Goal: Task Accomplishment & Management: Complete application form

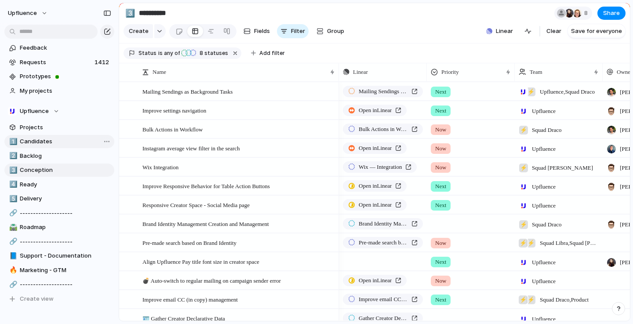
click at [60, 145] on span "Candidates" at bounding box center [65, 141] width 91 height 9
type input "**********"
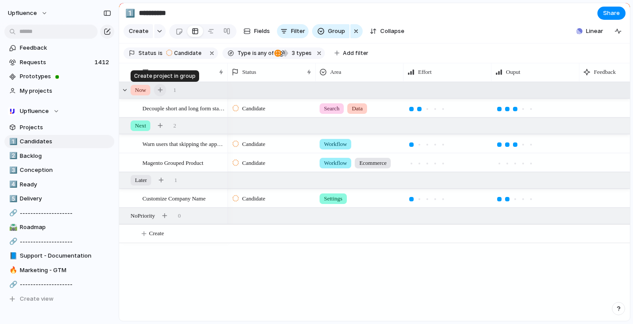
click at [164, 91] on button "button" at bounding box center [160, 90] width 12 height 12
click at [163, 93] on button "button" at bounding box center [160, 90] width 12 height 12
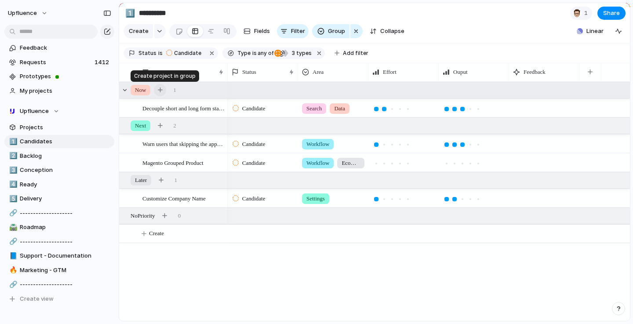
click at [158, 87] on button "button" at bounding box center [160, 90] width 12 height 12
click at [109, 29] on div "button" at bounding box center [107, 31] width 7 height 7
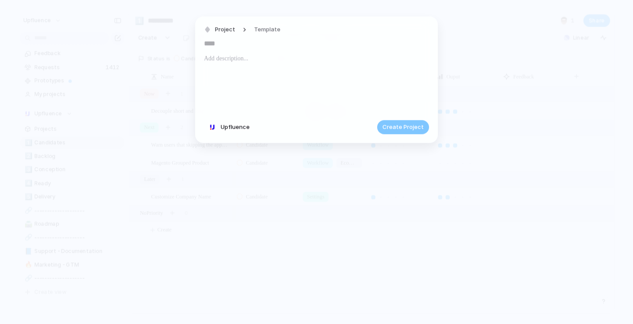
paste input "**********"
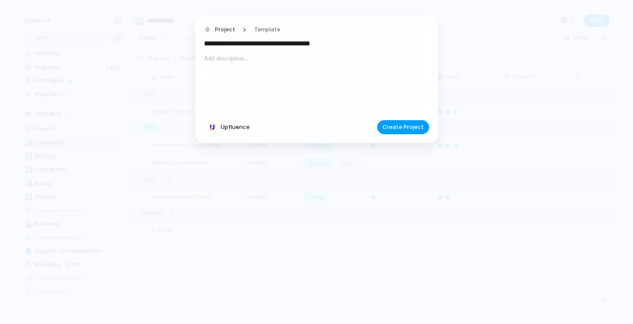
type input "**********"
click at [403, 132] on button "Create Project" at bounding box center [403, 127] width 52 height 14
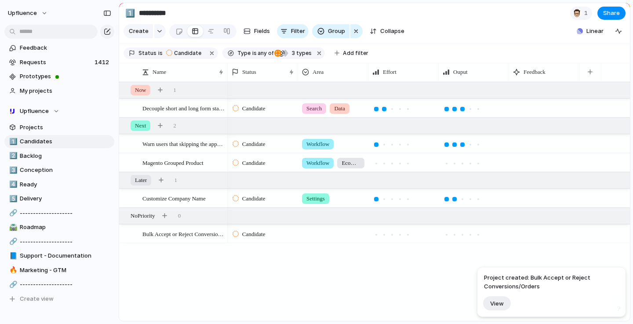
click at [325, 241] on div at bounding box center [333, 234] width 70 height 18
click at [247, 274] on div "Search Workflow Stream Live Capture Settings [DATE] Inbox Community Payment Dat…" at bounding box center [316, 162] width 633 height 324
click at [281, 240] on div "Candidate" at bounding box center [263, 234] width 70 height 18
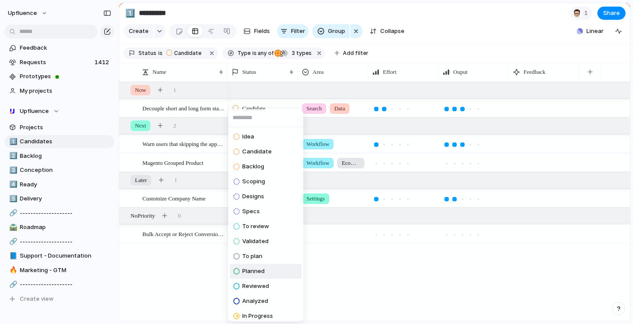
click at [340, 268] on div "Idea Candidate Backlog Scoping Designs Specs To review Validated To plan Planne…" at bounding box center [316, 162] width 633 height 324
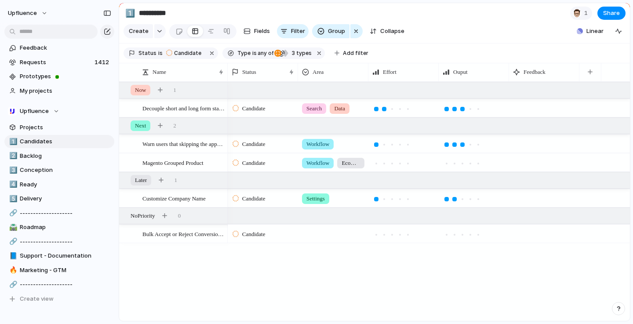
click at [343, 237] on div at bounding box center [333, 232] width 69 height 15
type input "**"
click at [323, 274] on span "Ecommerce" at bounding box center [335, 270] width 33 height 9
click at [311, 263] on div "Candidate Search Data Candidate Workflow Candidate Workflow Ecommerce Candidate…" at bounding box center [429, 201] width 402 height 239
click at [214, 233] on div at bounding box center [216, 234] width 15 height 11
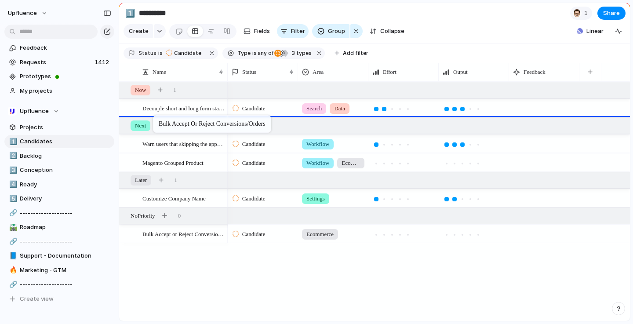
drag, startPoint x: 153, startPoint y: 235, endPoint x: 157, endPoint y: 116, distance: 118.8
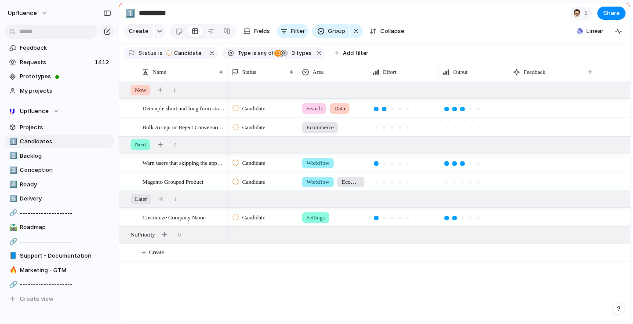
click at [276, 127] on div "Candidate" at bounding box center [262, 125] width 69 height 15
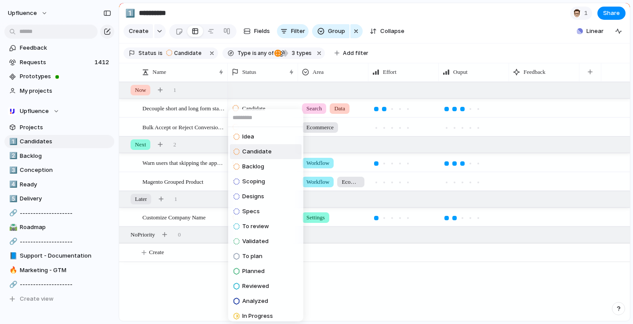
click at [197, 126] on div "Idea Candidate Backlog Scoping Designs Specs To review Validated To plan Planne…" at bounding box center [316, 162] width 633 height 324
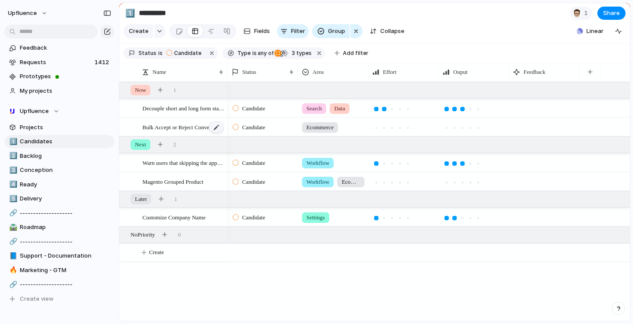
click at [216, 126] on div at bounding box center [216, 127] width 15 height 11
click at [526, 127] on div at bounding box center [544, 127] width 70 height 18
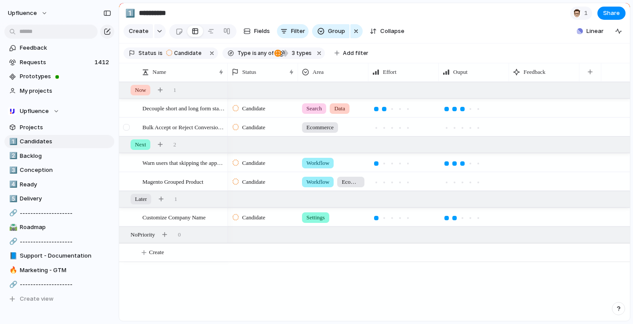
click at [139, 122] on div at bounding box center [132, 127] width 24 height 18
click at [139, 131] on div at bounding box center [132, 127] width 24 height 18
click at [127, 128] on div at bounding box center [126, 127] width 7 height 7
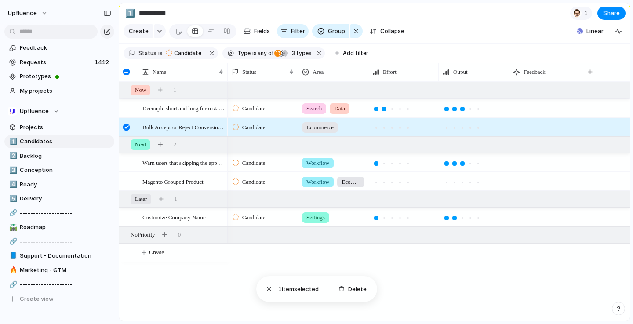
click at [127, 128] on div at bounding box center [126, 127] width 7 height 7
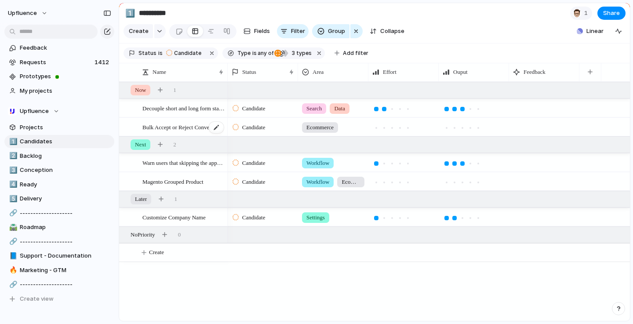
click at [194, 122] on span "Bulk Accept or Reject Conversions/Orders" at bounding box center [183, 127] width 82 height 10
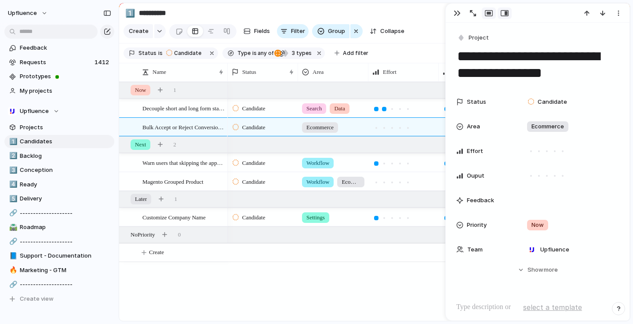
click at [487, 16] on div "button" at bounding box center [489, 13] width 8 height 7
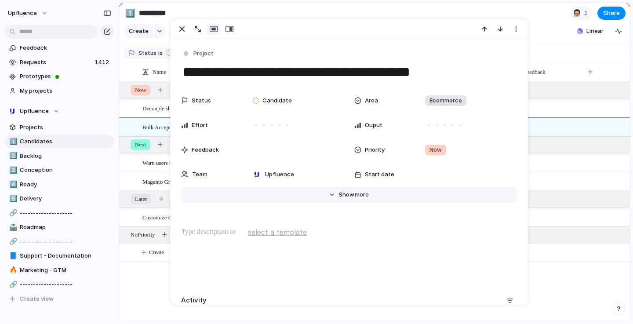
click at [344, 193] on span "Show" at bounding box center [347, 194] width 16 height 9
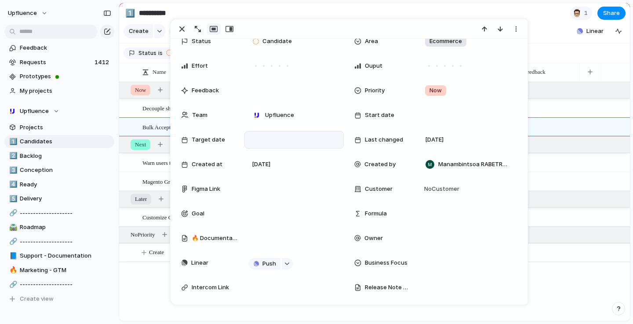
scroll to position [61, 0]
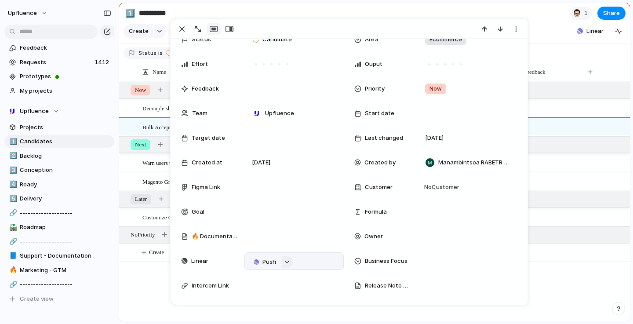
click at [288, 265] on button "button" at bounding box center [287, 261] width 11 height 11
click at [446, 244] on div "Projects Issues Bulk edit codes-patterns Support Shopify Subscription Codes and…" at bounding box center [316, 162] width 633 height 324
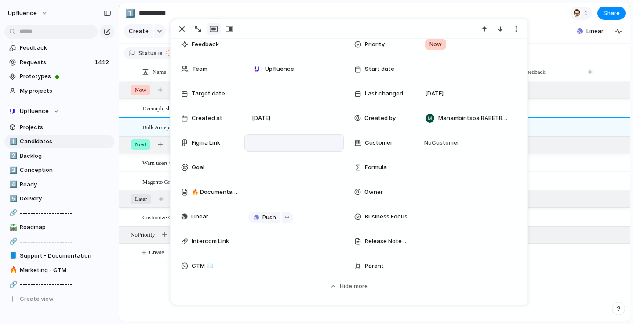
scroll to position [132, 0]
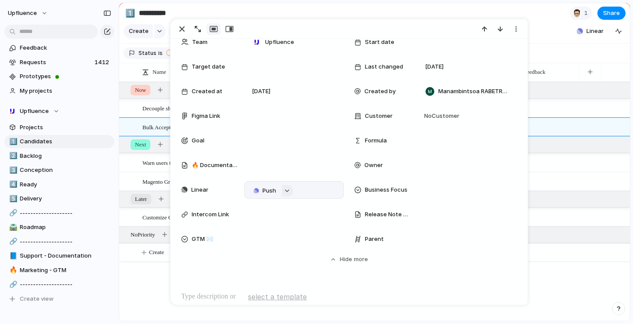
click at [284, 191] on div "button" at bounding box center [287, 191] width 6 height 4
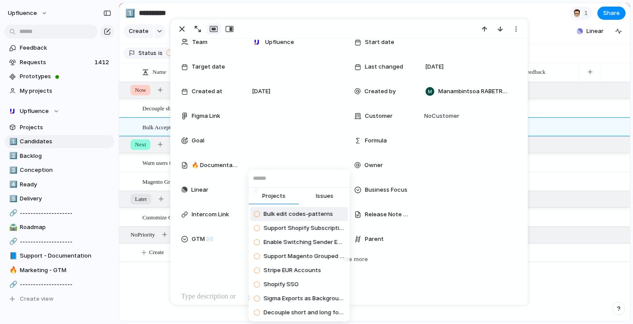
click at [210, 193] on div "Projects Issues Bulk edit codes-patterns Support Shopify Subscription Codes and…" at bounding box center [316, 162] width 633 height 324
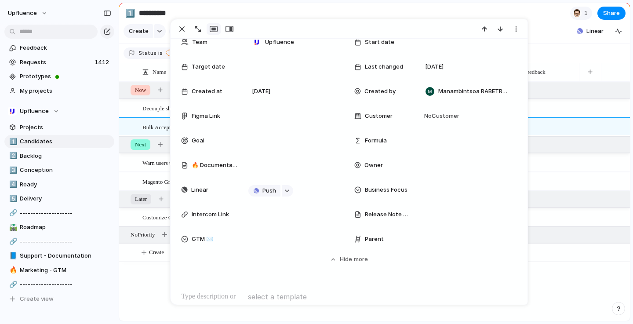
click at [202, 189] on span "Linear" at bounding box center [199, 190] width 17 height 9
click at [194, 190] on span "Linear" at bounding box center [199, 190] width 17 height 9
click at [269, 190] on span "Push" at bounding box center [270, 190] width 14 height 9
click at [288, 193] on div "Project Issue" at bounding box center [316, 162] width 633 height 324
click at [288, 193] on button "button" at bounding box center [287, 190] width 11 height 11
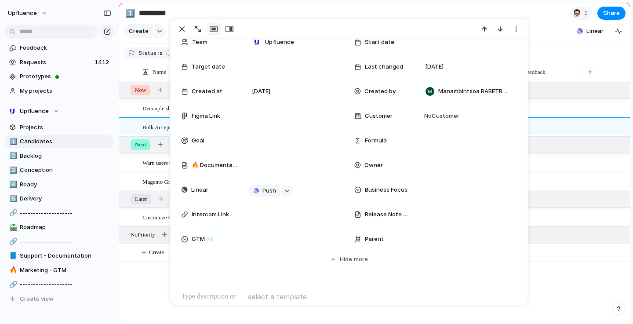
click at [184, 28] on div "Projects Issues Bulk edit codes-patterns Support Shopify Subscription Codes and…" at bounding box center [316, 162] width 633 height 324
click at [184, 28] on div "button" at bounding box center [182, 29] width 11 height 11
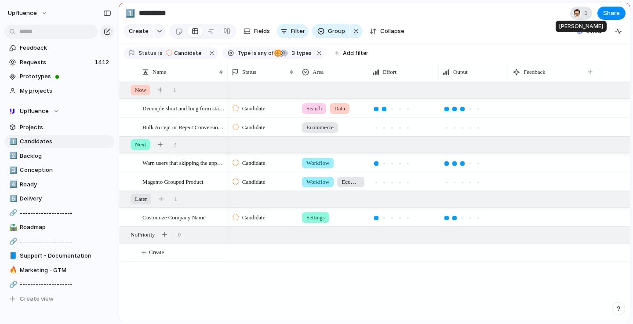
click at [576, 14] on div at bounding box center [577, 13] width 9 height 9
click at [479, 11] on div "Seen by [PERSON_NAME]" at bounding box center [316, 162] width 633 height 324
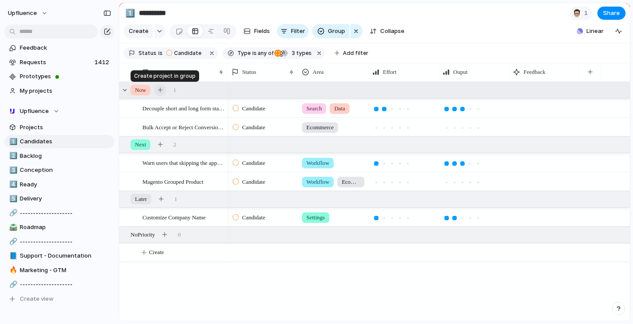
click at [160, 89] on div "button" at bounding box center [160, 90] width 5 height 5
click at [105, 15] on div "button" at bounding box center [107, 13] width 8 height 6
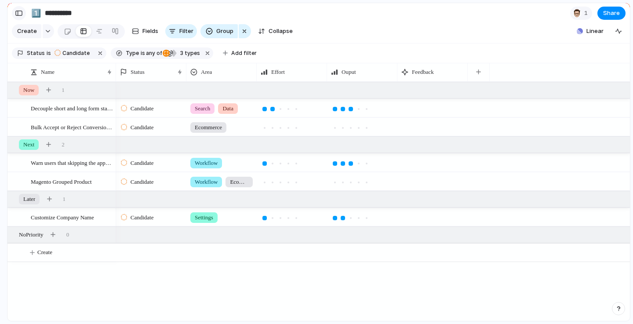
click at [20, 11] on div "button" at bounding box center [19, 13] width 8 height 6
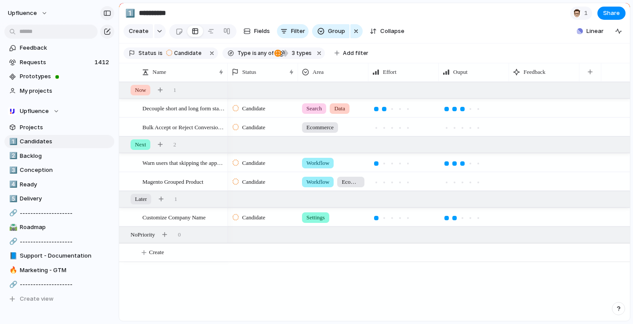
click at [109, 13] on div "button" at bounding box center [107, 13] width 8 height 6
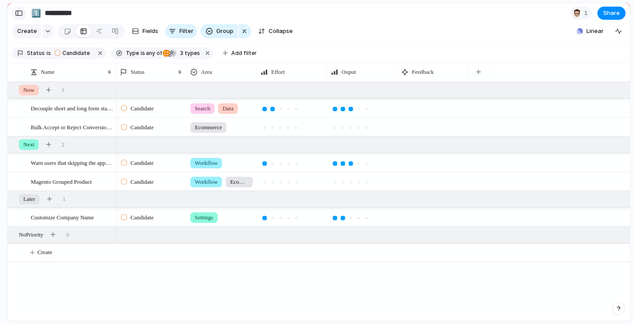
click at [16, 16] on div "button" at bounding box center [19, 13] width 8 height 6
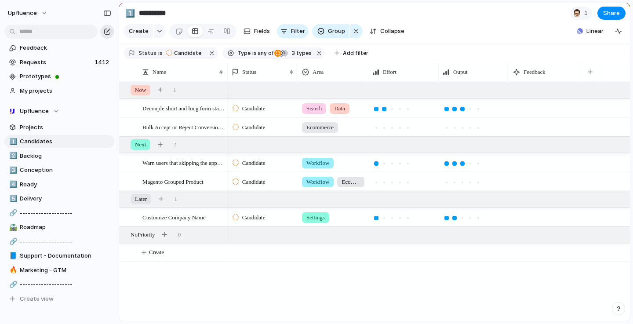
click at [107, 34] on div "button" at bounding box center [107, 31] width 7 height 7
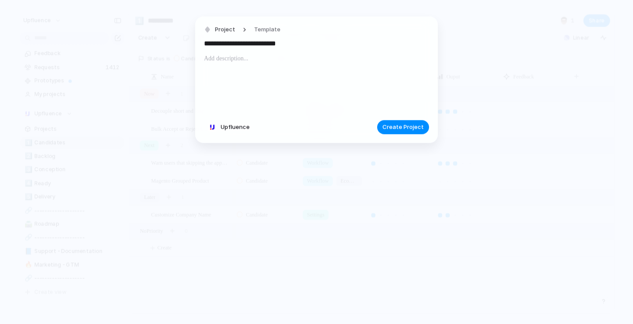
type input "**********"
click at [393, 127] on span "Create Project" at bounding box center [403, 127] width 41 height 9
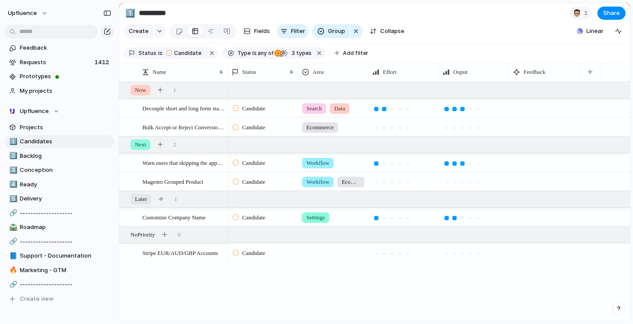
click at [329, 253] on div at bounding box center [333, 251] width 69 height 15
type input "******"
click at [343, 290] on span "Payment" at bounding box center [331, 289] width 25 height 9
click at [218, 253] on div at bounding box center [216, 253] width 15 height 11
click at [207, 248] on span "Stripe EUR/AUD/GBP Accounts" at bounding box center [180, 253] width 76 height 10
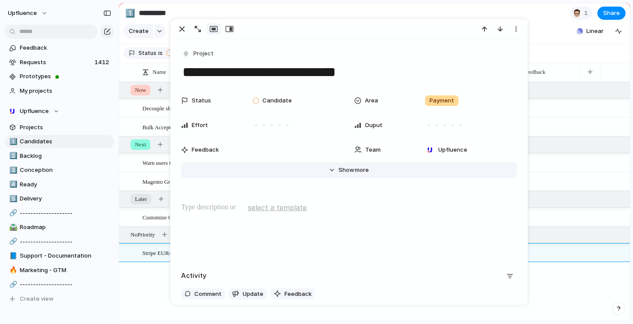
click at [355, 163] on button "Hide Show more" at bounding box center [349, 170] width 336 height 16
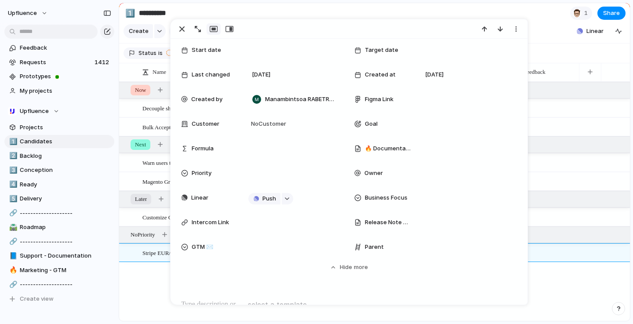
scroll to position [135, 0]
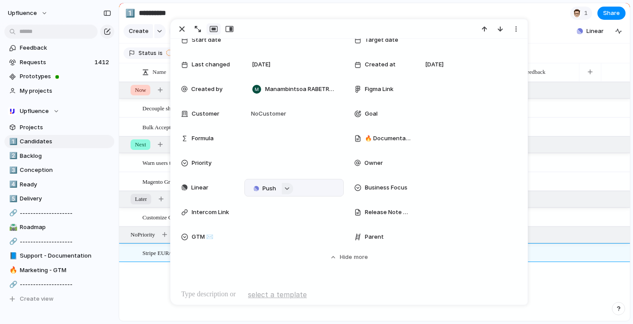
click at [288, 188] on div "button" at bounding box center [287, 189] width 6 height 4
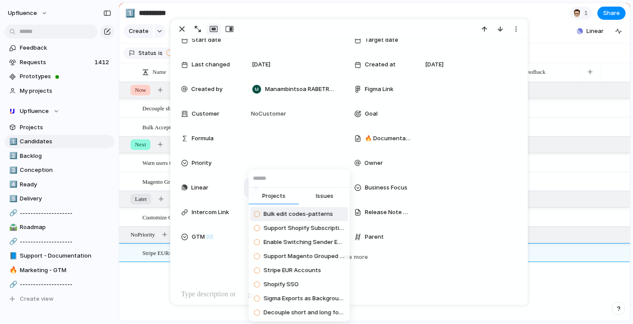
type input "**********"
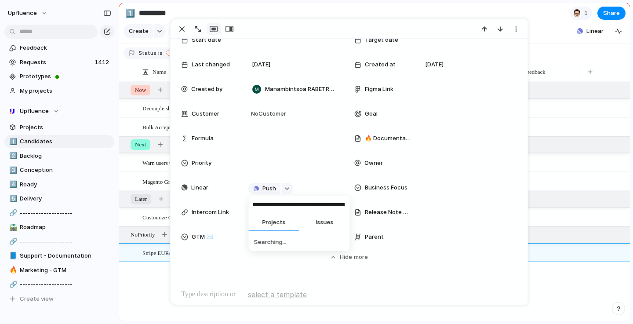
click at [285, 204] on input "**********" at bounding box center [299, 205] width 101 height 18
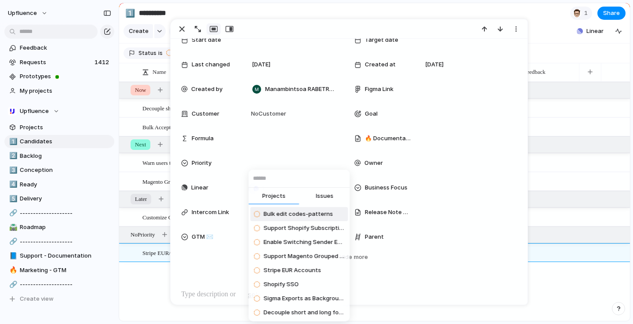
click at [277, 178] on input "text" at bounding box center [299, 179] width 101 height 18
click at [274, 179] on input "text" at bounding box center [299, 179] width 101 height 18
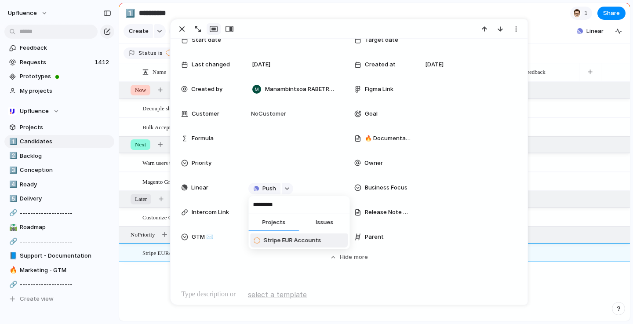
type input "*********"
click at [313, 243] on span "Stripe EUR Accounts" at bounding box center [292, 240] width 58 height 9
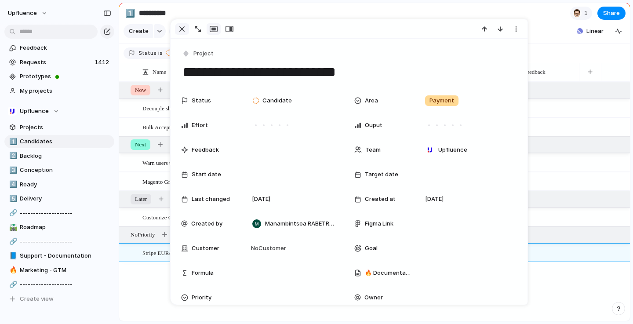
click at [183, 30] on div "button" at bounding box center [182, 29] width 11 height 11
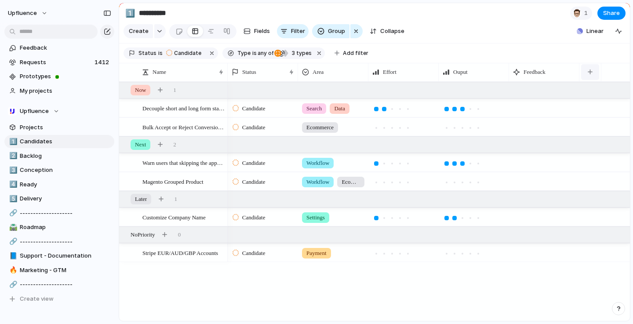
click at [591, 75] on button "button" at bounding box center [590, 72] width 18 height 16
click at [591, 75] on div "🔥 Documentation Business Focus Created at Created by Customer Duplicate Figma L…" at bounding box center [316, 162] width 633 height 324
click at [268, 255] on div "Candidate" at bounding box center [250, 253] width 35 height 11
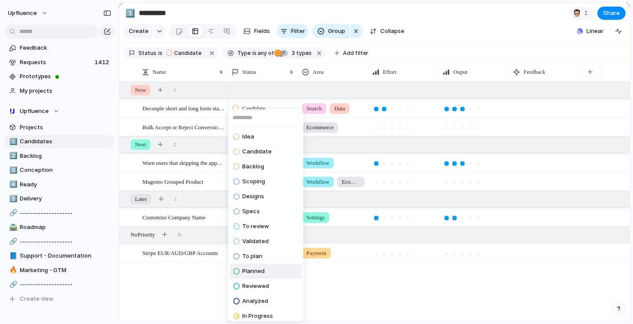
click at [334, 286] on div "Idea Candidate Backlog Scoping Designs Specs To review Validated To plan Planne…" at bounding box center [316, 162] width 633 height 324
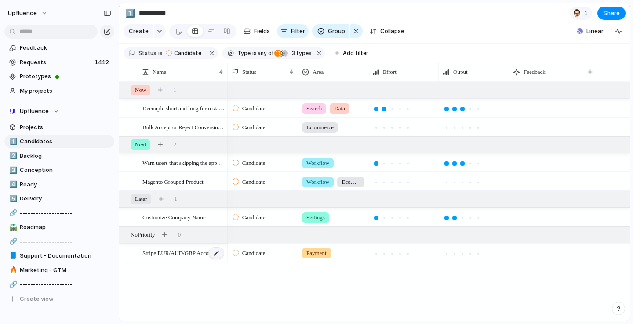
click at [214, 258] on div at bounding box center [216, 253] width 15 height 11
click at [175, 254] on span "Stripe EUR/AUD/GBP Accounts" at bounding box center [180, 253] width 76 height 10
click at [177, 253] on span "Stripe EUR/AUD/GBP Accounts" at bounding box center [180, 253] width 76 height 10
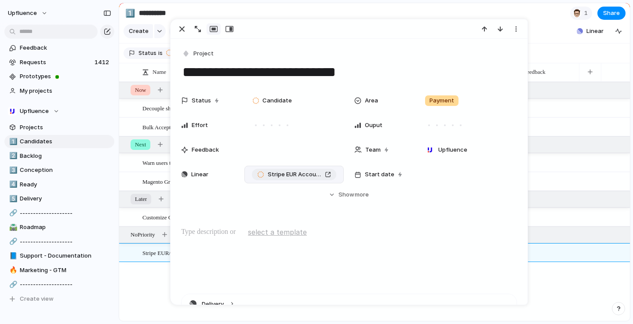
click at [325, 174] on div "Stripe EUR Accounts" at bounding box center [294, 174] width 74 height 9
click at [181, 29] on div "button" at bounding box center [182, 29] width 11 height 11
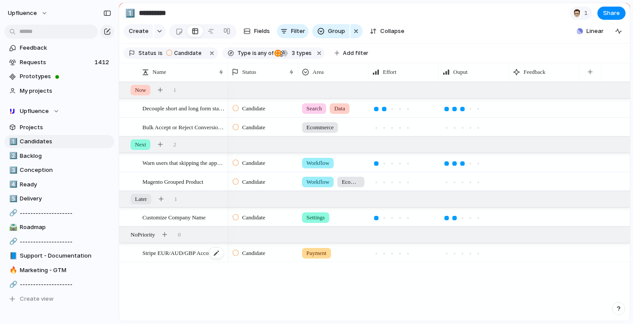
click at [185, 254] on span "Stripe EUR/AUD/GBP Accounts" at bounding box center [180, 253] width 76 height 10
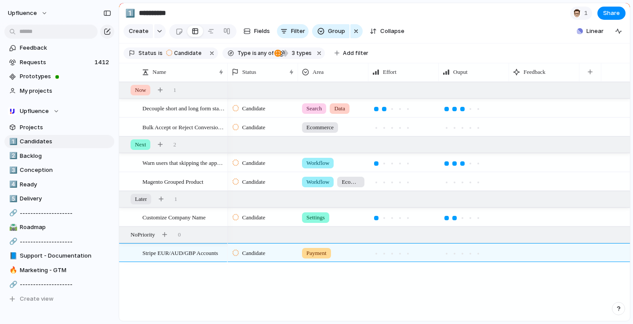
click at [149, 282] on div "Decouple short and long form stats for YouTube Warn users that skipping the app…" at bounding box center [374, 201] width 511 height 239
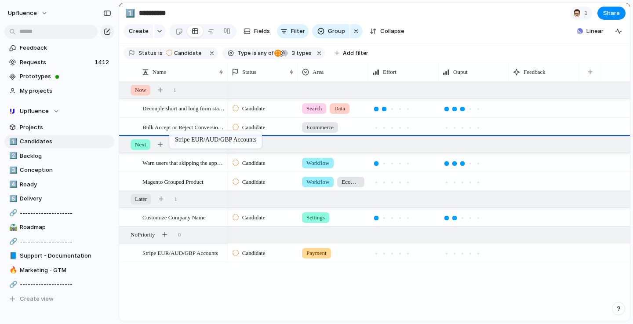
drag, startPoint x: 159, startPoint y: 252, endPoint x: 174, endPoint y: 133, distance: 119.7
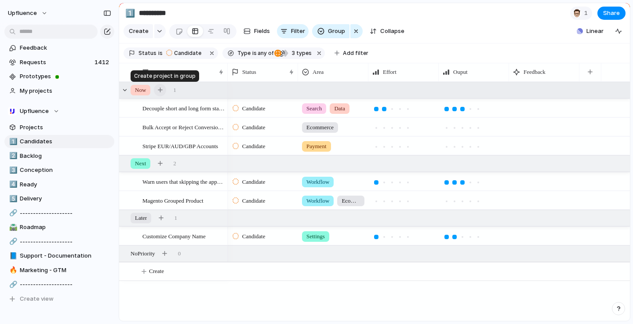
click at [160, 93] on button "button" at bounding box center [160, 90] width 12 height 12
click at [109, 15] on div "button" at bounding box center [107, 13] width 8 height 6
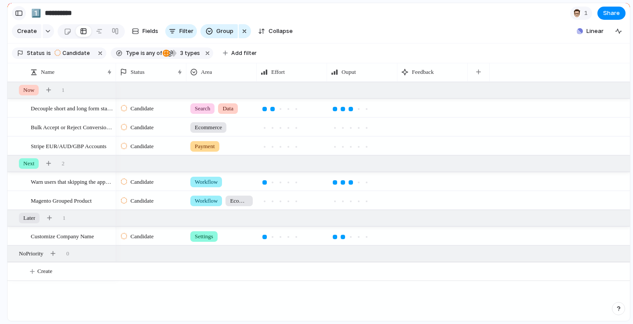
click at [19, 13] on div "button" at bounding box center [19, 13] width 8 height 6
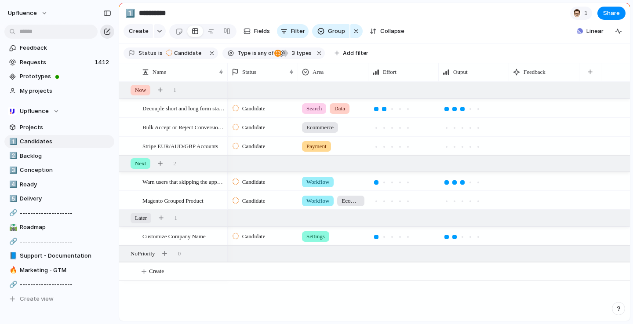
click at [108, 32] on div "button" at bounding box center [107, 31] width 7 height 7
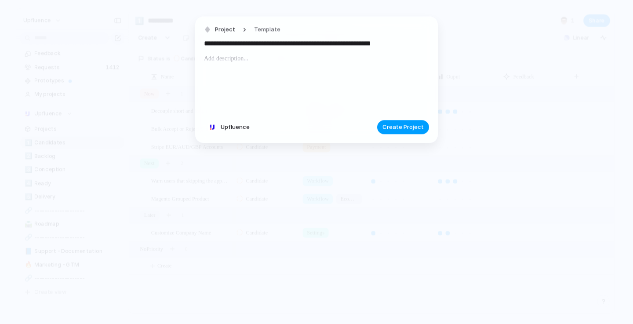
type input "**********"
click at [390, 124] on span "Create Project" at bounding box center [403, 127] width 41 height 9
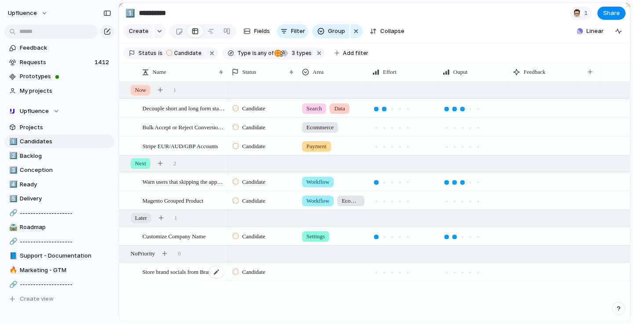
click at [197, 270] on span "Store brand socials from BrandFetch at the Brand identity level" at bounding box center [183, 271] width 82 height 10
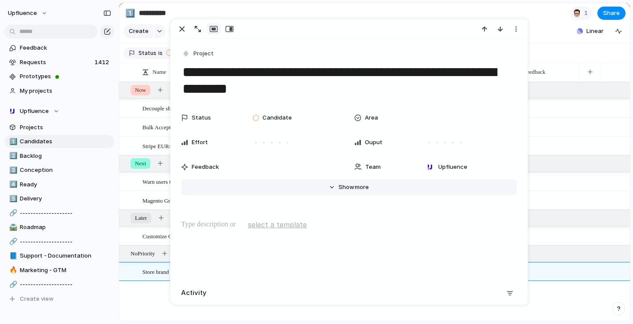
click at [331, 185] on button "Hide Show more" at bounding box center [349, 187] width 336 height 16
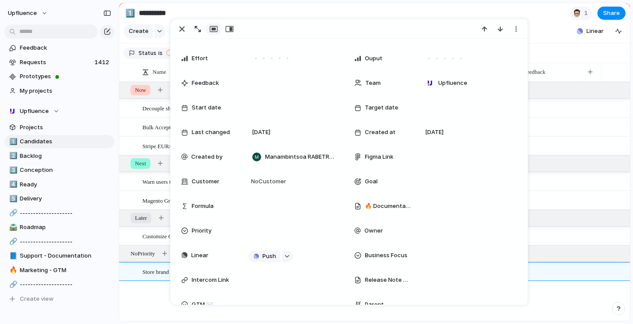
scroll to position [86, 0]
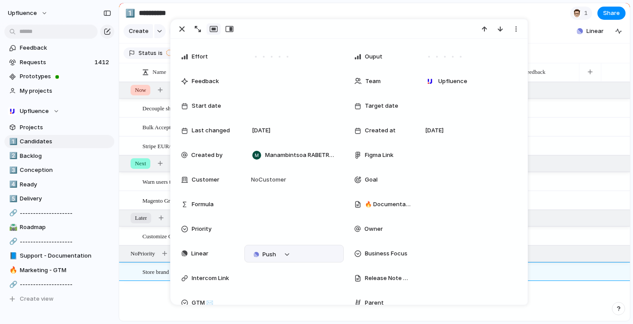
click at [295, 255] on div "Push" at bounding box center [293, 254] width 91 height 10
click at [286, 255] on div "button" at bounding box center [287, 255] width 6 height 4
type input "**********"
click at [323, 293] on button "Issues" at bounding box center [324, 289] width 51 height 18
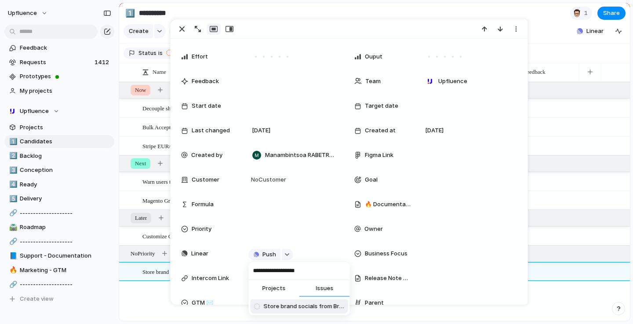
click at [288, 307] on span "Store brand socials from BrandFetch at the Brand identity level" at bounding box center [304, 306] width 81 height 9
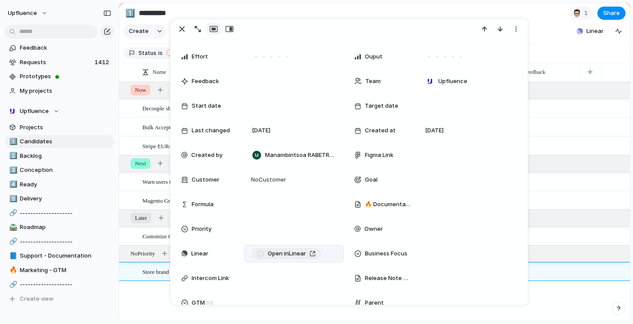
click at [314, 250] on link "Open in Linear" at bounding box center [286, 253] width 69 height 11
click at [185, 30] on div "button" at bounding box center [182, 29] width 11 height 11
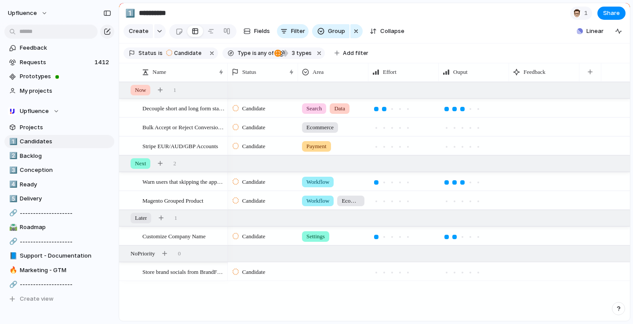
click at [299, 272] on div at bounding box center [333, 270] width 69 height 15
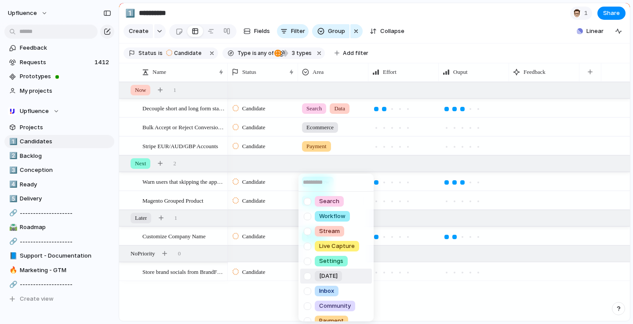
click at [265, 296] on div "Search Workflow Stream Live Capture Settings [DATE] Inbox Community Payment Dat…" at bounding box center [316, 162] width 633 height 324
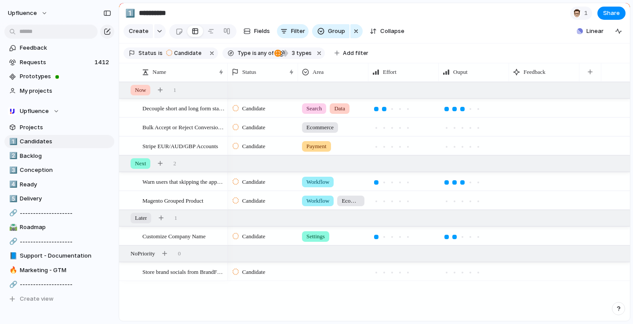
click at [319, 272] on div at bounding box center [333, 270] width 69 height 15
type input "*"
type input "*****"
click at [325, 311] on span "Add 'Other'" at bounding box center [328, 307] width 33 height 9
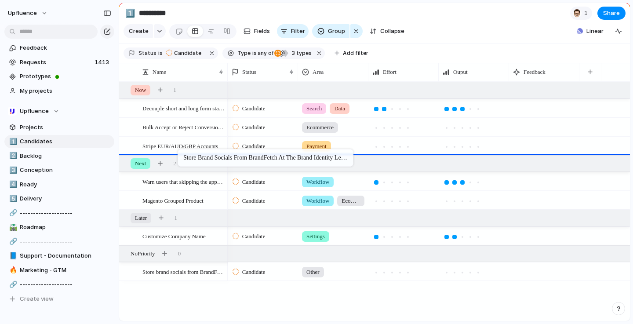
drag, startPoint x: 184, startPoint y: 278, endPoint x: 153, endPoint y: 10, distance: 269.7
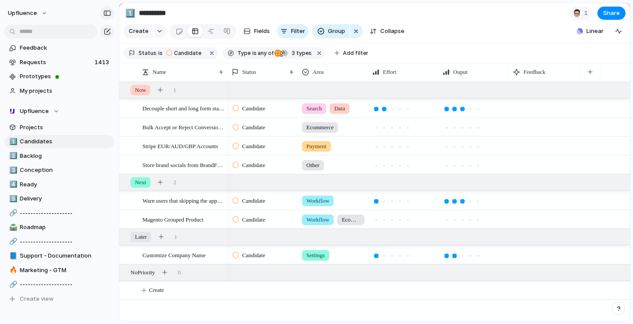
click at [109, 17] on button "button" at bounding box center [107, 13] width 14 height 14
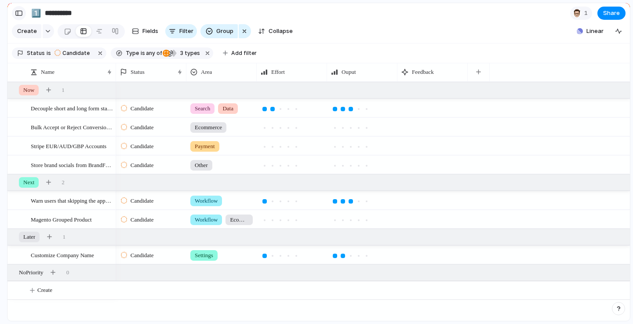
click at [21, 10] on div "button" at bounding box center [19, 13] width 8 height 6
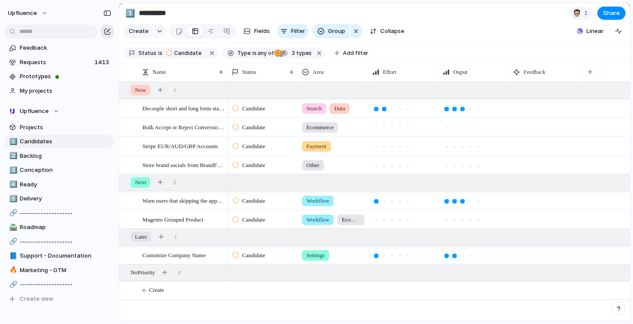
click at [110, 29] on div "button" at bounding box center [107, 31] width 7 height 7
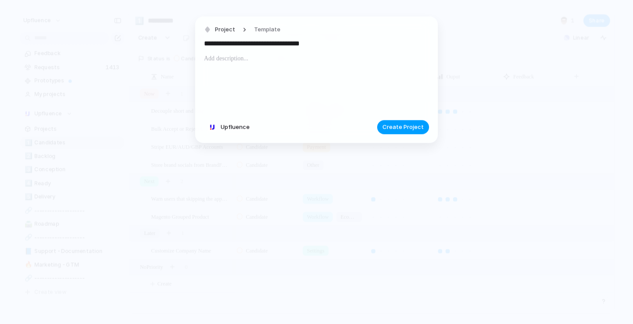
type input "**********"
click at [417, 131] on button "Create Project" at bounding box center [403, 127] width 52 height 14
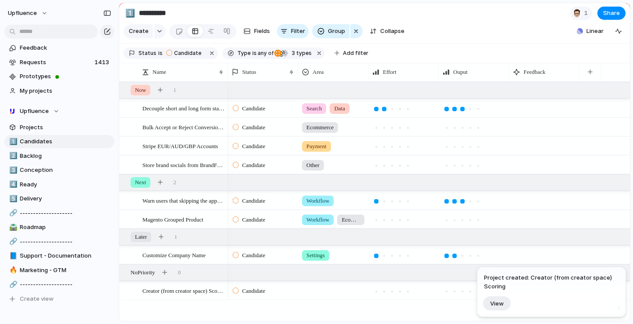
click at [301, 292] on div at bounding box center [333, 289] width 69 height 15
type input "****"
click at [334, 314] on div "Data" at bounding box center [326, 311] width 22 height 11
click at [318, 310] on div "Candidate Search Data Candidate Workflow Candidate Workflow Ecommerce Candidate…" at bounding box center [429, 201] width 402 height 239
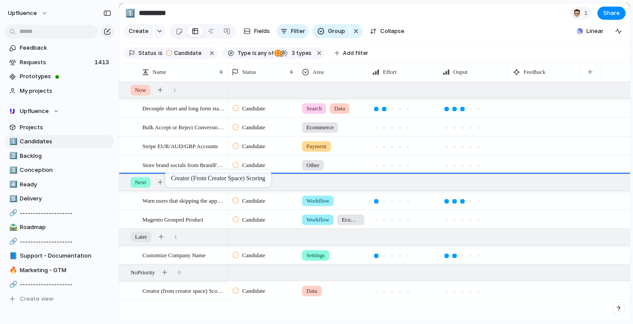
drag, startPoint x: 167, startPoint y: 291, endPoint x: 170, endPoint y: 171, distance: 120.1
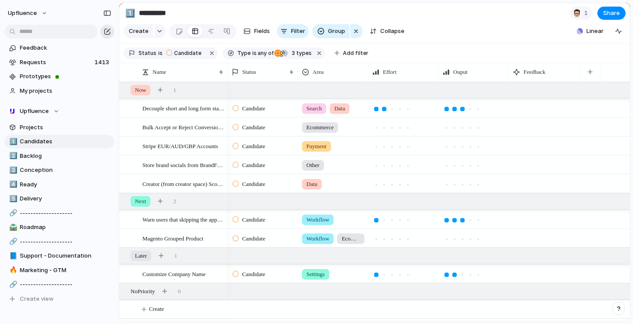
click at [106, 30] on div "button" at bounding box center [107, 31] width 7 height 7
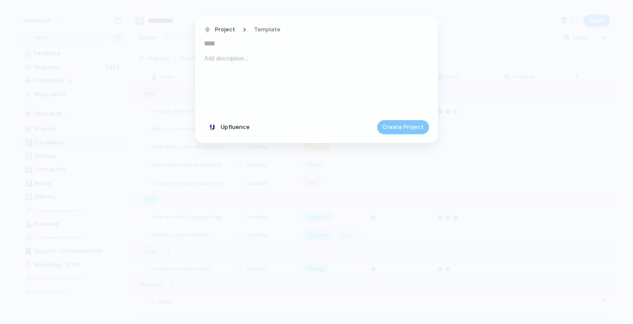
paste input "**********"
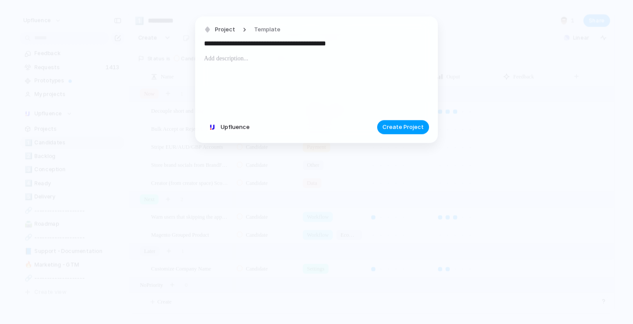
type input "**********"
click at [410, 128] on span "Create Project" at bounding box center [403, 127] width 41 height 9
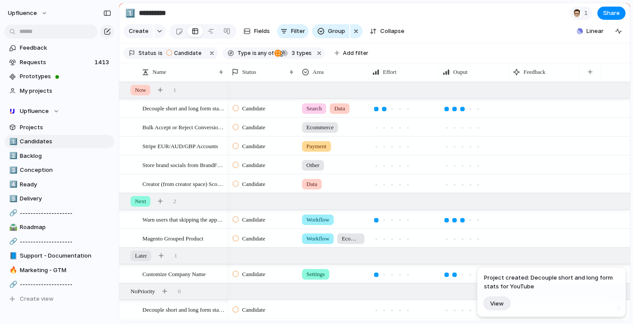
click at [341, 309] on div at bounding box center [333, 308] width 69 height 15
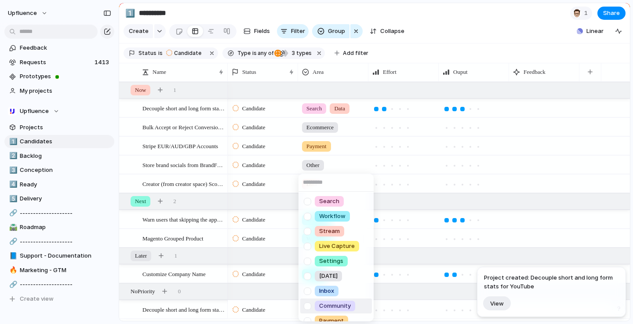
click at [340, 307] on span "Community" at bounding box center [335, 306] width 32 height 9
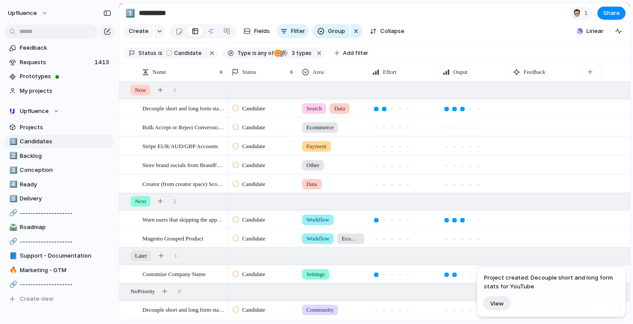
click at [338, 307] on div "Community" at bounding box center [320, 310] width 36 height 11
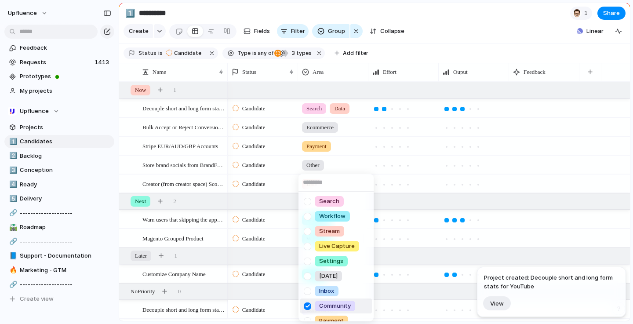
click at [308, 306] on div at bounding box center [307, 306] width 15 height 15
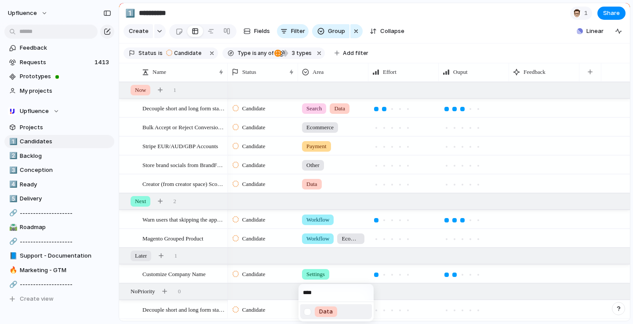
type input "****"
click at [310, 308] on div at bounding box center [307, 311] width 15 height 15
click at [287, 309] on div "**** Data" at bounding box center [316, 162] width 633 height 324
click at [218, 310] on div at bounding box center [216, 309] width 15 height 11
click at [175, 311] on span "Decouple short and long form stats for YouTube" at bounding box center [183, 309] width 82 height 10
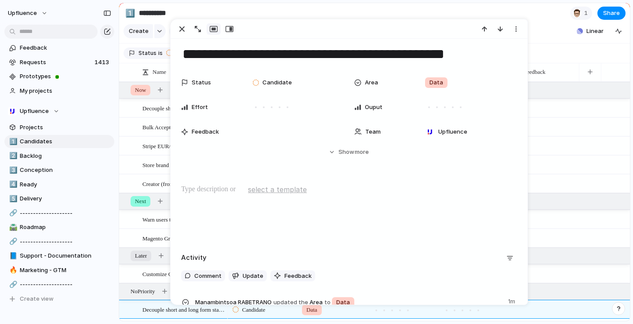
scroll to position [18, 0]
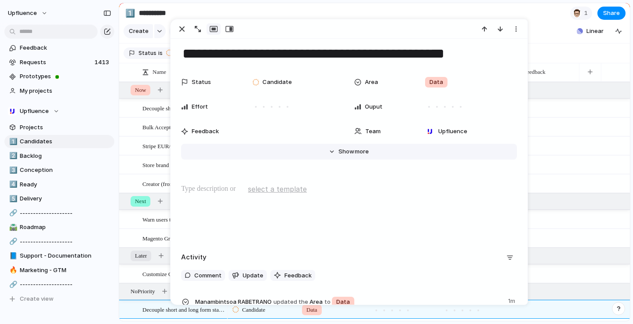
click at [347, 153] on span "Show" at bounding box center [347, 151] width 16 height 9
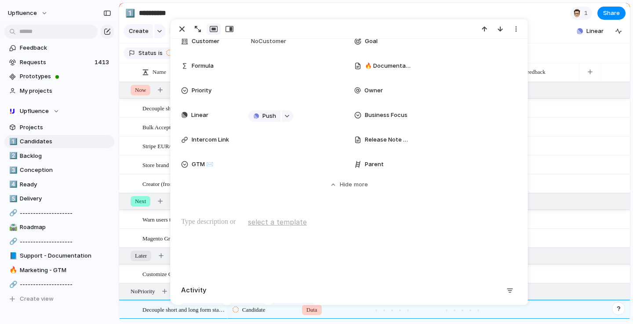
scroll to position [212, 0]
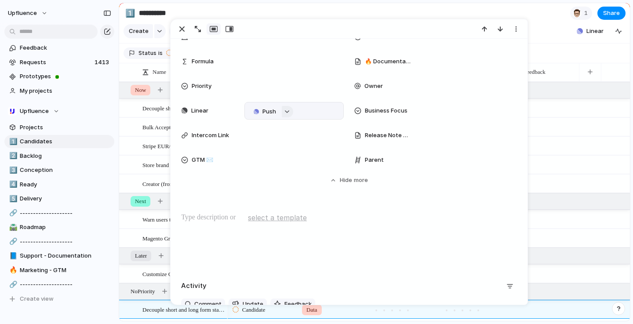
click at [285, 108] on button "button" at bounding box center [287, 111] width 11 height 11
type input "********"
click at [314, 168] on li "Decouple short and long form stats for YouTube" at bounding box center [300, 164] width 98 height 14
click at [325, 111] on div "Decouple short and long form stats for YouTube" at bounding box center [294, 110] width 74 height 9
click at [181, 29] on div "button" at bounding box center [182, 29] width 11 height 11
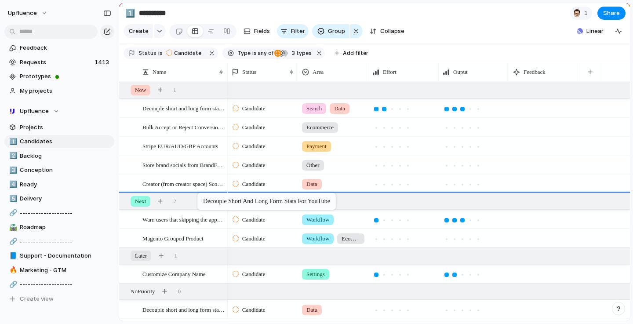
drag, startPoint x: 203, startPoint y: 314, endPoint x: 202, endPoint y: 194, distance: 119.6
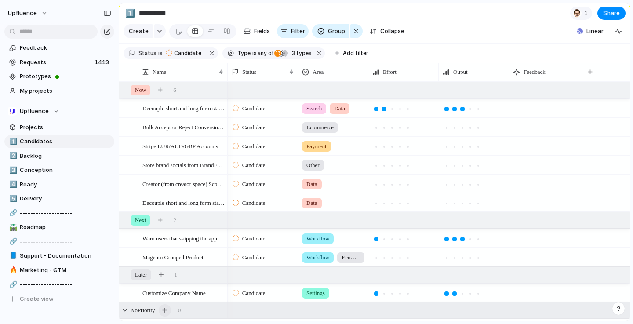
click at [167, 311] on div "button" at bounding box center [164, 310] width 5 height 5
click at [107, 38] on div "Feedback Requests 1413 Prototypes My projects Upfluence Projects 1️⃣ Candidates…" at bounding box center [59, 162] width 119 height 324
click at [106, 32] on div "button" at bounding box center [107, 31] width 7 height 7
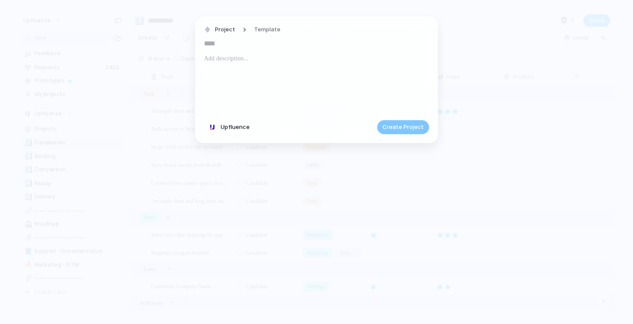
click at [305, 126] on footer "Upfluence Create Project" at bounding box center [316, 127] width 225 height 14
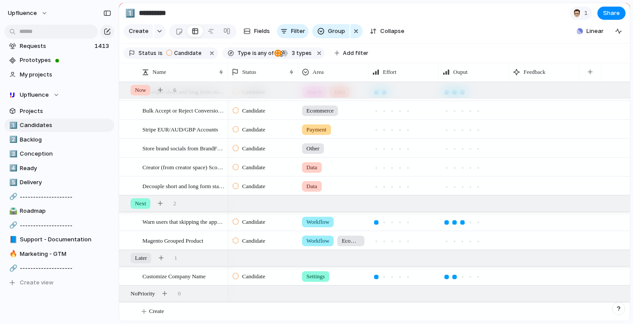
scroll to position [18, 0]
click at [160, 205] on button "button" at bounding box center [160, 203] width 12 height 12
click at [109, 30] on div "button" at bounding box center [107, 31] width 7 height 7
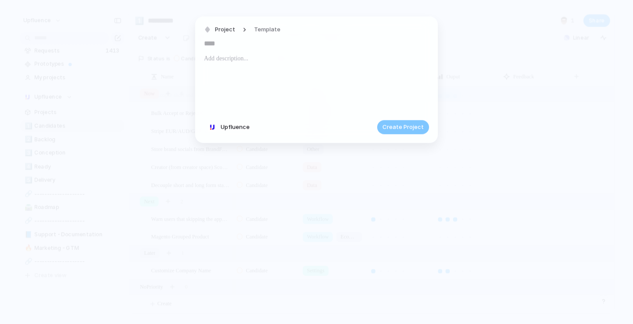
paste input "**********"
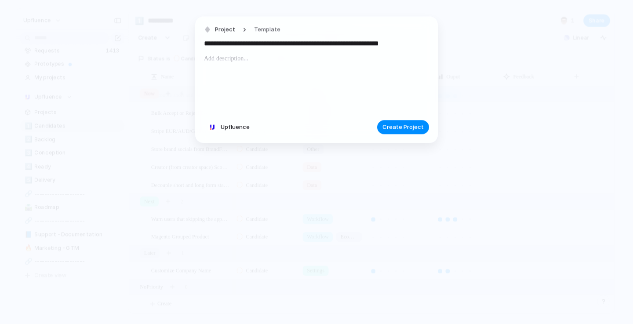
scroll to position [0, 15]
type input "**********"
click at [396, 124] on span "Create Project" at bounding box center [403, 127] width 41 height 9
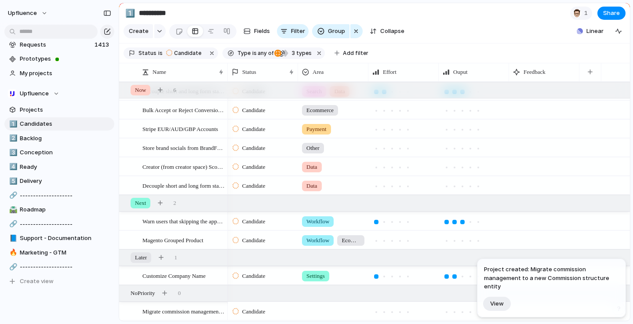
click at [331, 315] on div at bounding box center [333, 310] width 69 height 15
type input "***"
click at [310, 295] on div at bounding box center [307, 297] width 15 height 15
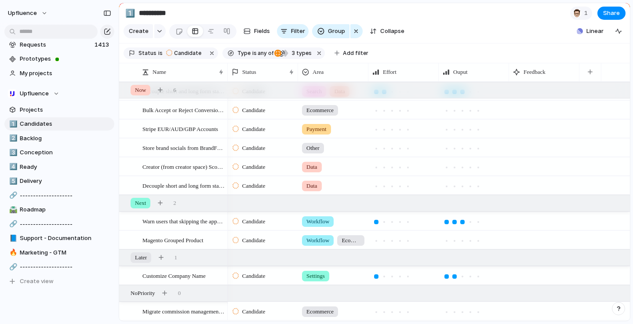
click at [288, 310] on div "*** Ecommerce Add 'eco'" at bounding box center [316, 162] width 633 height 324
click at [156, 309] on span "Migrate commission management to a new Commission structure entity" at bounding box center [183, 311] width 82 height 10
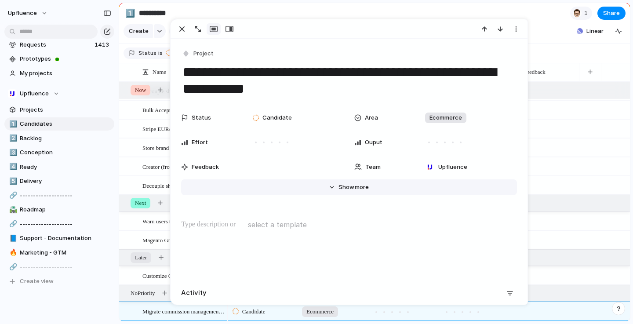
click at [329, 192] on button "Hide Show more" at bounding box center [349, 187] width 336 height 16
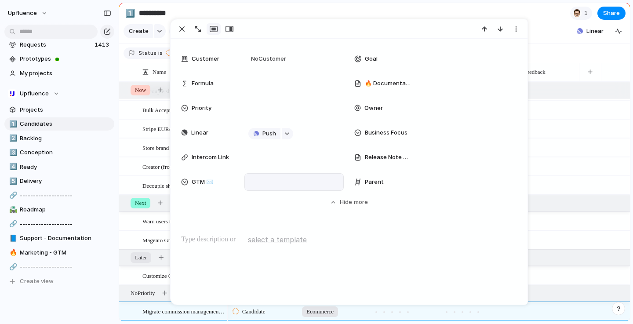
scroll to position [193, 0]
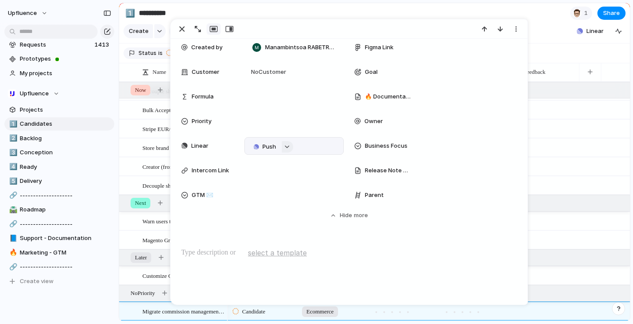
click at [287, 147] on div "button" at bounding box center [287, 147] width 6 height 4
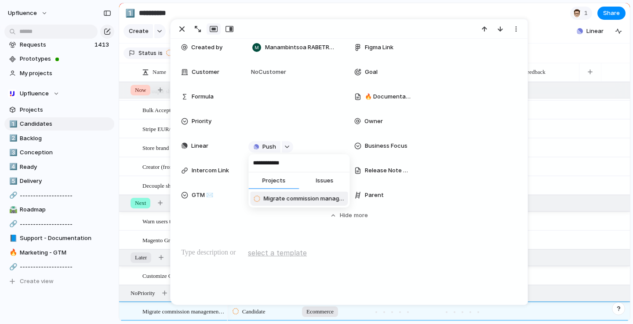
type input "**********"
click at [294, 203] on li "Migrate commission management to a new Commission structure entity" at bounding box center [300, 199] width 98 height 14
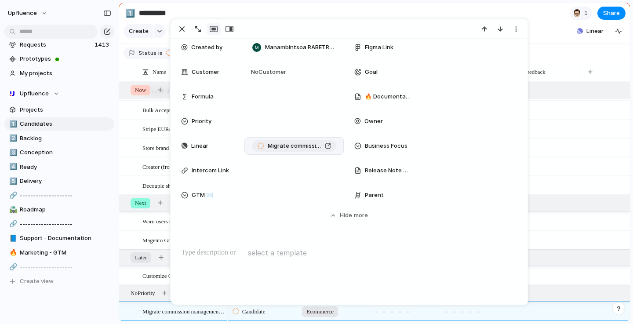
click at [325, 142] on div "Migrate commission management to a new Commission structure entity" at bounding box center [294, 146] width 74 height 9
click at [186, 33] on div "button" at bounding box center [182, 29] width 11 height 11
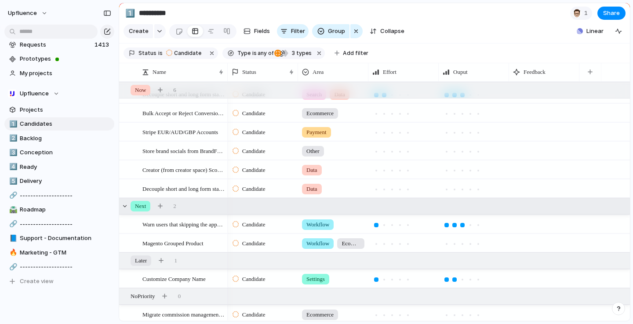
scroll to position [17, 0]
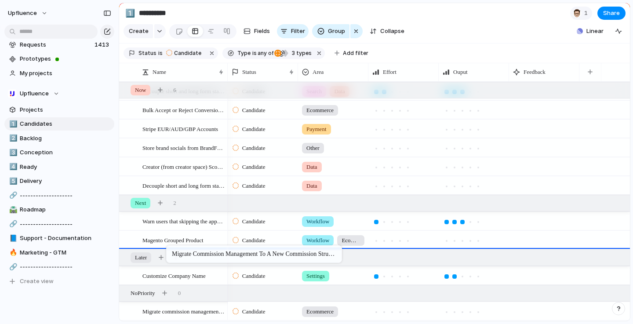
drag, startPoint x: 170, startPoint y: 316, endPoint x: 171, endPoint y: 247, distance: 69.0
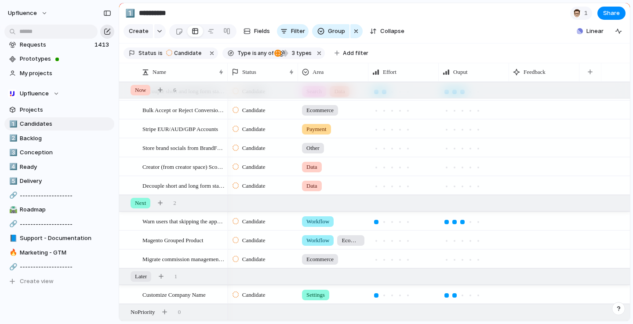
click at [108, 31] on div "button" at bounding box center [107, 31] width 7 height 7
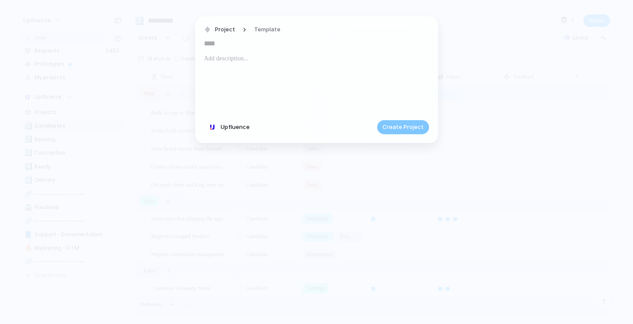
paste input "**********"
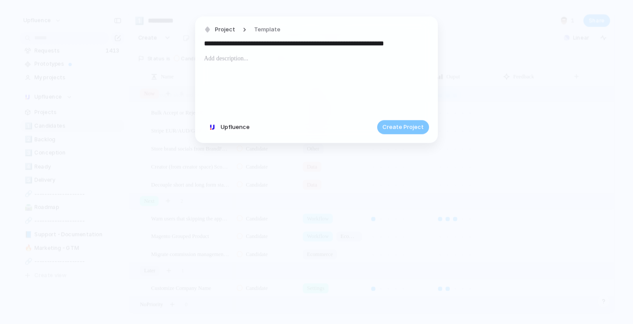
scroll to position [0, 8]
type input "**********"
click at [385, 124] on button "Create Project" at bounding box center [403, 127] width 52 height 14
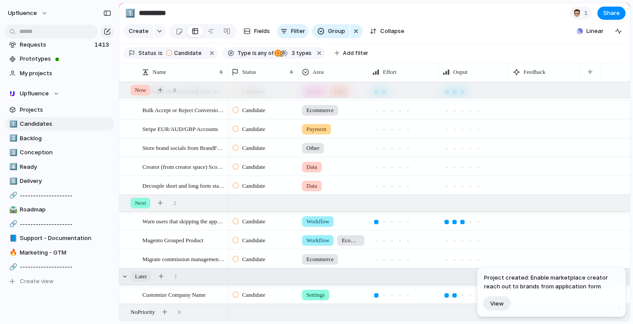
scroll to position [36, 0]
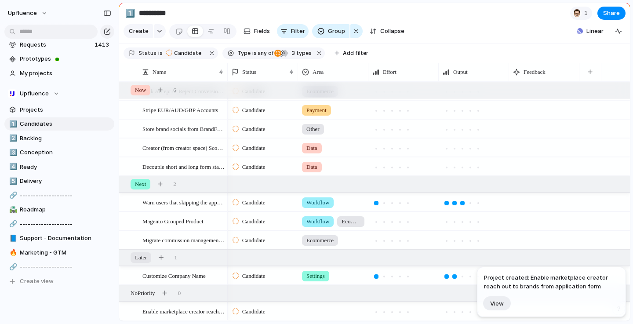
click at [336, 310] on div at bounding box center [333, 310] width 69 height 15
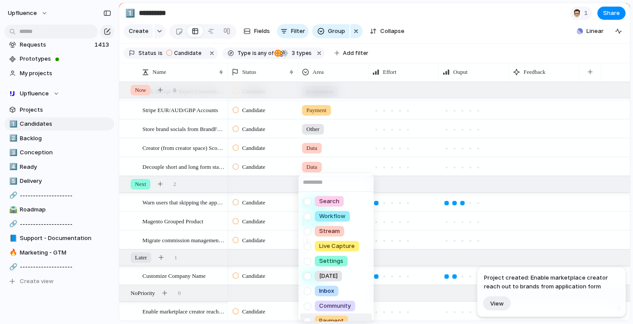
click at [330, 314] on li "Payment" at bounding box center [336, 321] width 72 height 15
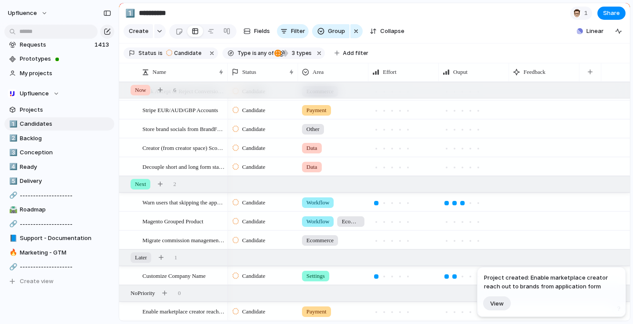
click at [330, 313] on div "Payment" at bounding box center [316, 311] width 29 height 11
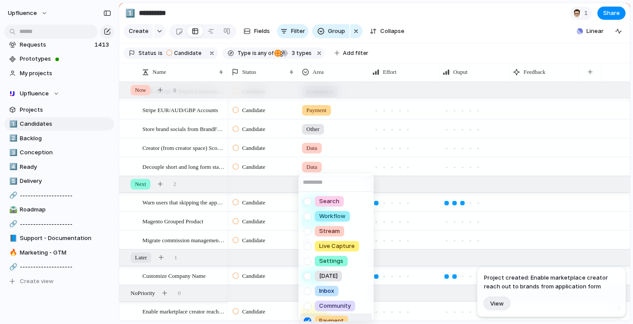
click at [330, 314] on li "Payment" at bounding box center [336, 321] width 72 height 15
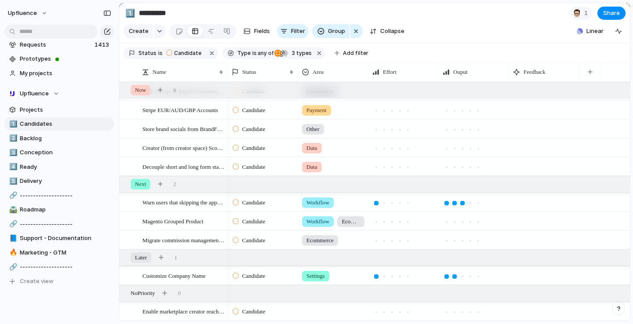
click at [330, 314] on div at bounding box center [333, 310] width 69 height 15
type input "****"
click at [328, 291] on li "Inbox" at bounding box center [336, 297] width 72 height 15
click at [173, 310] on span "Enable marketplace creator reach out to brands from application form" at bounding box center [183, 311] width 82 height 10
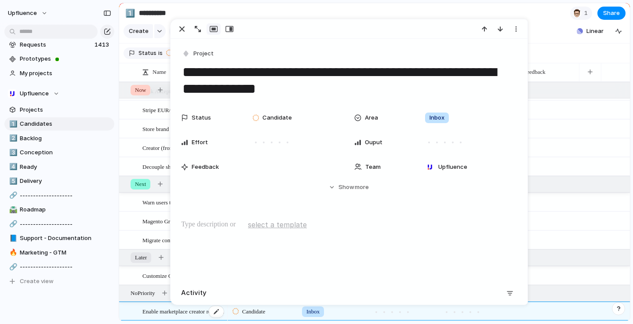
click at [173, 310] on span "Enable marketplace creator reach out to brands from application form" at bounding box center [183, 311] width 82 height 10
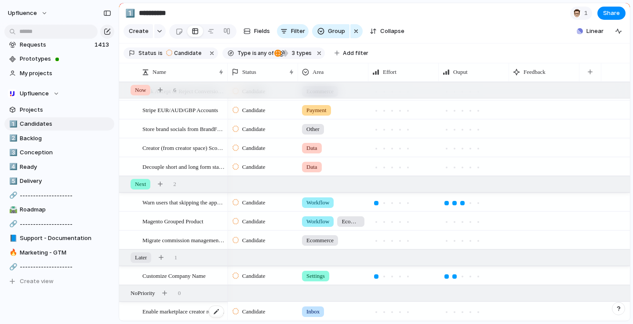
click at [189, 309] on span "Enable marketplace creator reach out to brands from application form" at bounding box center [183, 311] width 82 height 10
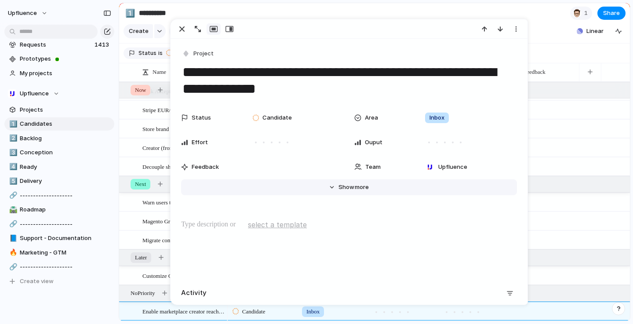
click at [359, 181] on button "Hide Show more" at bounding box center [349, 187] width 336 height 16
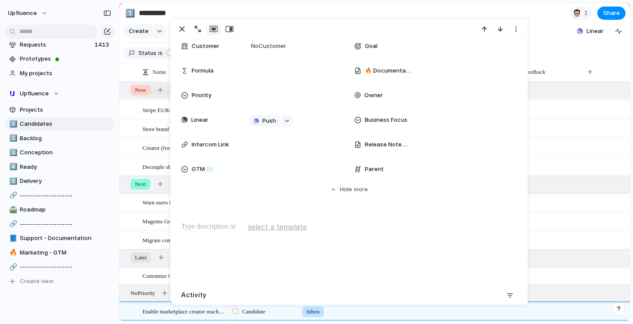
scroll to position [222, 0]
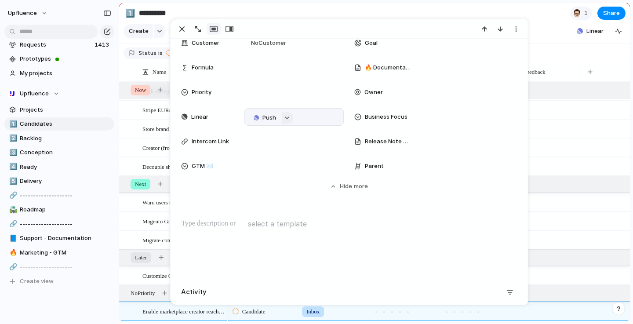
click at [284, 117] on div "button" at bounding box center [287, 118] width 6 height 4
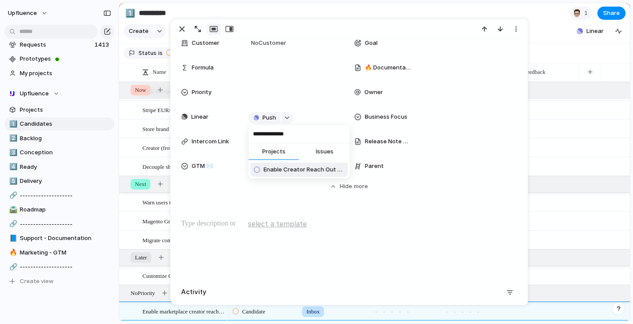
type input "**********"
click at [288, 171] on span "Enable Creator Reach Out from Application Form" at bounding box center [303, 169] width 81 height 9
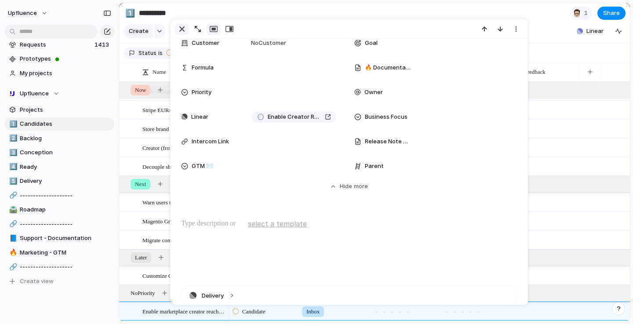
click at [184, 30] on div "button" at bounding box center [182, 29] width 11 height 11
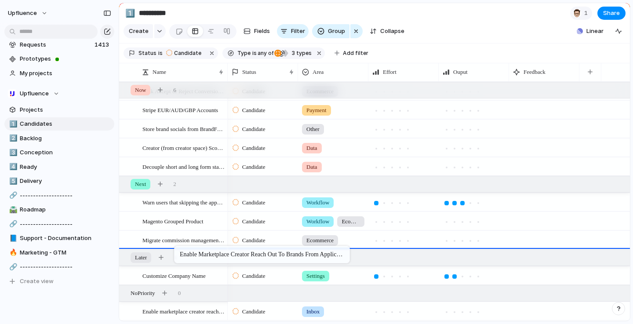
drag, startPoint x: 176, startPoint y: 313, endPoint x: 179, endPoint y: 248, distance: 65.1
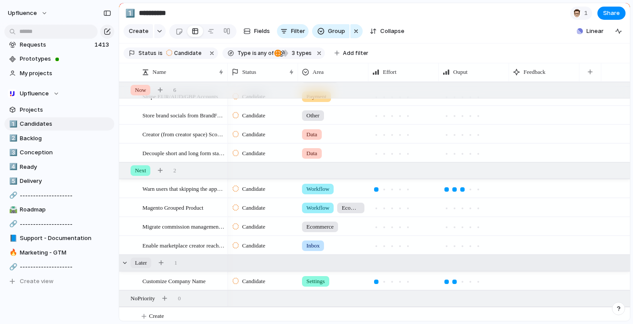
scroll to position [55, 0]
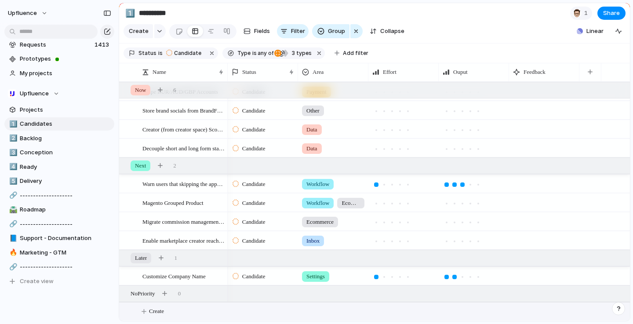
click at [149, 311] on span "Create" at bounding box center [156, 311] width 15 height 9
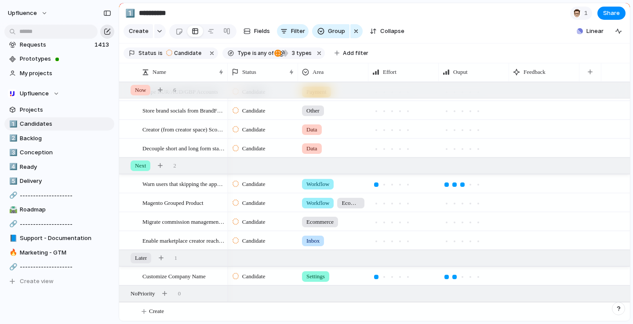
click at [113, 30] on button "button" at bounding box center [107, 32] width 14 height 14
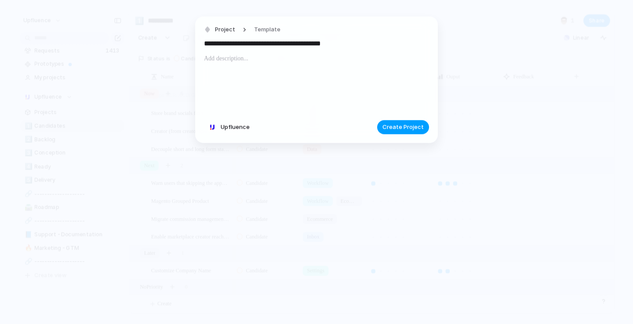
type input "**********"
click at [406, 128] on span "Create Project" at bounding box center [403, 127] width 41 height 9
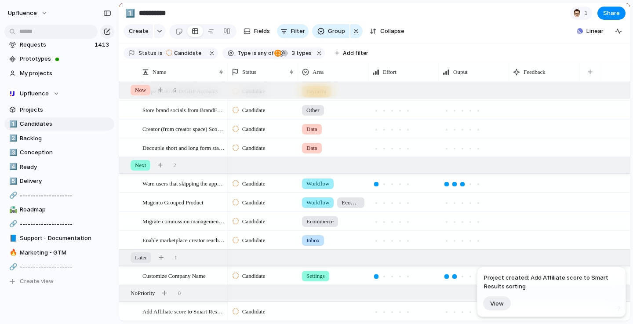
click at [336, 310] on div at bounding box center [333, 310] width 69 height 15
type input "*"
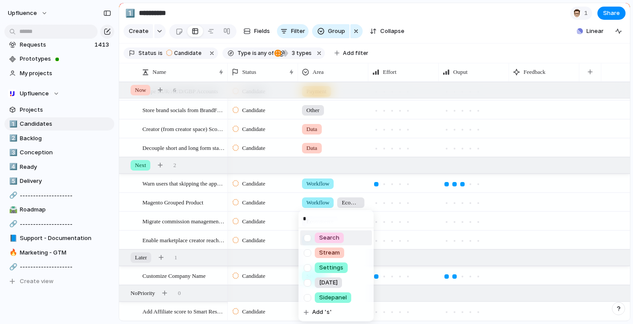
type input "*"
click at [331, 232] on li "Search" at bounding box center [336, 237] width 72 height 15
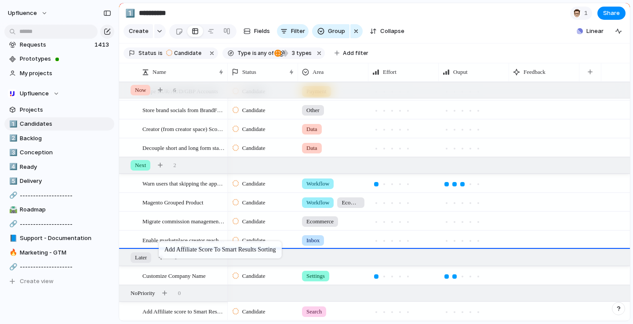
drag, startPoint x: 163, startPoint y: 308, endPoint x: 163, endPoint y: 243, distance: 65.5
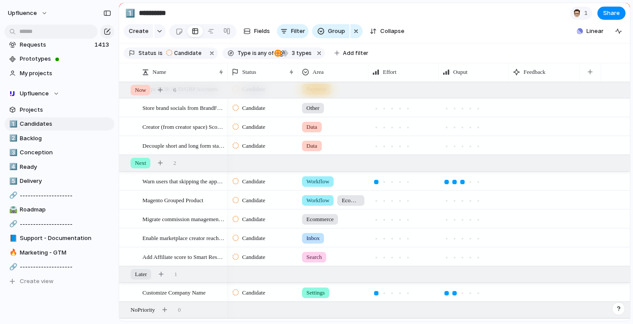
scroll to position [74, 0]
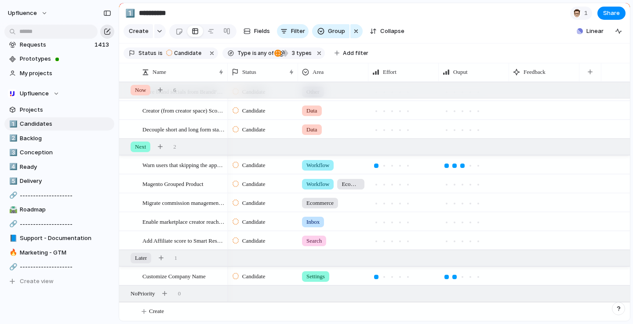
click at [106, 28] on div "button" at bounding box center [107, 31] width 7 height 7
click at [112, 33] on button "button" at bounding box center [107, 32] width 14 height 14
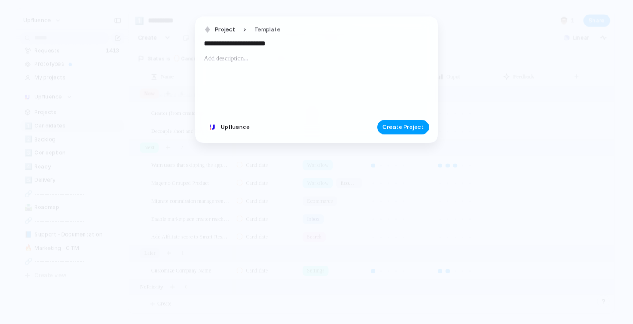
type input "**********"
click at [404, 128] on span "Create Project" at bounding box center [403, 127] width 41 height 9
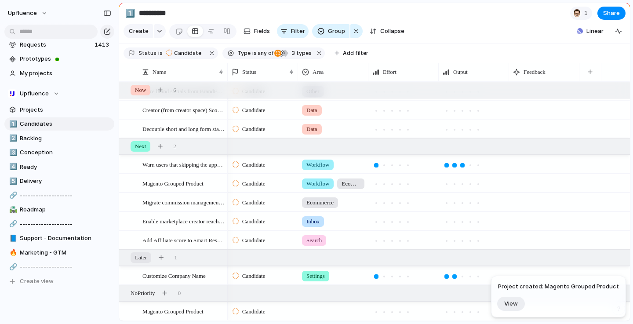
click at [336, 310] on div at bounding box center [333, 310] width 69 height 15
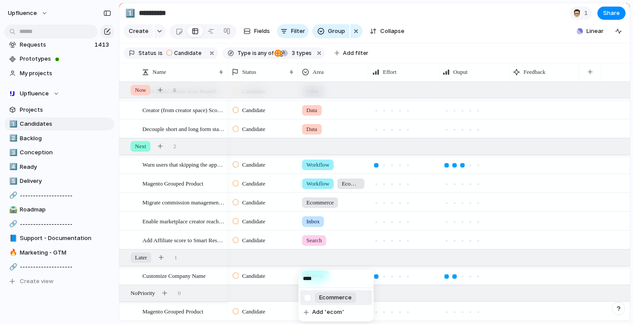
type input "****"
click at [345, 310] on li "Add 'ecom'" at bounding box center [336, 312] width 72 height 14
click at [345, 310] on div "ecom" at bounding box center [333, 310] width 69 height 15
click at [284, 310] on div "Search Workflow Stream Live Capture Settings [DATE] Inbox Community Payment Dat…" at bounding box center [316, 162] width 633 height 324
click at [314, 312] on span "ecom" at bounding box center [312, 311] width 12 height 9
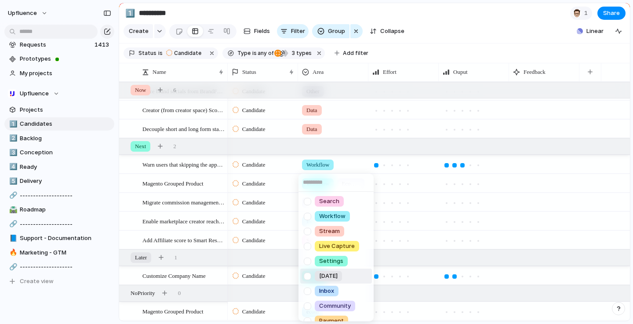
scroll to position [144, 0]
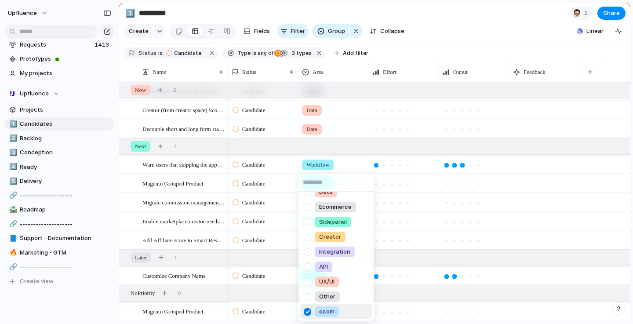
click at [307, 315] on div at bounding box center [307, 311] width 15 height 15
click at [338, 73] on div "Search Workflow Stream Live Capture Settings [DATE] Inbox Community Payment Dat…" at bounding box center [316, 162] width 633 height 324
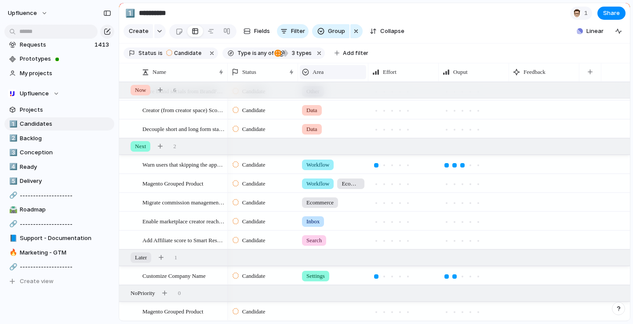
click at [334, 72] on div "Area" at bounding box center [333, 72] width 62 height 9
click at [341, 93] on li "Modify" at bounding box center [334, 92] width 65 height 14
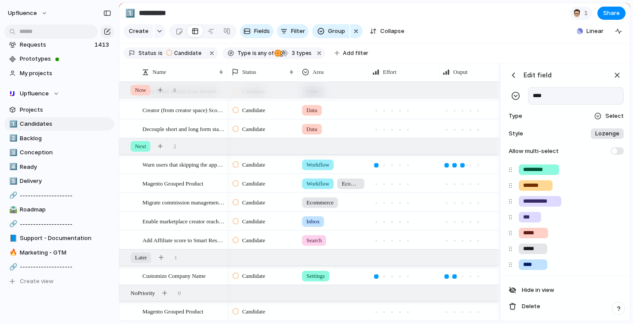
scroll to position [211, 0]
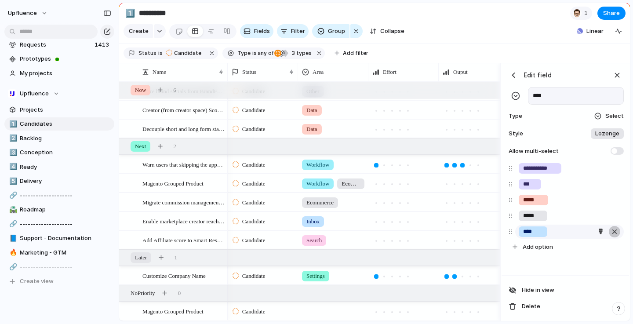
click at [613, 231] on div "button" at bounding box center [614, 231] width 9 height 11
click at [620, 76] on div "button" at bounding box center [618, 75] width 10 height 10
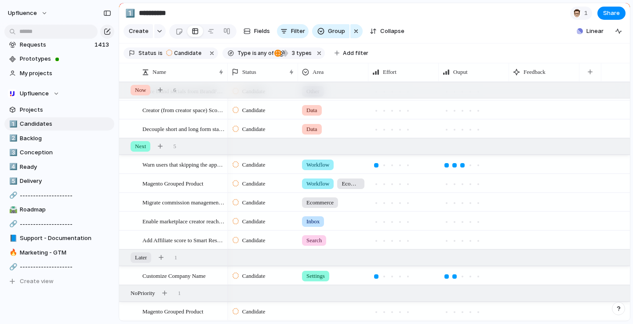
click at [332, 311] on div at bounding box center [333, 310] width 69 height 15
type input "***"
click at [341, 299] on span "Ecommerce" at bounding box center [335, 297] width 33 height 9
click at [177, 311] on span "Magento Grouped Product" at bounding box center [172, 311] width 61 height 10
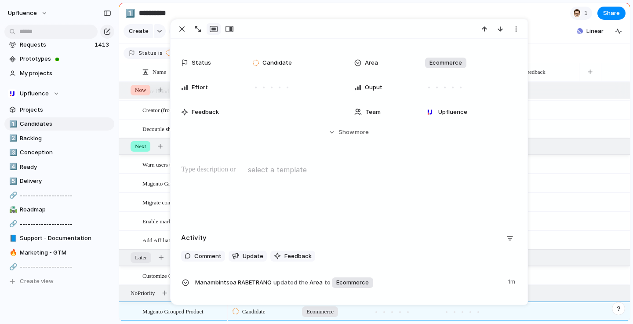
scroll to position [37, 0]
click at [354, 131] on div "Hide Show more" at bounding box center [354, 132] width 30 height 9
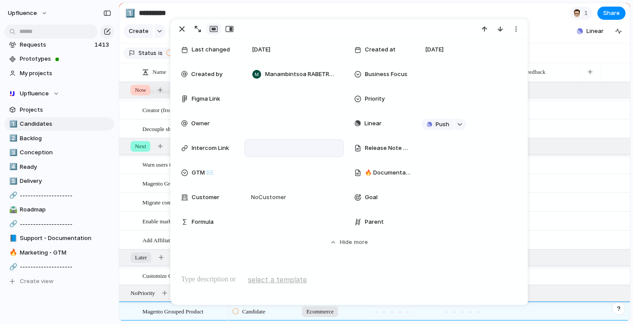
scroll to position [135, 0]
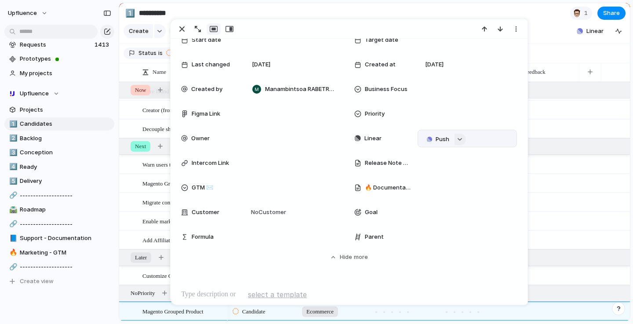
click at [463, 141] on button "button" at bounding box center [460, 139] width 11 height 11
type input "**********"
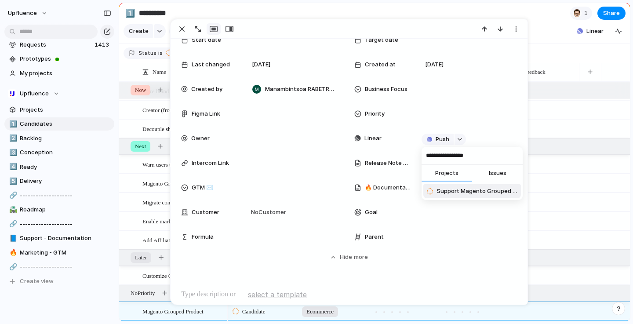
click at [460, 192] on span "Support Magento Grouped Product" at bounding box center [477, 191] width 81 height 9
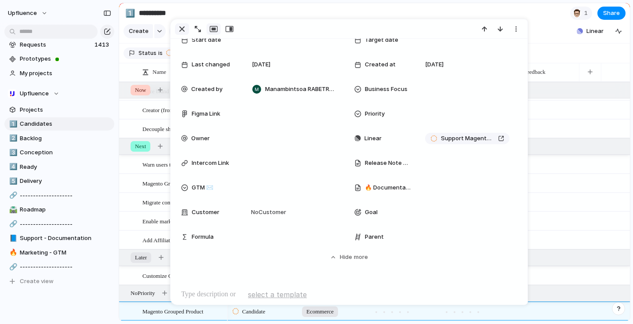
click at [185, 29] on div "button" at bounding box center [182, 29] width 11 height 11
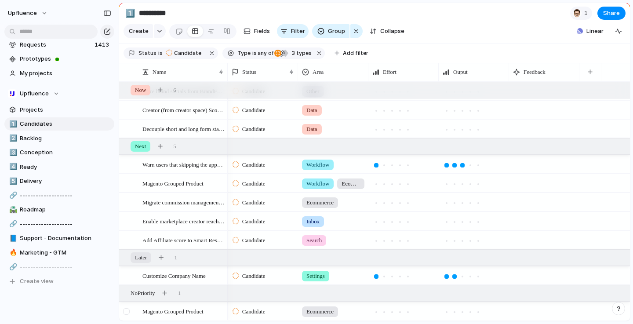
click at [124, 311] on div at bounding box center [126, 311] width 7 height 7
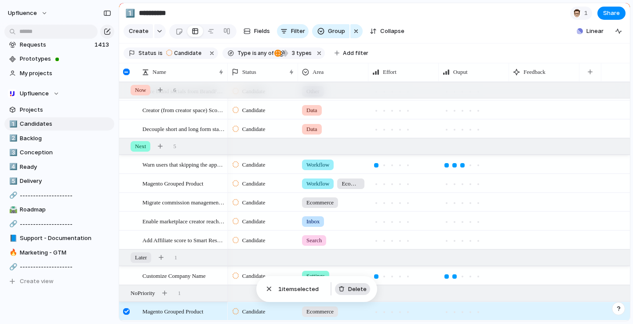
click at [355, 288] on span "Delete" at bounding box center [357, 289] width 18 height 9
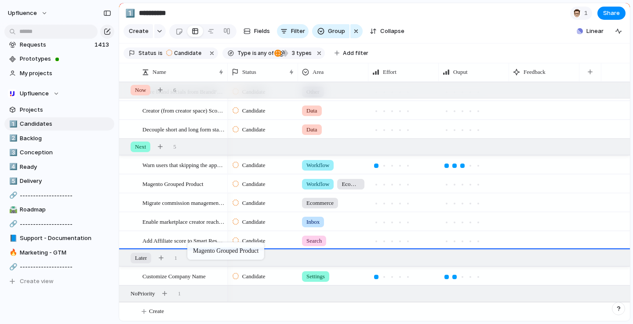
drag, startPoint x: 193, startPoint y: 185, endPoint x: 192, endPoint y: 244, distance: 59.4
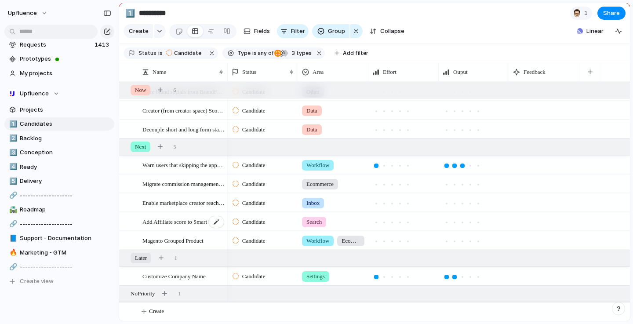
click at [178, 220] on span "Add Affiliate score to Smart Results sorting" at bounding box center [183, 221] width 82 height 10
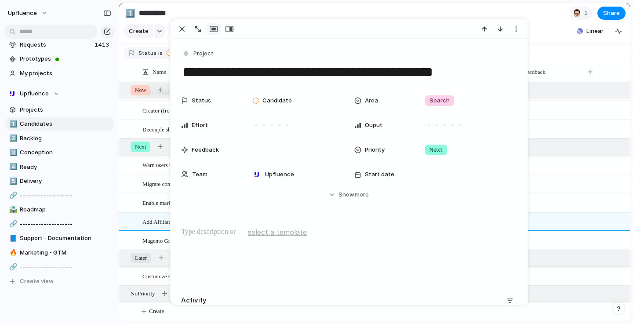
click at [176, 220] on div "**********" at bounding box center [349, 210] width 357 height 342
click at [587, 227] on div "Candidate Search" at bounding box center [429, 221] width 402 height 19
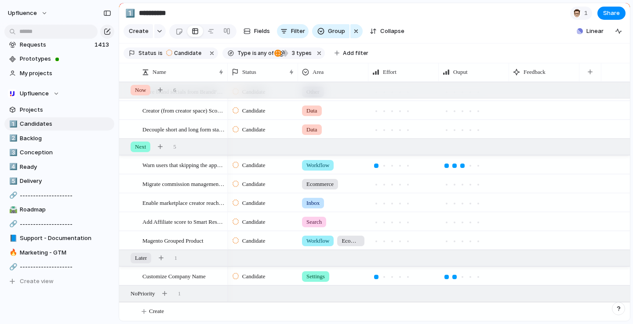
click at [342, 221] on div "Search" at bounding box center [333, 220] width 69 height 15
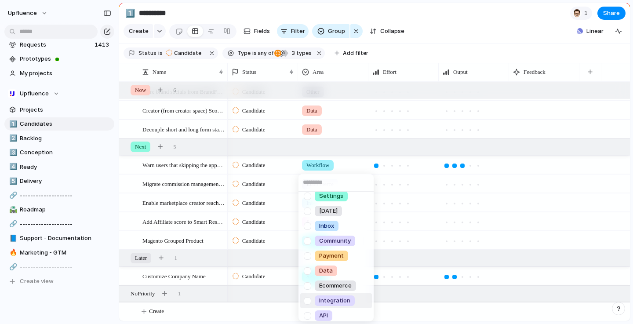
scroll to position [53, 0]
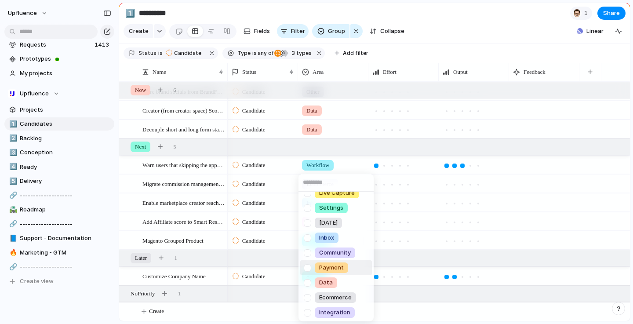
click at [239, 305] on div "Search Workflow Stream Live Capture Settings [DATE] Inbox Community Payment Dat…" at bounding box center [316, 162] width 633 height 324
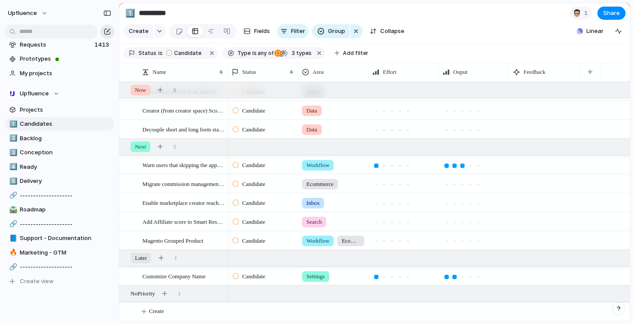
click at [108, 33] on div "button" at bounding box center [107, 31] width 7 height 7
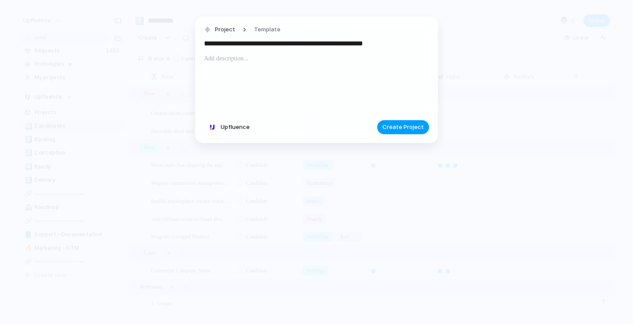
type input "**********"
click at [398, 129] on span "Create Project" at bounding box center [403, 127] width 41 height 9
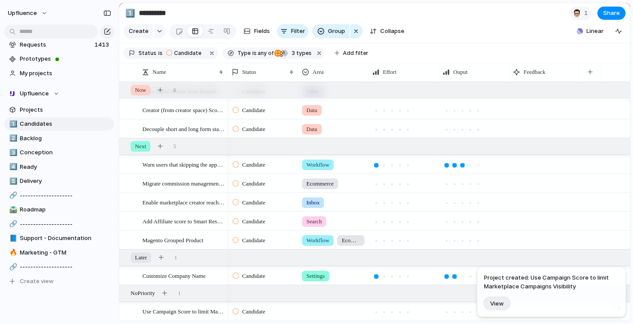
click at [336, 311] on div at bounding box center [333, 310] width 69 height 15
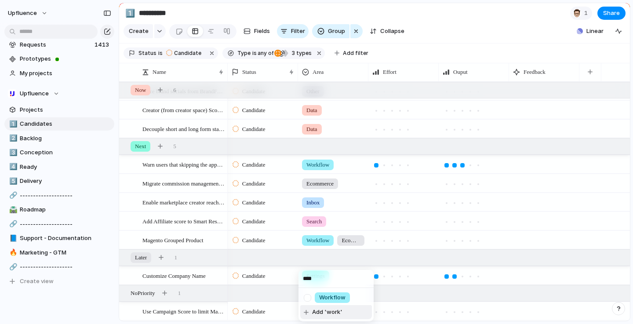
type input "****"
click at [341, 298] on span "Workflow" at bounding box center [332, 297] width 26 height 9
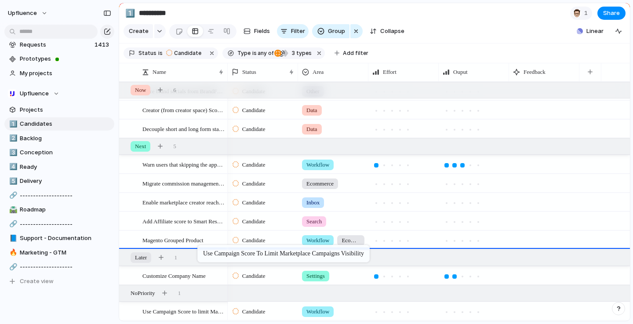
drag, startPoint x: 199, startPoint y: 315, endPoint x: 202, endPoint y: 247, distance: 68.6
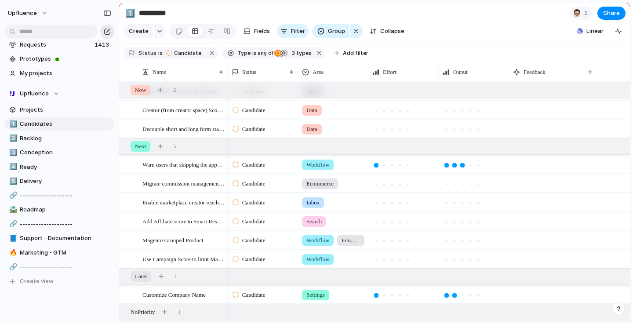
click at [107, 33] on div "button" at bounding box center [107, 31] width 7 height 7
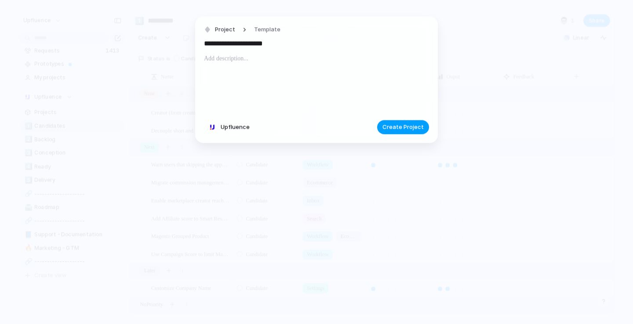
type input "**********"
click at [411, 128] on span "Create Project" at bounding box center [403, 127] width 41 height 9
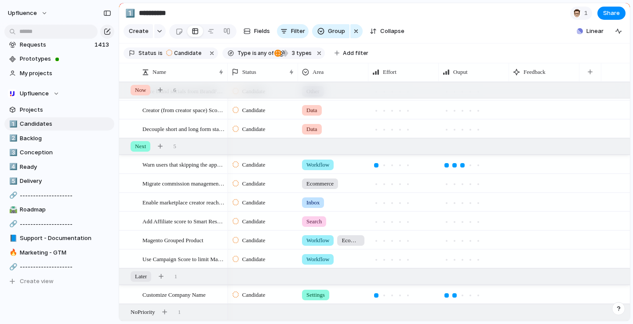
scroll to position [93, 0]
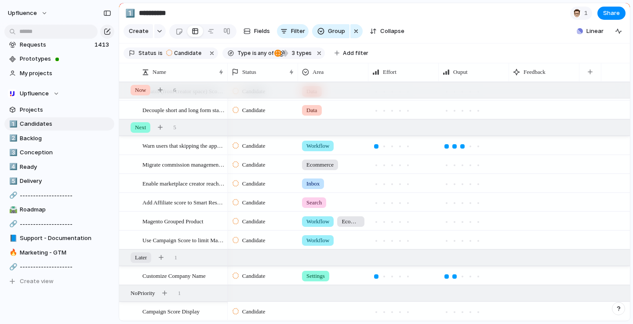
click at [321, 310] on div at bounding box center [333, 310] width 69 height 15
type input "****"
click at [335, 299] on span "Workflow" at bounding box center [332, 297] width 26 height 9
click at [177, 310] on span "Campaign Score Display" at bounding box center [170, 311] width 57 height 10
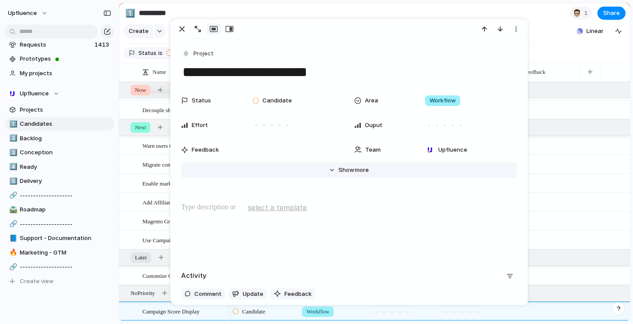
click at [347, 169] on span "Show" at bounding box center [347, 170] width 16 height 9
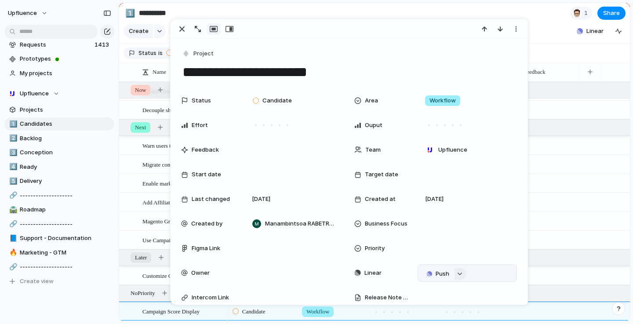
click at [461, 279] on button "button" at bounding box center [460, 273] width 11 height 11
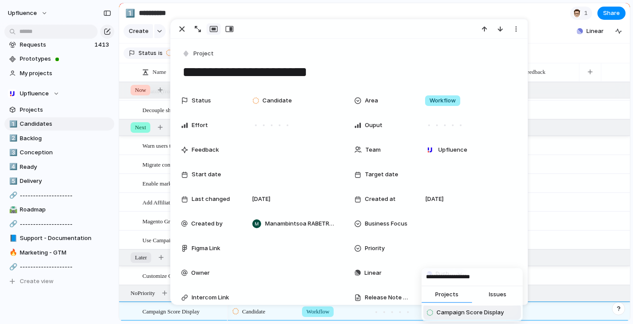
type input "**********"
click at [482, 310] on span "Campaign Score Display" at bounding box center [470, 312] width 67 height 9
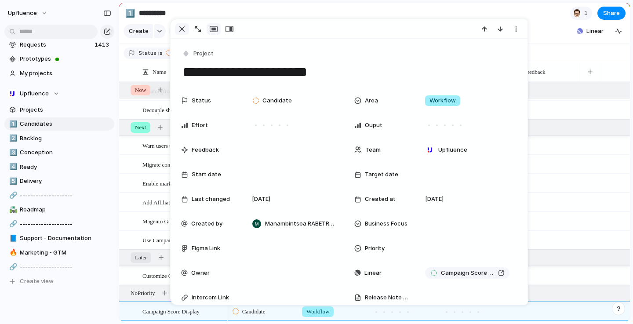
click at [184, 33] on div "button" at bounding box center [182, 29] width 11 height 11
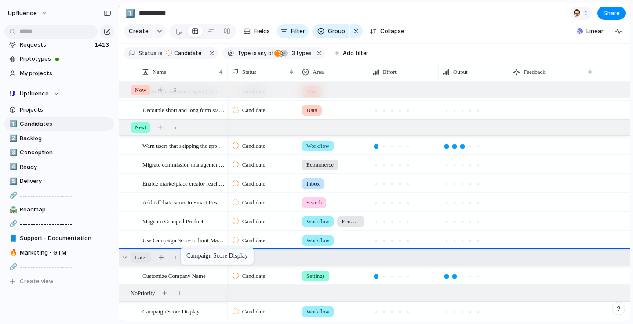
drag, startPoint x: 185, startPoint y: 310, endPoint x: 185, endPoint y: 249, distance: 61.1
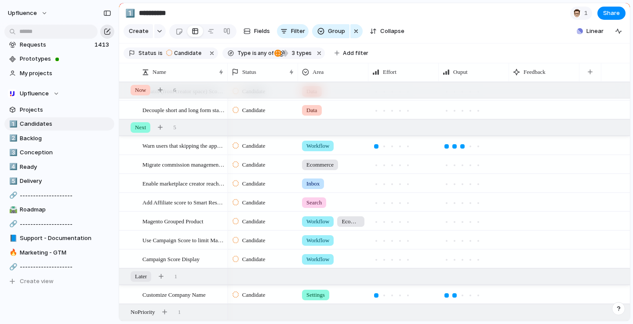
click at [107, 30] on div "button" at bounding box center [107, 31] width 7 height 7
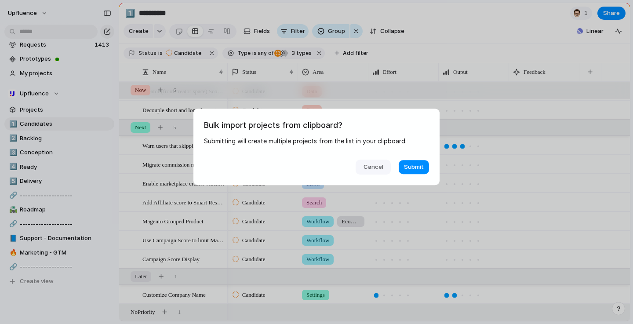
click at [381, 162] on button "Cancel" at bounding box center [373, 167] width 35 height 15
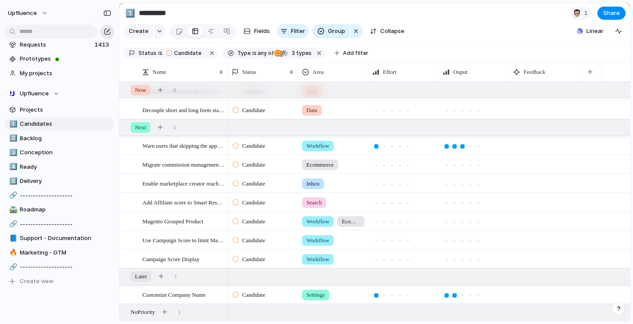
click at [109, 33] on div "button" at bounding box center [107, 31] width 7 height 7
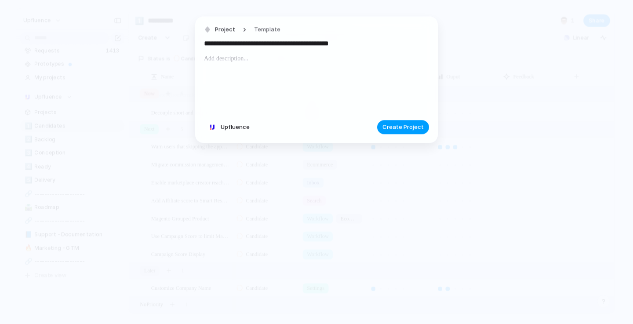
type input "**********"
click at [408, 124] on span "Create Project" at bounding box center [403, 127] width 41 height 9
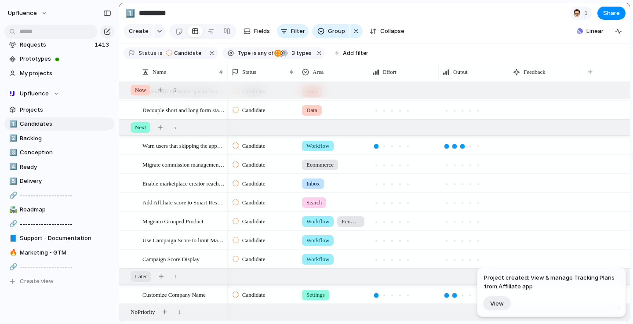
scroll to position [112, 0]
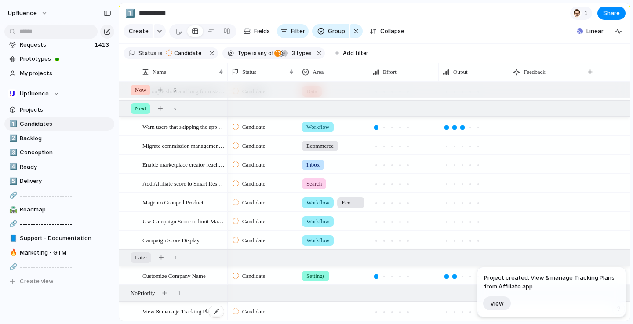
click at [178, 310] on span "View & manage Tracking Plans from Affiliate app" at bounding box center [183, 311] width 82 height 10
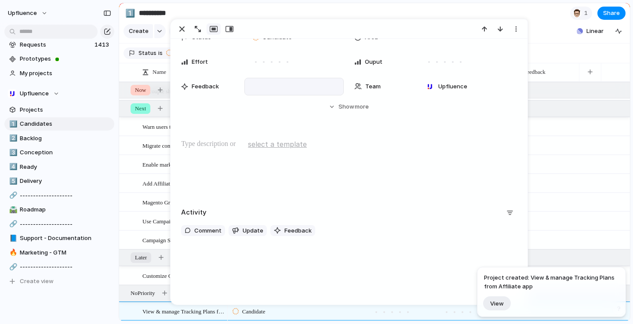
scroll to position [67, 0]
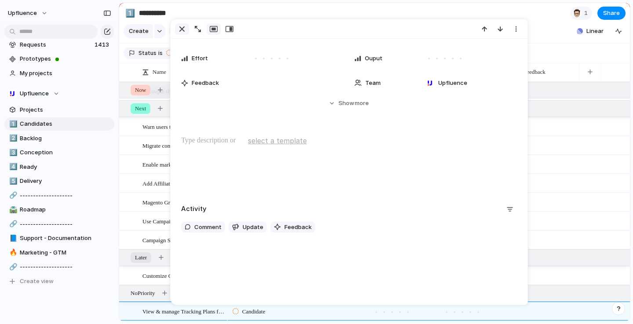
click at [182, 31] on div "button" at bounding box center [182, 29] width 11 height 11
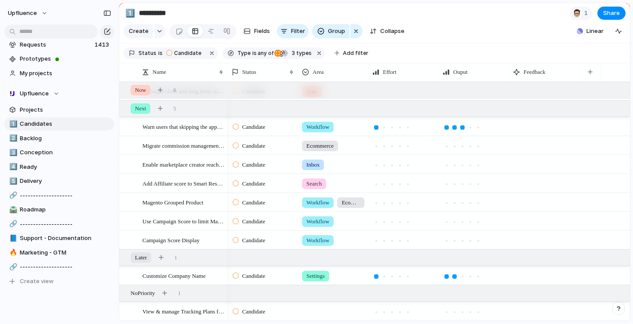
click at [347, 306] on div at bounding box center [333, 310] width 69 height 15
type input "***"
click at [335, 295] on span "Ecommerce" at bounding box center [335, 297] width 33 height 9
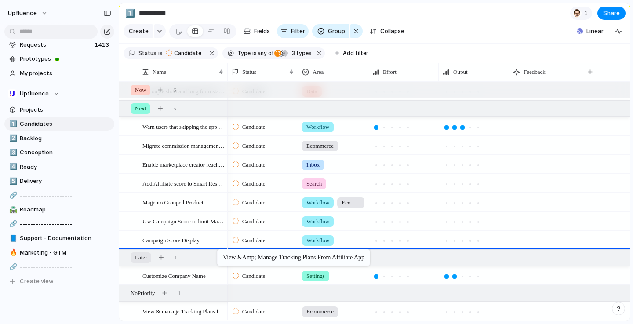
drag, startPoint x: 222, startPoint y: 312, endPoint x: 222, endPoint y: 250, distance: 61.6
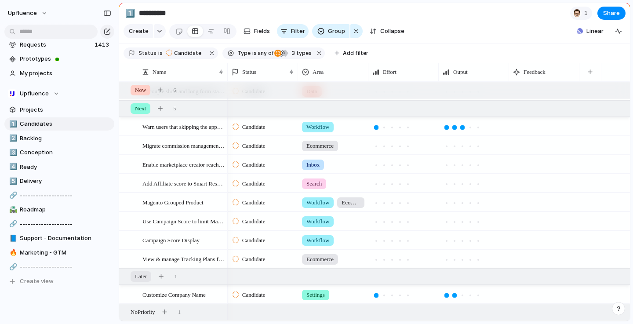
scroll to position [131, 0]
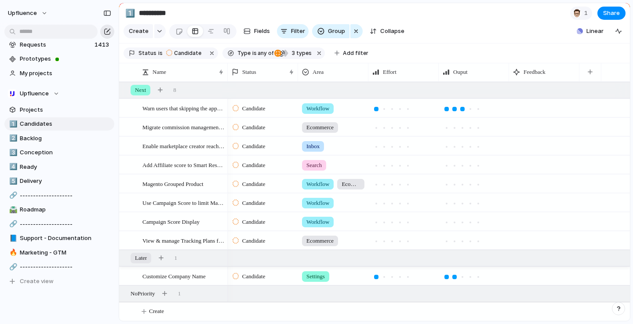
click at [110, 28] on div "button" at bounding box center [107, 31] width 7 height 7
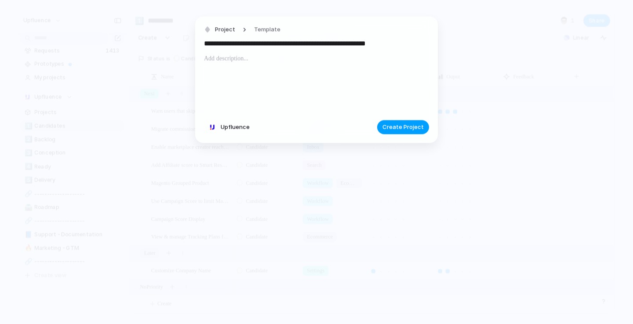
type input "**********"
click at [392, 126] on span "Create Project" at bounding box center [403, 127] width 41 height 9
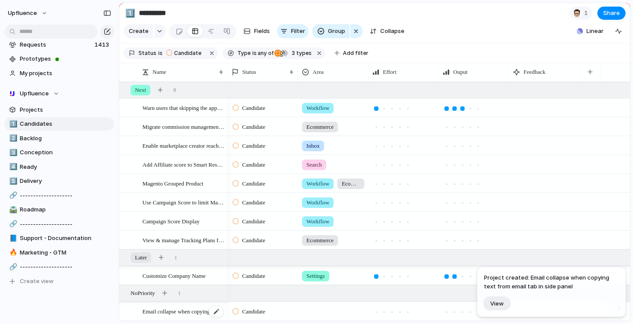
click at [199, 309] on span "Email collapse when copying text from email tab in side panel" at bounding box center [183, 311] width 82 height 10
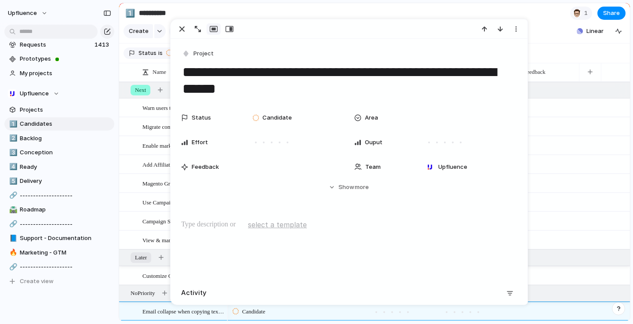
click at [378, 113] on div "Area" at bounding box center [382, 117] width 56 height 9
type input "****"
click at [436, 152] on div at bounding box center [430, 149] width 15 height 15
click at [359, 186] on div "**** Sidepanel Add 'side'" at bounding box center [316, 162] width 633 height 324
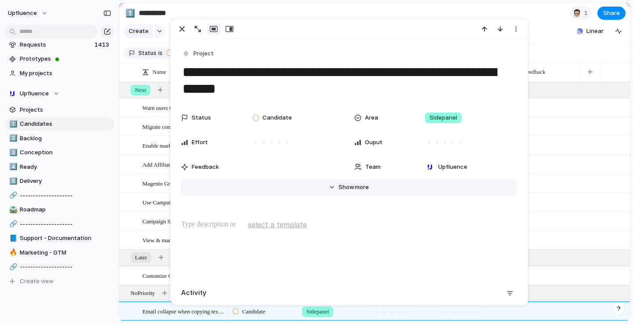
click at [354, 187] on span "Show" at bounding box center [347, 187] width 16 height 9
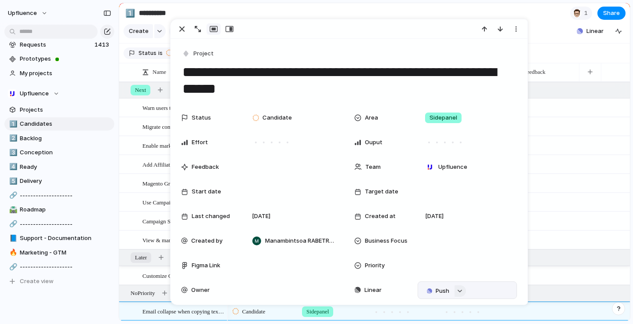
click at [462, 294] on button "button" at bounding box center [460, 290] width 11 height 11
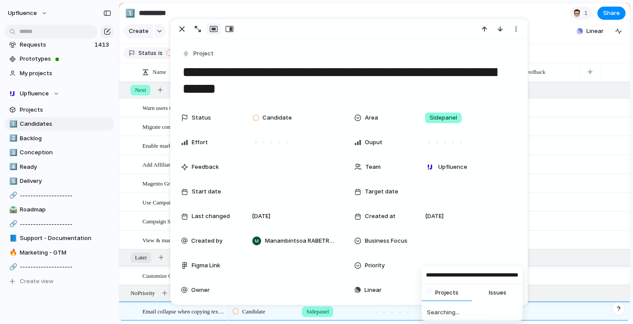
scroll to position [0, 27]
type input "**********"
click at [476, 276] on input "**********" at bounding box center [472, 276] width 101 height 18
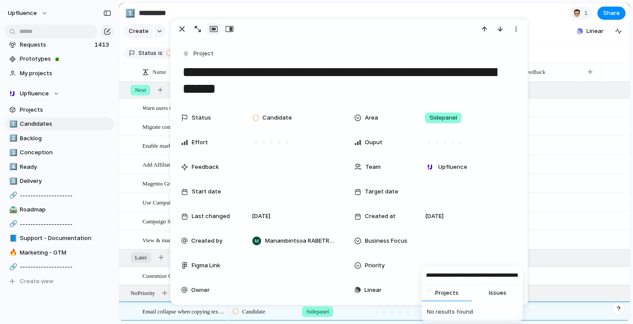
click at [476, 276] on input "**********" at bounding box center [472, 276] width 101 height 18
type input "*"
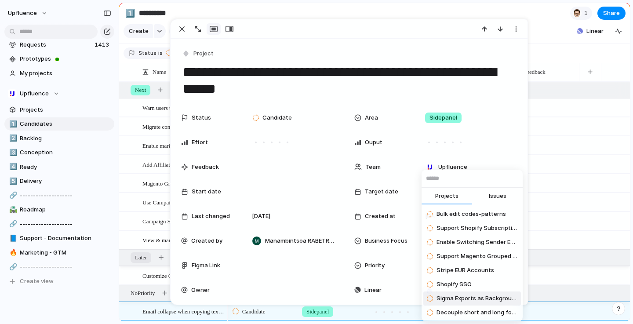
click at [503, 296] on span "Sigma Exports as Background Tasks" at bounding box center [477, 298] width 81 height 9
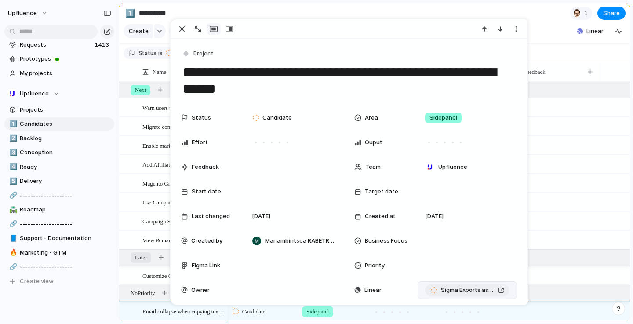
click at [495, 291] on div "Sigma Exports as Background Tasks" at bounding box center [467, 290] width 74 height 9
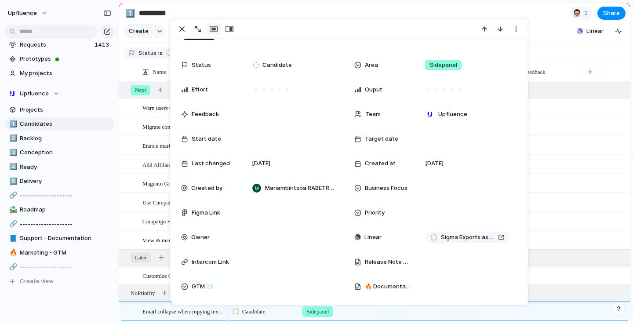
scroll to position [65, 0]
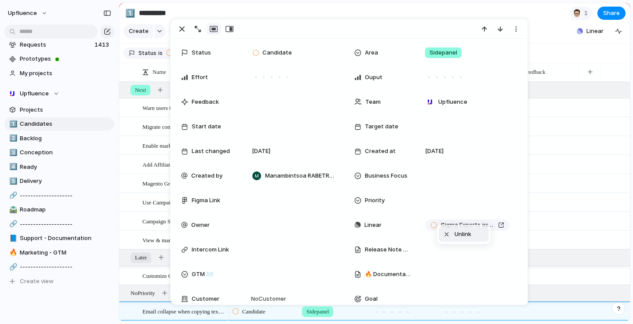
click at [454, 240] on li "Unlink" at bounding box center [464, 234] width 50 height 15
click at [460, 226] on div "button" at bounding box center [460, 226] width 6 height 4
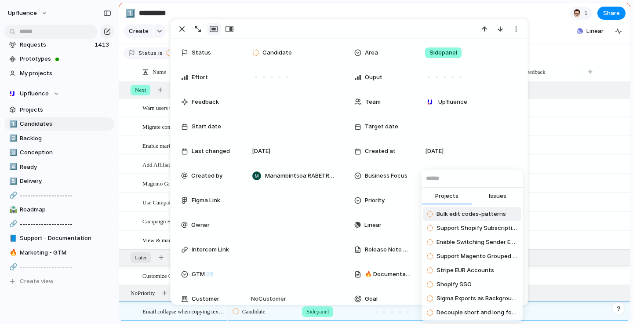
click at [491, 197] on span "Issues" at bounding box center [498, 196] width 18 height 9
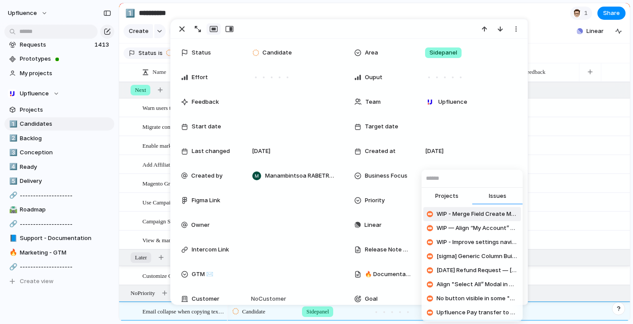
click at [472, 188] on button "Issues" at bounding box center [497, 197] width 51 height 18
click at [476, 184] on input "text" at bounding box center [472, 179] width 101 height 18
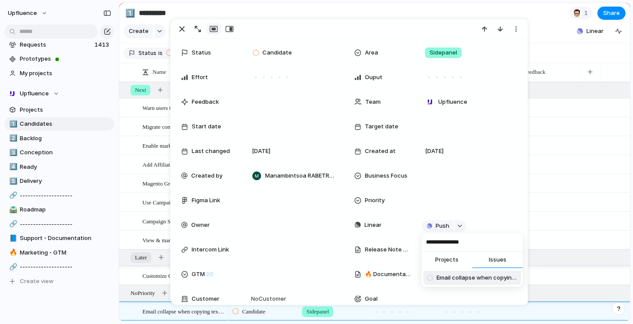
type input "**********"
click at [460, 279] on span "Email collapse when copying text from email tab in side panel - Supersell / New…" at bounding box center [477, 278] width 81 height 9
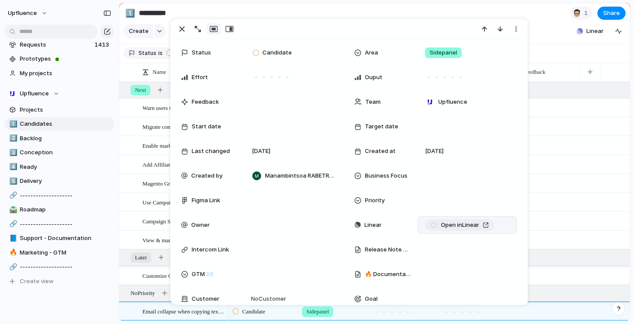
click at [491, 226] on link "Open in Linear" at bounding box center [459, 224] width 69 height 11
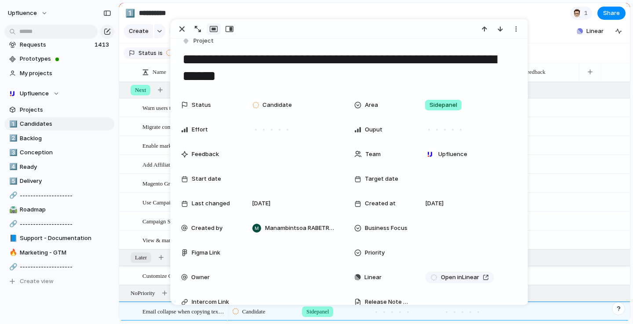
scroll to position [0, 0]
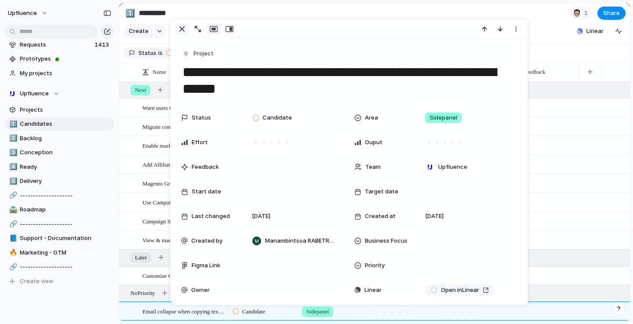
click at [179, 28] on div "button" at bounding box center [182, 29] width 11 height 11
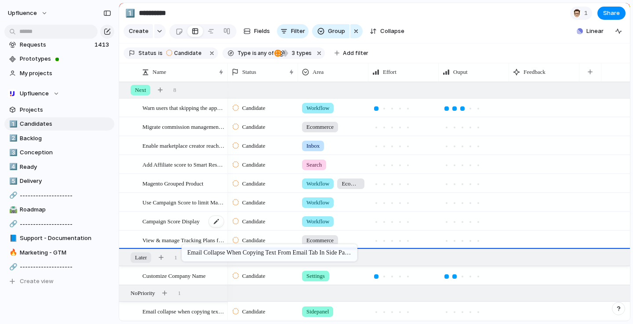
drag, startPoint x: 163, startPoint y: 319, endPoint x: 175, endPoint y: 220, distance: 99.6
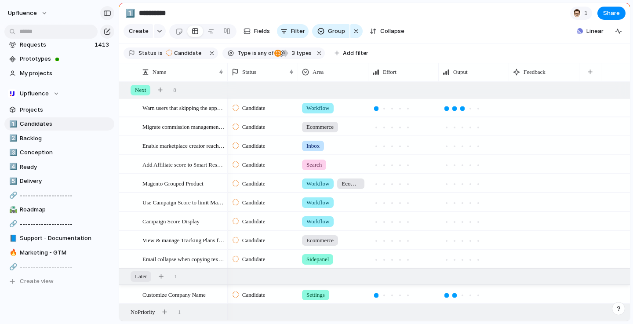
click at [106, 13] on div "button" at bounding box center [107, 13] width 8 height 6
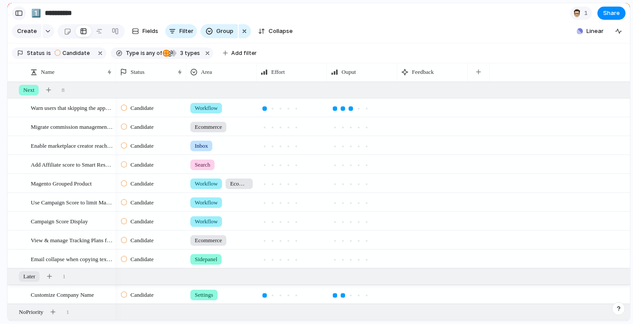
click at [19, 14] on div "button" at bounding box center [19, 13] width 8 height 6
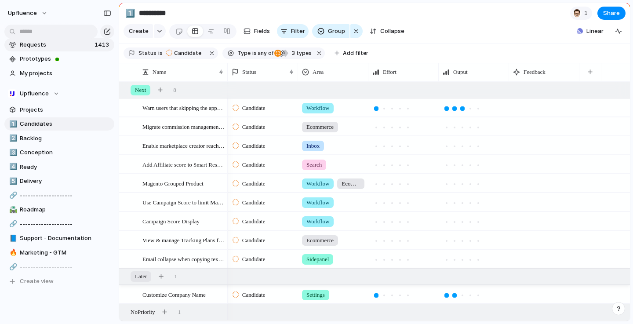
click at [109, 39] on link "Requests 1413" at bounding box center [59, 44] width 110 height 13
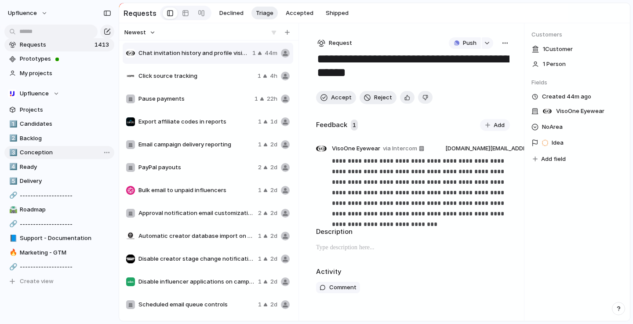
click at [80, 153] on span "Conception" at bounding box center [65, 152] width 91 height 9
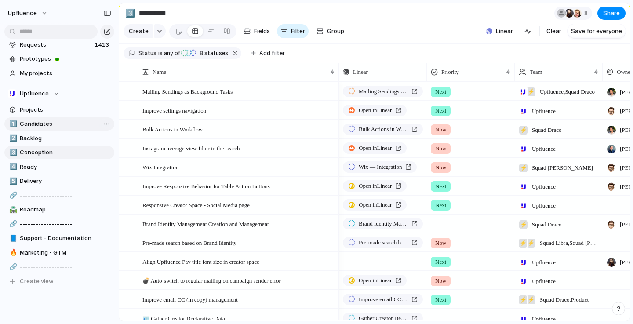
click at [59, 125] on span "Candidates" at bounding box center [65, 124] width 91 height 9
type input "**********"
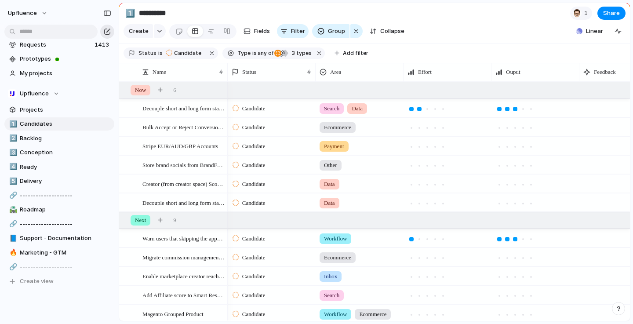
click at [106, 33] on div "button" at bounding box center [107, 31] width 7 height 7
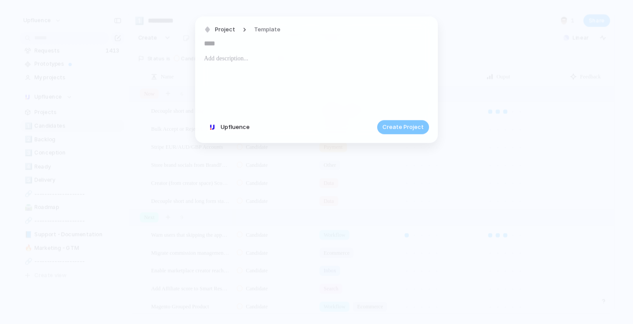
click at [248, 41] on input "text" at bounding box center [316, 43] width 225 height 14
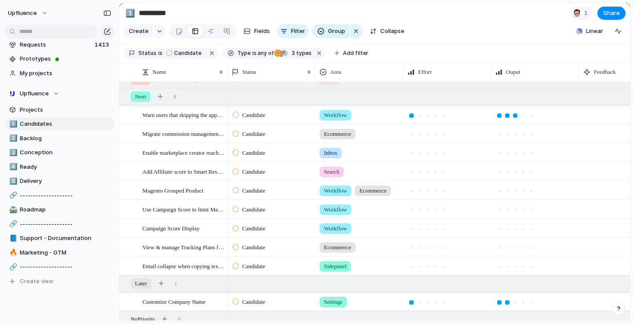
scroll to position [127, 0]
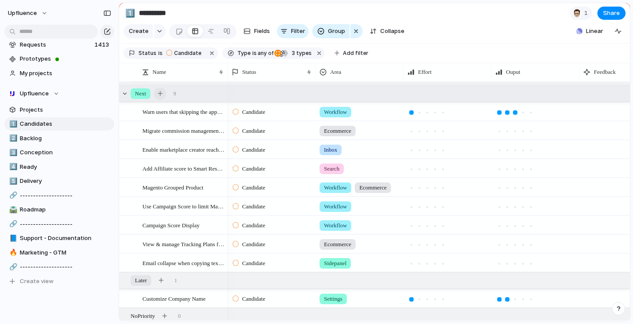
click at [163, 91] on button "button" at bounding box center [160, 94] width 12 height 12
click at [106, 28] on div "button" at bounding box center [107, 31] width 7 height 7
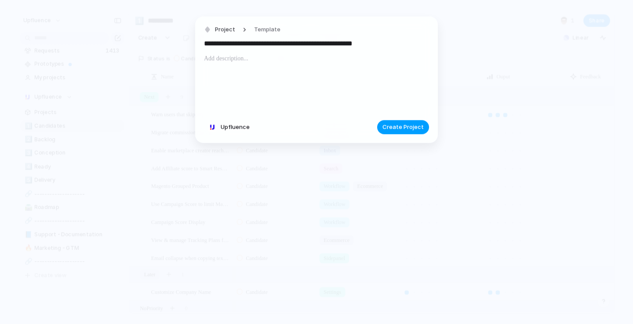
type input "**********"
click at [392, 127] on span "Create Project" at bounding box center [403, 127] width 41 height 9
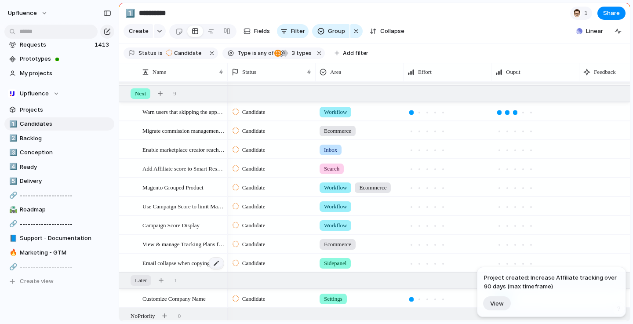
scroll to position [150, 0]
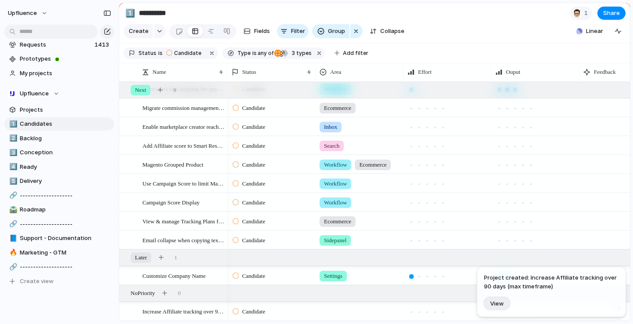
click at [341, 310] on div at bounding box center [359, 310] width 87 height 15
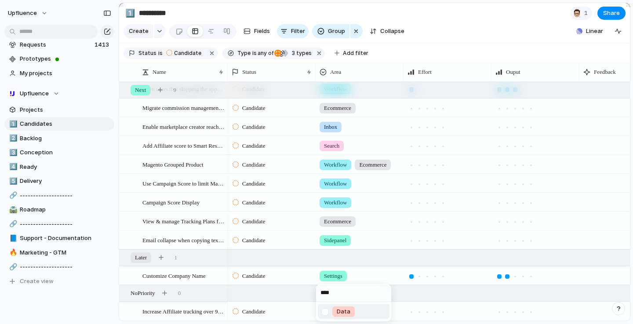
type input "****"
click at [336, 308] on div "Data" at bounding box center [343, 311] width 22 height 11
click at [161, 318] on div "Increase Affiliate tracking over 90 days (max timeframe)" at bounding box center [183, 312] width 82 height 18
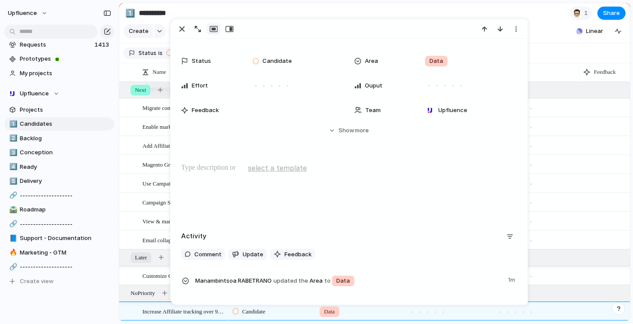
scroll to position [24, 0]
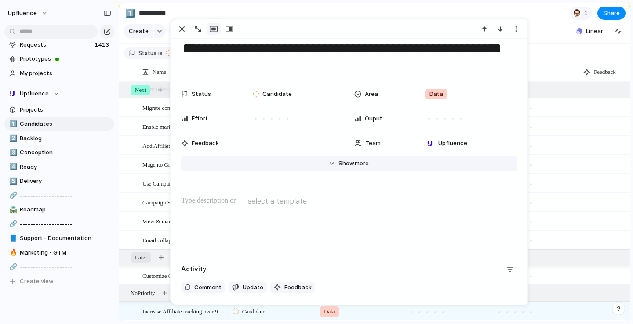
click at [391, 168] on button "Hide Show more" at bounding box center [349, 164] width 336 height 16
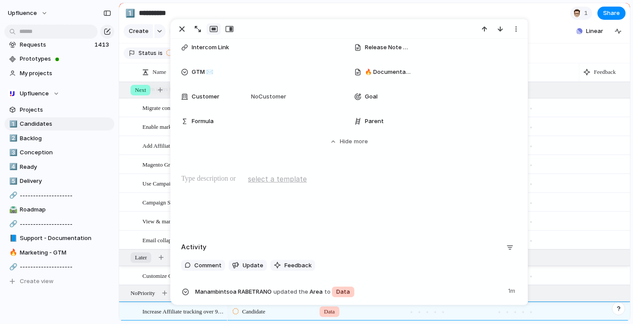
scroll to position [266, 0]
click at [354, 143] on span "Show" at bounding box center [348, 142] width 16 height 9
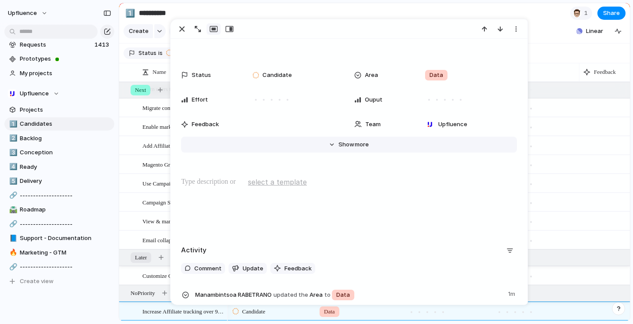
scroll to position [0, 0]
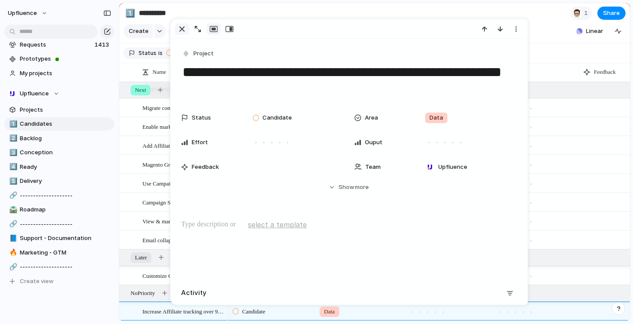
click at [182, 29] on div "button" at bounding box center [182, 29] width 11 height 11
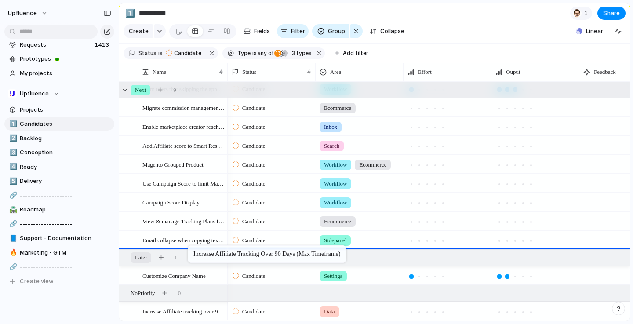
drag, startPoint x: 192, startPoint y: 313, endPoint x: 177, endPoint y: 88, distance: 225.6
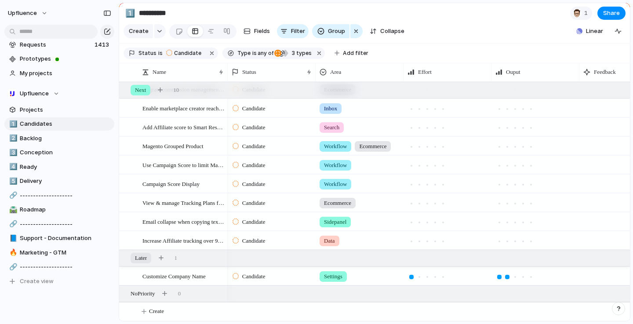
scroll to position [168, 0]
click at [105, 32] on div "button" at bounding box center [107, 31] width 7 height 7
click at [103, 28] on button "button" at bounding box center [107, 32] width 14 height 14
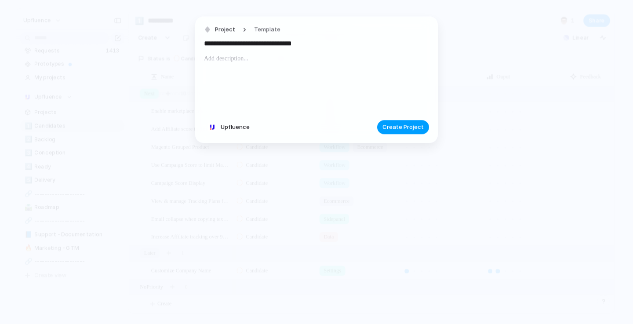
type input "**********"
click at [408, 126] on span "Create Project" at bounding box center [403, 127] width 41 height 9
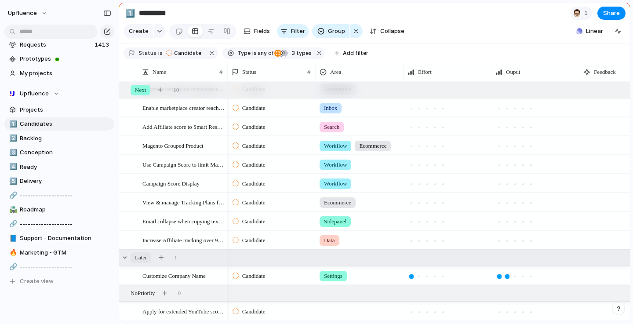
scroll to position [168, 0]
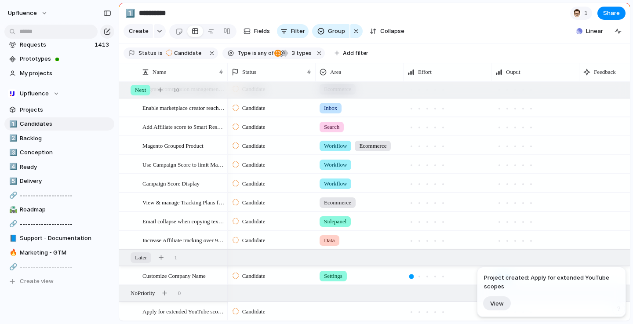
click at [322, 307] on div at bounding box center [359, 310] width 87 height 15
type input "****"
click at [330, 307] on div at bounding box center [324, 311] width 15 height 15
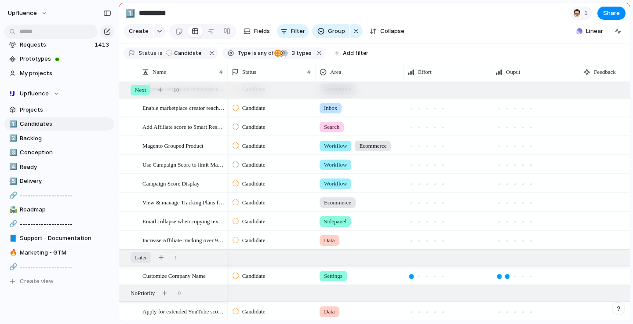
click at [294, 316] on div "**** Data" at bounding box center [316, 162] width 633 height 324
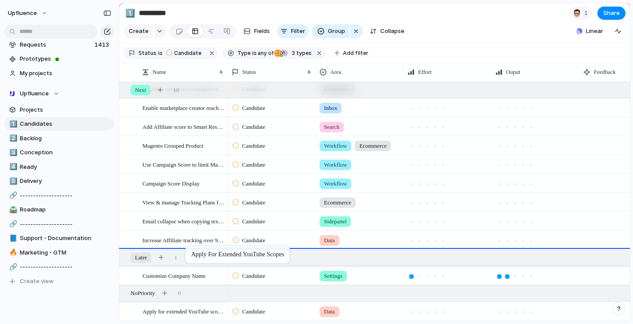
drag, startPoint x: 190, startPoint y: 312, endPoint x: 190, endPoint y: 248, distance: 64.2
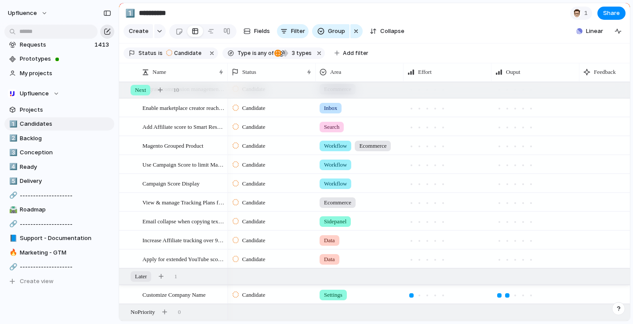
click at [108, 32] on div "button" at bounding box center [107, 31] width 7 height 7
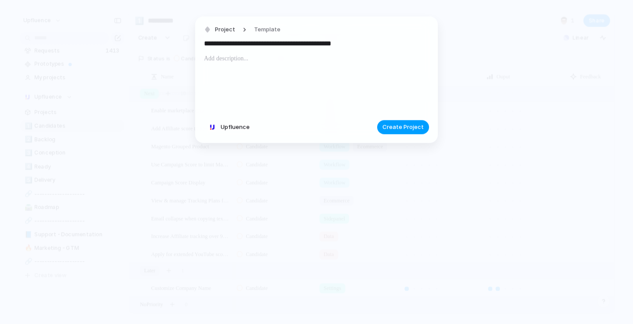
type input "**********"
click at [403, 133] on button "Create Project" at bounding box center [403, 127] width 52 height 14
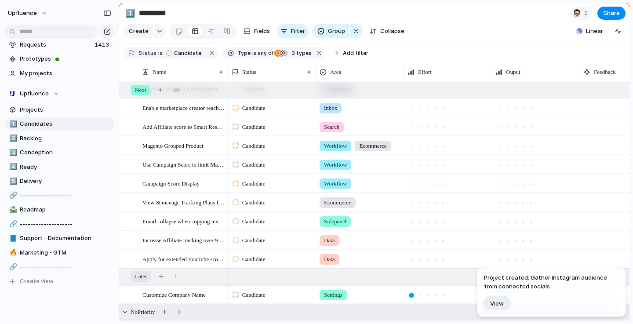
click at [346, 310] on div "No Priority 0" at bounding box center [375, 312] width 513 height 16
click at [346, 310] on div "No Priority 1" at bounding box center [375, 313] width 513 height 16
click at [343, 311] on div "No Priority 1" at bounding box center [375, 312] width 513 height 16
click at [339, 318] on div "No Priority 1" at bounding box center [375, 313] width 513 height 16
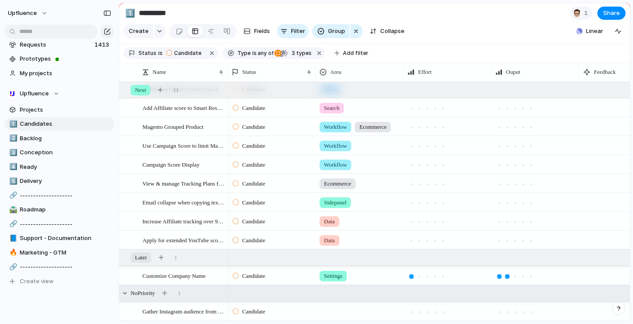
click at [312, 312] on div "Candidate" at bounding box center [271, 310] width 87 height 15
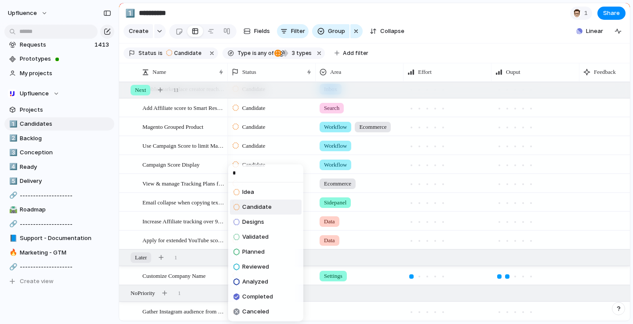
type input "*"
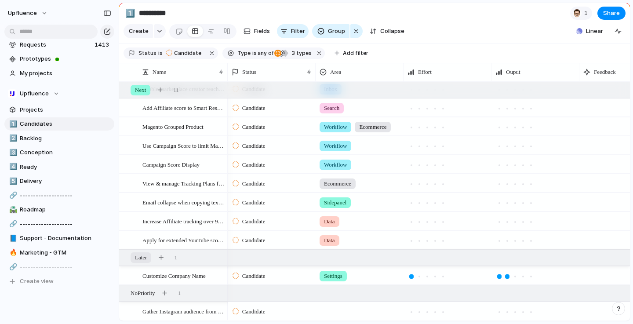
click at [342, 312] on div "* Idea Candidate Designs Validated Planned Reviewed Analyzed Completed Canceled" at bounding box center [316, 162] width 633 height 324
click at [342, 312] on div at bounding box center [359, 310] width 87 height 15
type input "****"
click at [327, 308] on div at bounding box center [324, 311] width 15 height 15
click at [205, 315] on div "**** Data" at bounding box center [316, 162] width 633 height 324
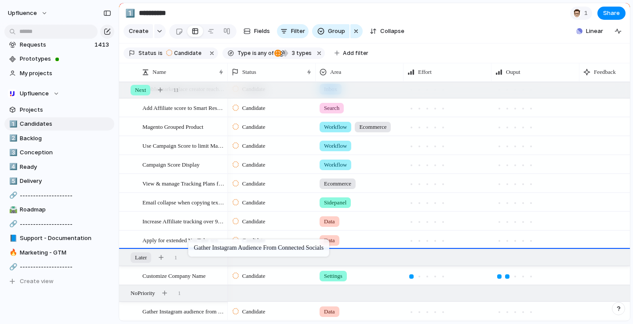
drag, startPoint x: 190, startPoint y: 314, endPoint x: 193, endPoint y: 241, distance: 72.6
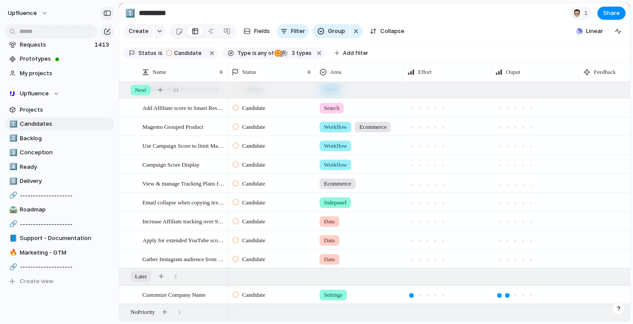
click at [106, 18] on button "button" at bounding box center [107, 13] width 14 height 14
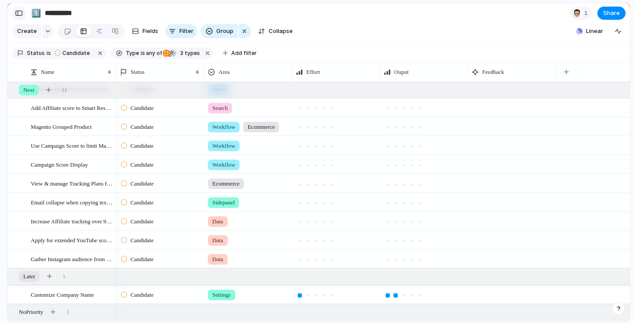
click at [22, 16] on button "button" at bounding box center [19, 13] width 14 height 14
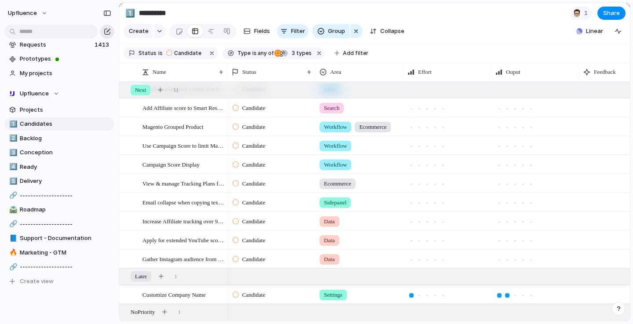
click at [107, 36] on button "button" at bounding box center [107, 32] width 14 height 14
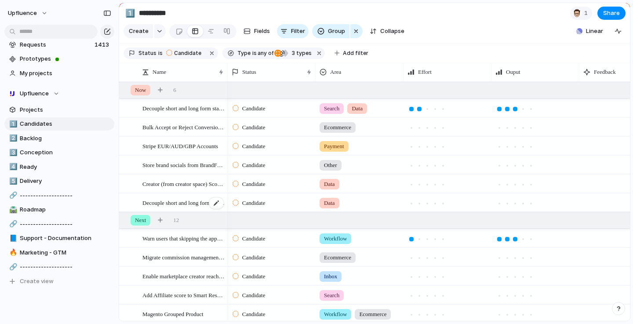
click at [155, 204] on span "Decouple short and long form stats for YouTube" at bounding box center [183, 202] width 82 height 10
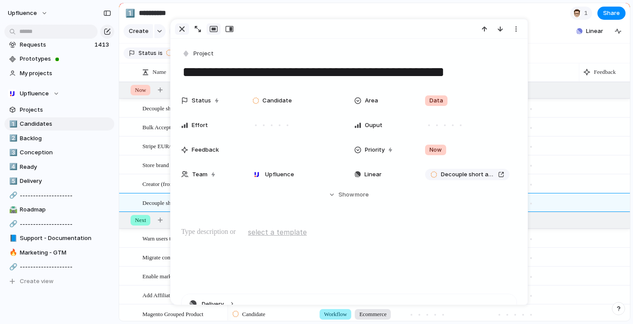
click at [183, 25] on div "button" at bounding box center [182, 29] width 11 height 11
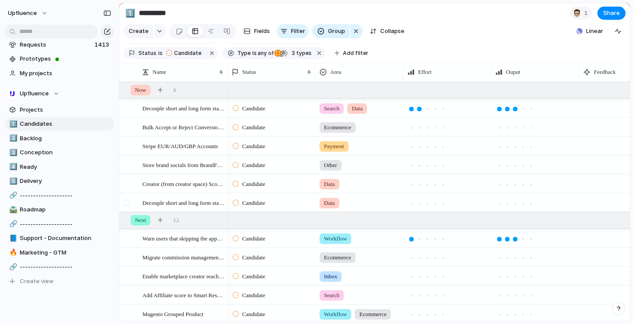
click at [127, 202] on div at bounding box center [126, 203] width 7 height 7
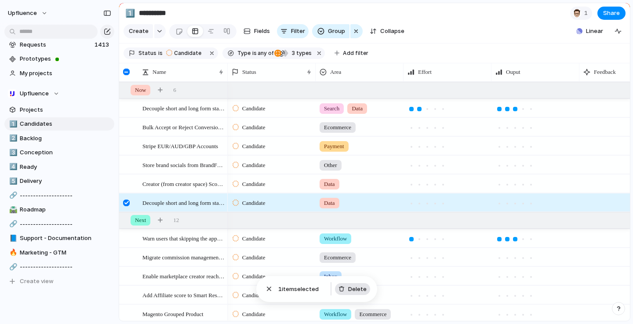
click at [350, 289] on span "Delete" at bounding box center [357, 289] width 18 height 9
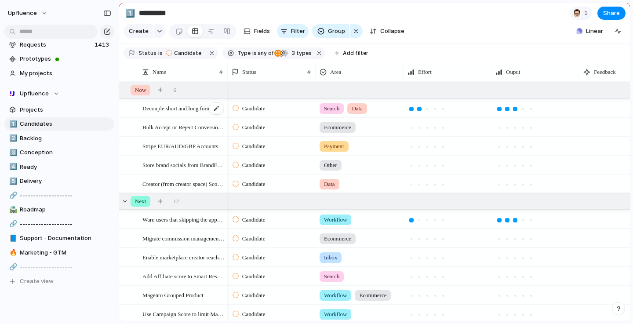
click at [197, 108] on span "Decouple short and long form stats for YouTube" at bounding box center [183, 108] width 82 height 10
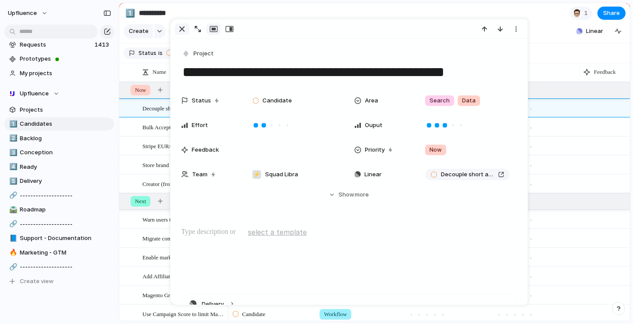
click at [179, 28] on div "button" at bounding box center [182, 29] width 11 height 11
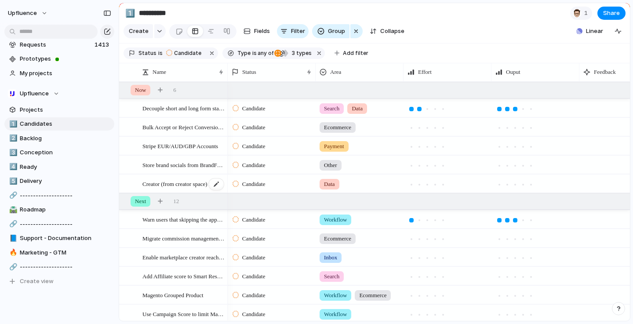
click at [183, 180] on span "Creator (from creator space) Scoring" at bounding box center [183, 184] width 82 height 10
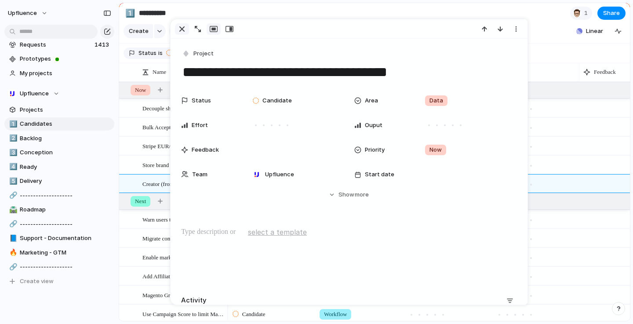
click at [182, 29] on div "button" at bounding box center [182, 29] width 11 height 11
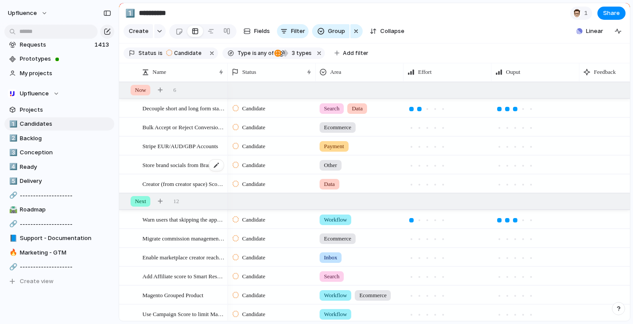
click at [181, 165] on span "Store brand socials from BrandFetch at the Brand identity level" at bounding box center [183, 165] width 82 height 10
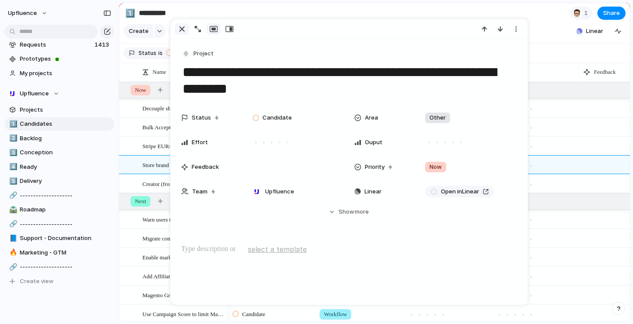
click at [181, 28] on div "button" at bounding box center [182, 29] width 11 height 11
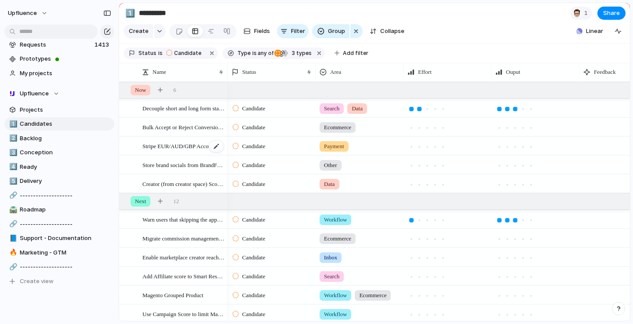
click at [178, 148] on span "Stripe EUR/AUD/GBP Accounts" at bounding box center [180, 146] width 76 height 10
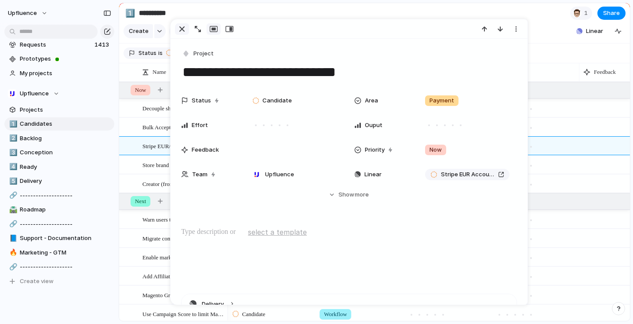
click at [181, 27] on div "button" at bounding box center [182, 29] width 11 height 11
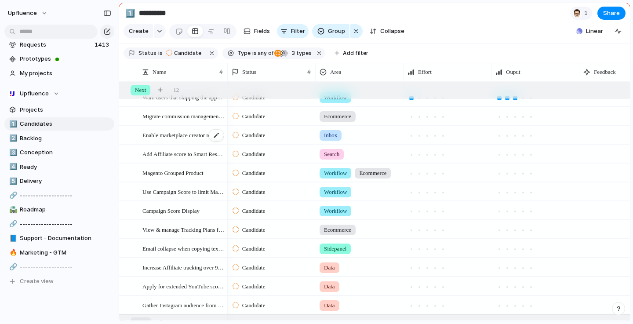
scroll to position [112, 0]
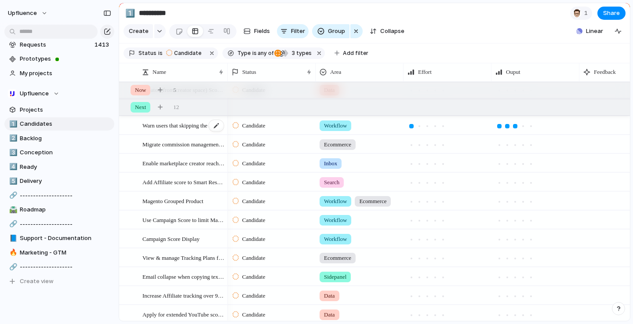
click at [173, 127] on span "Warn users that skipping the approve step break the application form" at bounding box center [183, 125] width 82 height 10
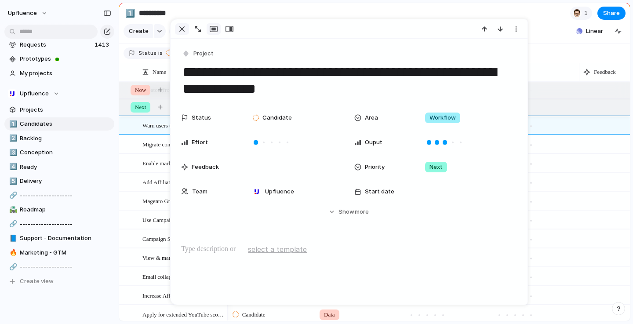
click at [184, 30] on div "button" at bounding box center [182, 29] width 11 height 11
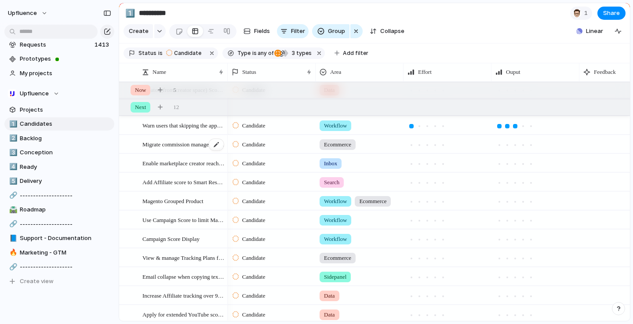
click at [175, 146] on span "Migrate commission management to a new Commission structure entity" at bounding box center [183, 144] width 82 height 10
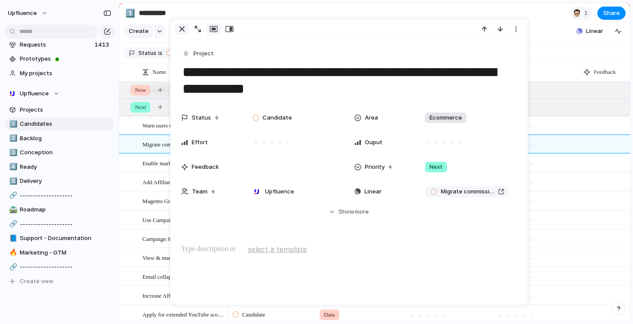
click at [179, 30] on div "button" at bounding box center [182, 29] width 11 height 11
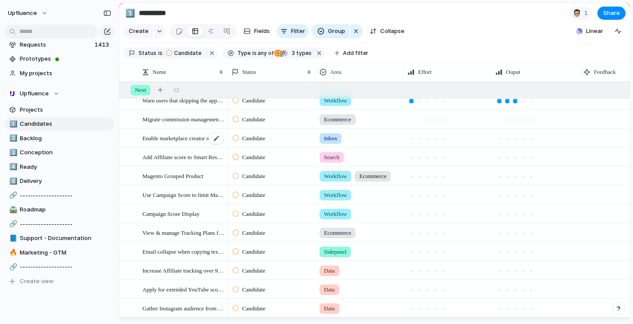
scroll to position [123, 0]
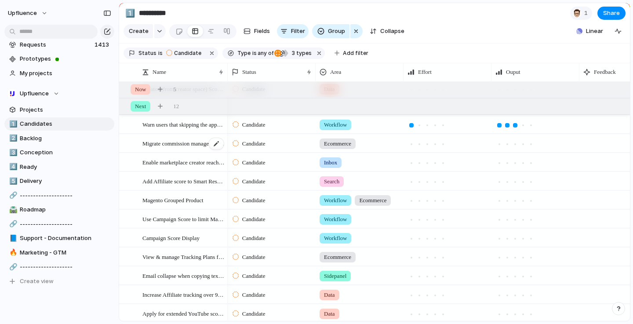
click at [208, 145] on span "Migrate commission management to a new Commission structure entity" at bounding box center [183, 143] width 82 height 10
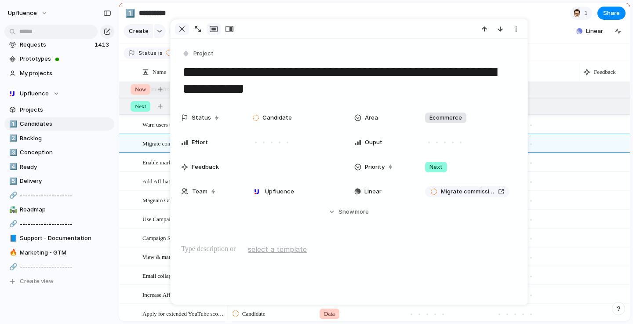
click at [180, 27] on div "button" at bounding box center [182, 29] width 11 height 11
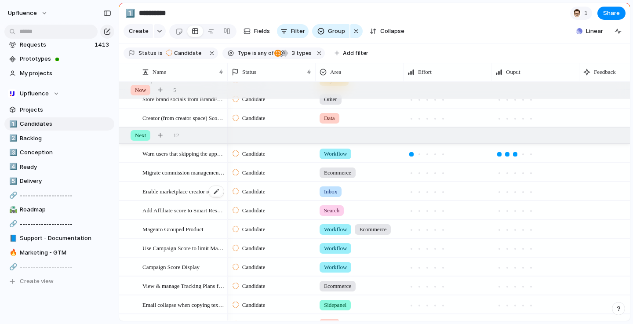
click at [170, 195] on span "Enable marketplace creator reach out to brands from application form" at bounding box center [183, 191] width 82 height 10
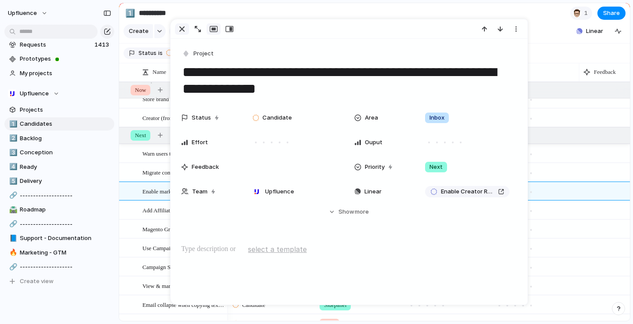
click at [183, 28] on div "button" at bounding box center [182, 29] width 11 height 11
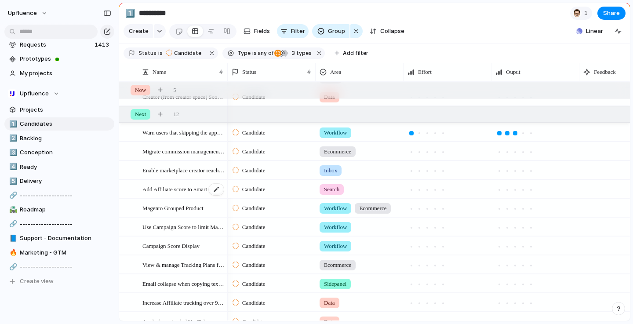
click at [181, 190] on span "Add Affiliate score to Smart Results sorting" at bounding box center [183, 189] width 82 height 10
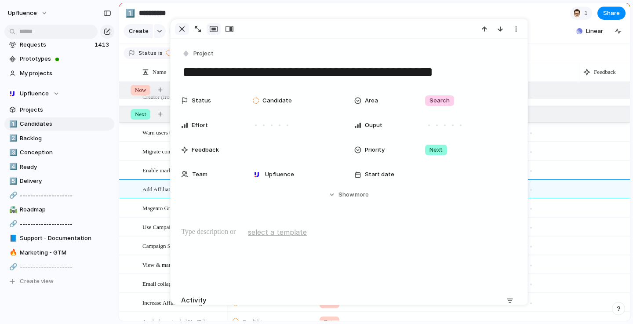
click at [180, 28] on div "button" at bounding box center [182, 29] width 11 height 11
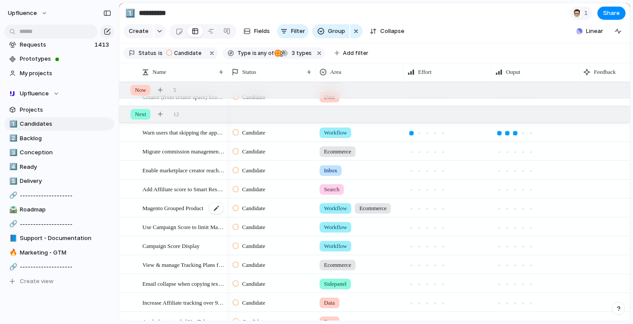
click at [172, 210] on span "Magento Grouped Product" at bounding box center [172, 208] width 61 height 10
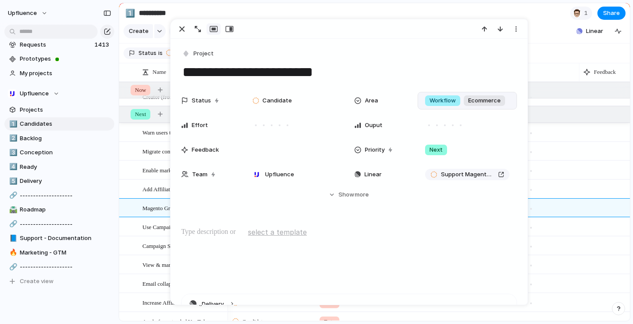
click at [438, 104] on span "Workflow" at bounding box center [443, 100] width 26 height 9
click at [183, 31] on div "Search Workflow Stream Live Capture Settings [DATE] Inbox Community Payment Dat…" at bounding box center [316, 162] width 633 height 324
click at [183, 29] on div "button" at bounding box center [182, 29] width 11 height 11
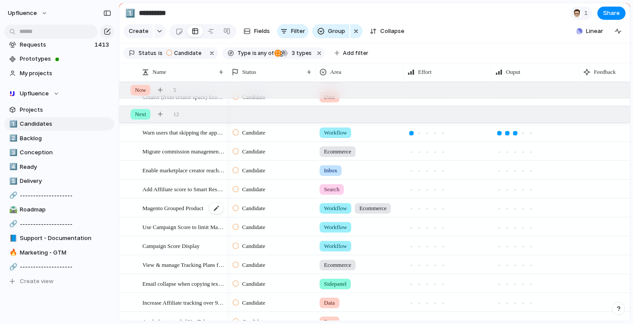
click at [188, 208] on span "Magento Grouped Product" at bounding box center [172, 208] width 61 height 10
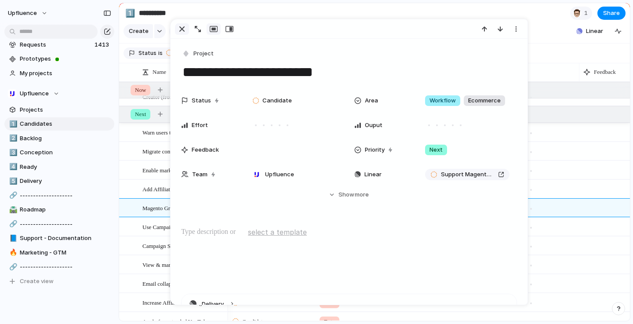
click at [179, 29] on div "button" at bounding box center [182, 29] width 11 height 11
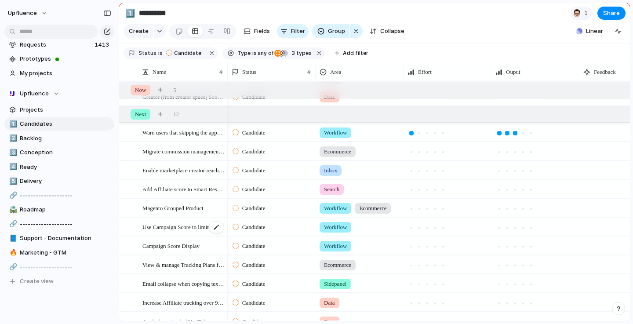
click at [182, 230] on span "Use Campaign Score to limit Marketplace Campaigns Visibility" at bounding box center [183, 227] width 82 height 10
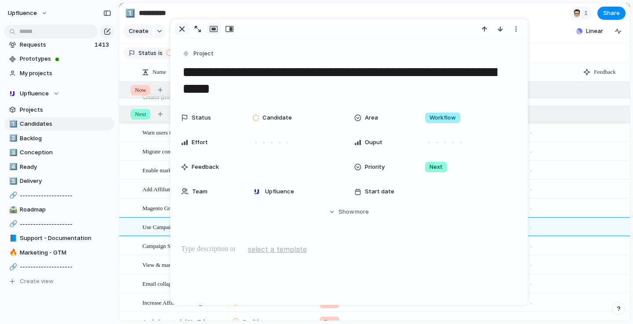
click at [181, 29] on div "button" at bounding box center [182, 29] width 11 height 11
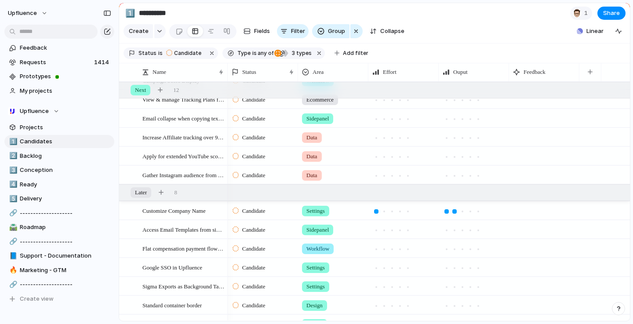
scroll to position [252, 0]
click at [108, 26] on button "button" at bounding box center [107, 32] width 14 height 14
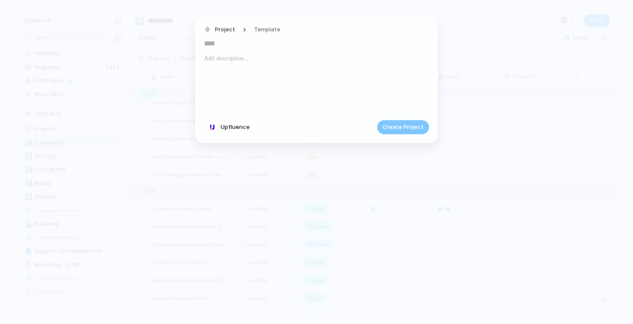
paste input "**********"
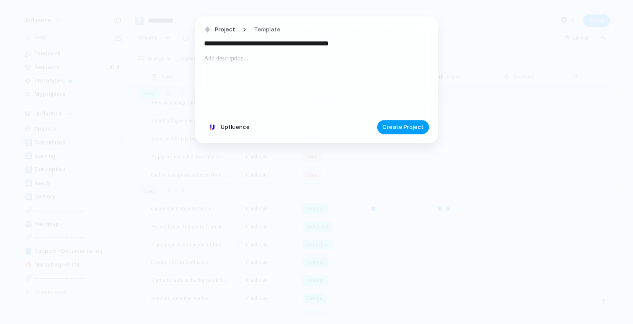
type input "**********"
click at [405, 131] on button "Create Project" at bounding box center [403, 127] width 52 height 14
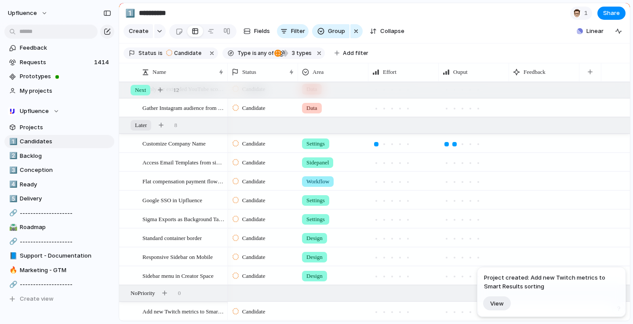
click at [317, 310] on div at bounding box center [333, 310] width 69 height 15
type input "****"
click at [308, 299] on div at bounding box center [307, 297] width 15 height 15
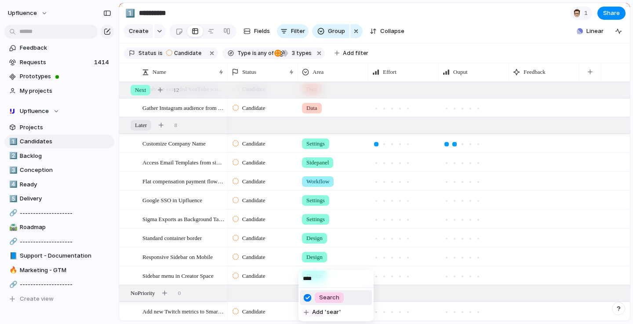
click at [284, 320] on div "**** Search Add 'sear'" at bounding box center [316, 162] width 633 height 324
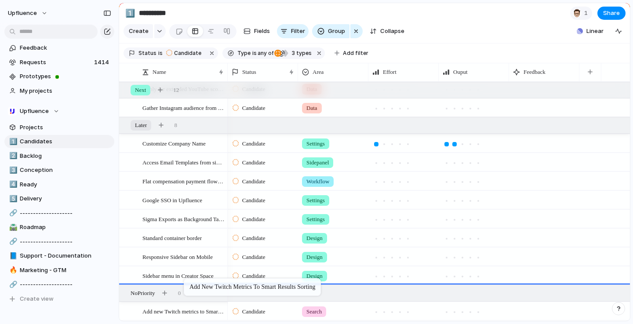
drag, startPoint x: 190, startPoint y: 314, endPoint x: 188, endPoint y: 280, distance: 34.4
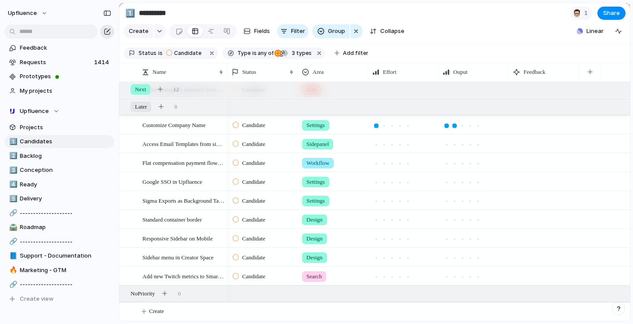
click at [110, 31] on div "button" at bounding box center [107, 31] width 7 height 7
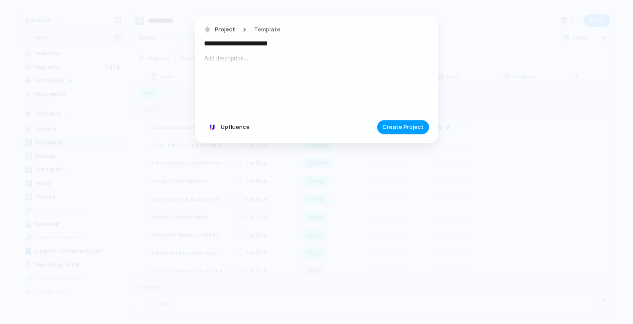
type input "**********"
click at [389, 129] on span "Create Project" at bounding box center [403, 127] width 41 height 9
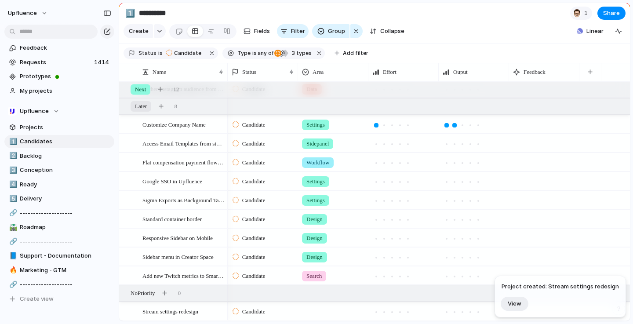
click at [326, 315] on div at bounding box center [333, 310] width 69 height 15
type input "****"
click at [325, 297] on span "Design" at bounding box center [328, 297] width 19 height 9
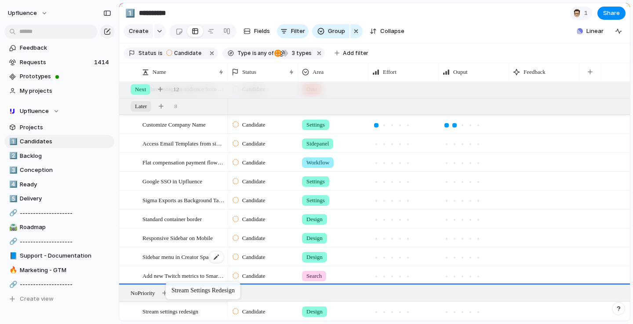
drag, startPoint x: 170, startPoint y: 311, endPoint x: 163, endPoint y: 262, distance: 49.4
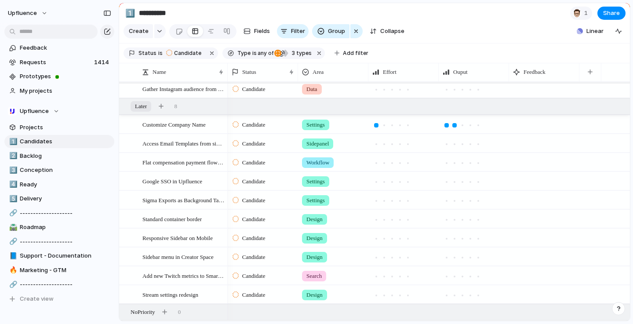
scroll to position [357, 0]
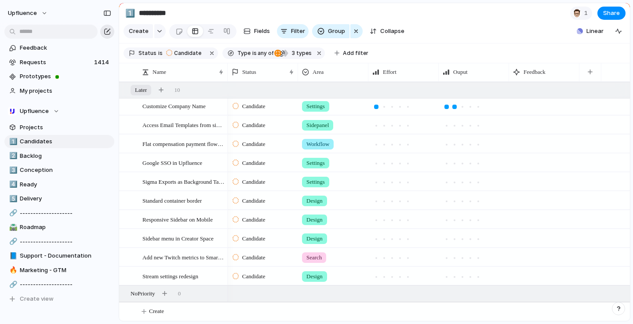
click at [109, 31] on div "button" at bounding box center [107, 31] width 7 height 7
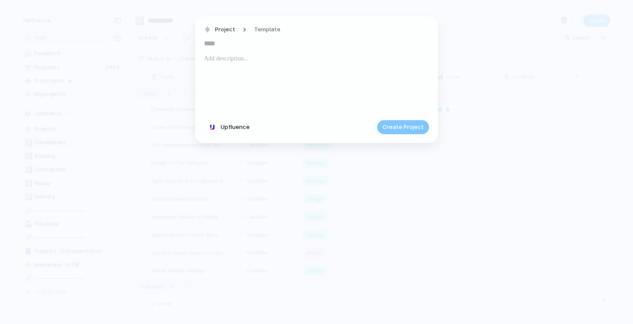
paste input "**********"
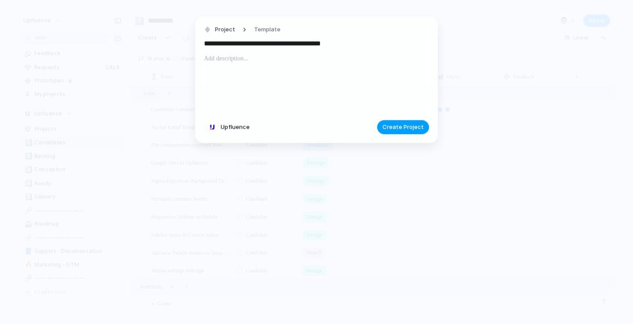
type input "**********"
click at [422, 133] on button "Create Project" at bounding box center [403, 127] width 52 height 14
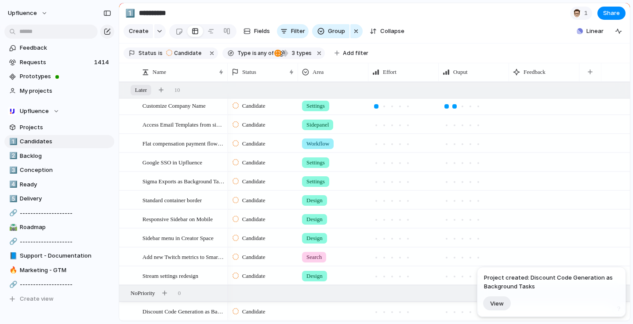
click at [317, 311] on div at bounding box center [333, 310] width 69 height 15
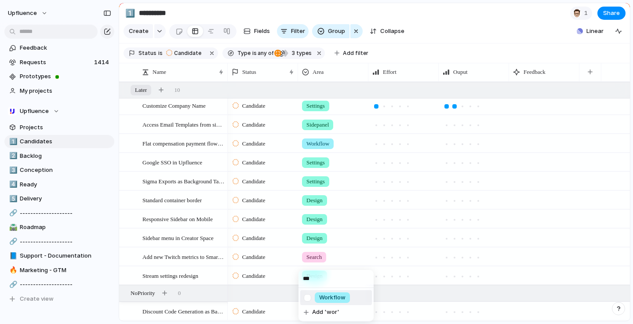
type input "***"
click at [317, 294] on div "Workflow" at bounding box center [332, 297] width 35 height 11
click at [182, 315] on span "Discount Code Generation as Background Tasks" at bounding box center [183, 311] width 82 height 10
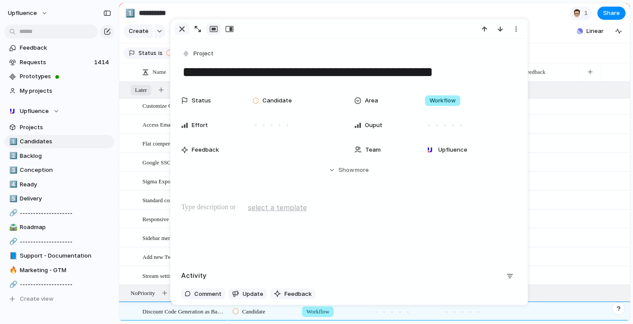
click at [186, 30] on div "button" at bounding box center [182, 29] width 11 height 11
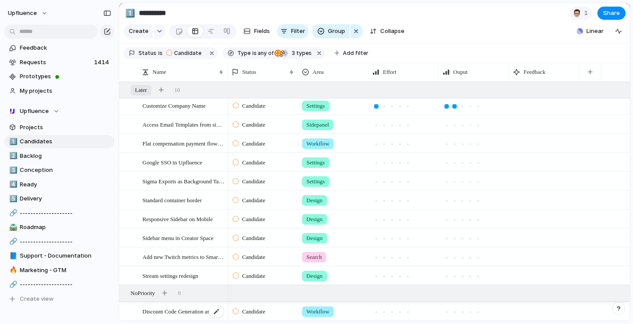
click at [195, 310] on span "Discount Code Generation as Background Tasks" at bounding box center [183, 311] width 82 height 10
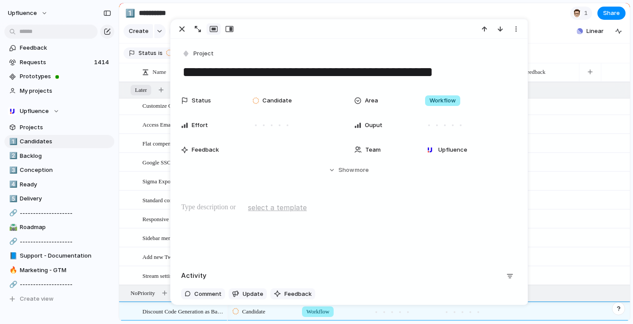
click at [362, 161] on div "Status Candidate Area Workflow Effort Ouput Feedback Team Upfluence Start date …" at bounding box center [349, 133] width 336 height 83
click at [361, 168] on span "more" at bounding box center [362, 170] width 14 height 9
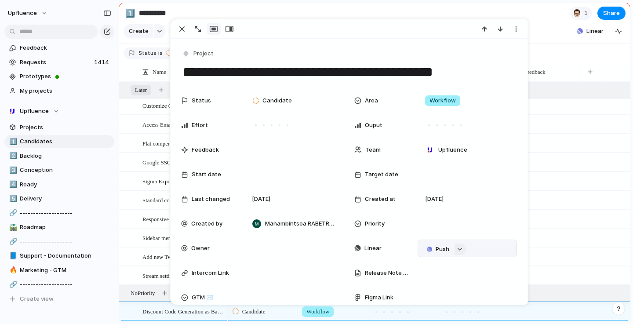
click at [458, 250] on div "button" at bounding box center [460, 250] width 6 height 4
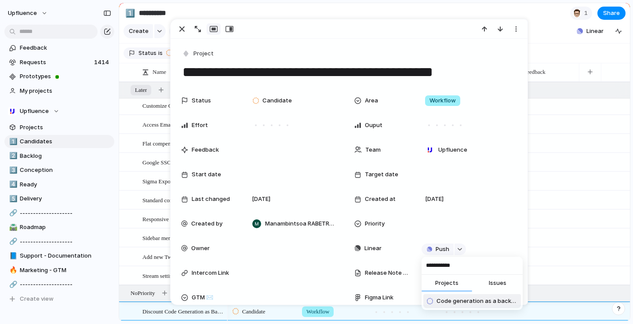
type input "**********"
click at [482, 299] on span "Code generation as a background task" at bounding box center [477, 301] width 81 height 9
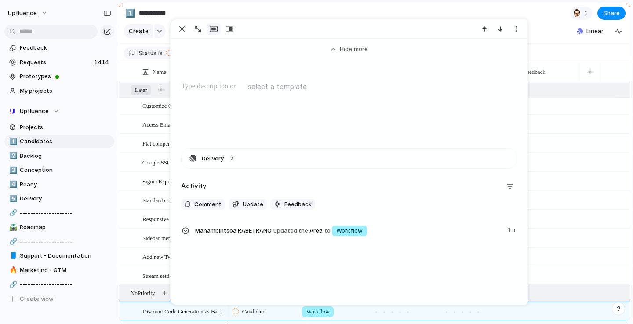
scroll to position [347, 0]
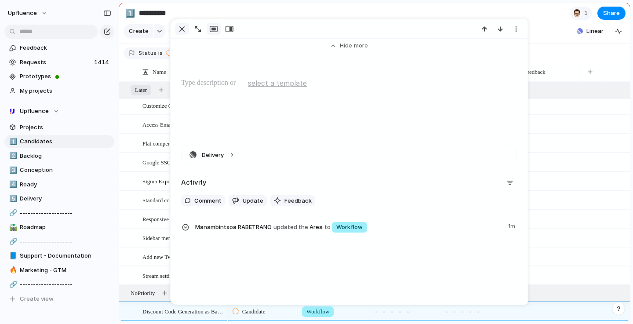
click at [182, 29] on div "button" at bounding box center [182, 29] width 11 height 11
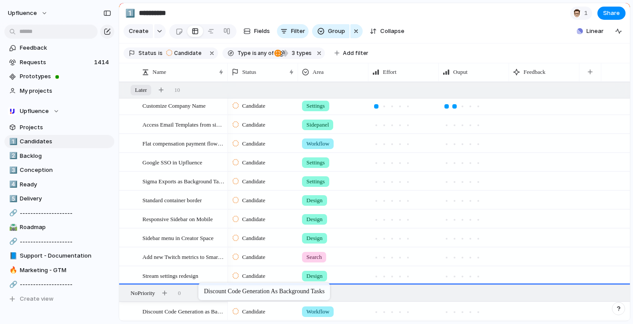
drag, startPoint x: 203, startPoint y: 307, endPoint x: 203, endPoint y: 284, distance: 22.9
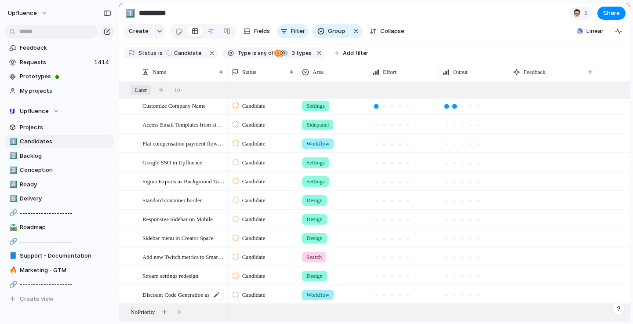
click at [195, 299] on div "Discount Code Generation as Background Tasks" at bounding box center [183, 295] width 82 height 18
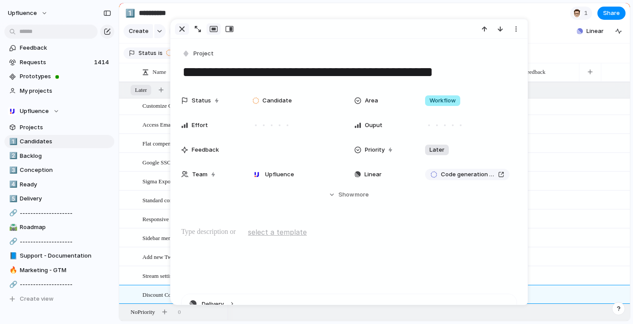
click at [181, 26] on div "button" at bounding box center [182, 29] width 11 height 11
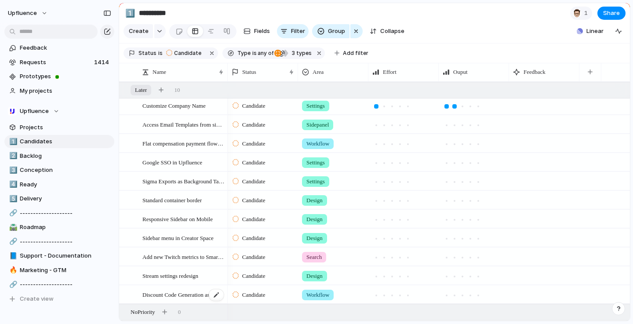
click at [201, 296] on span "Discount Code Generation as Background Tasks" at bounding box center [183, 294] width 82 height 10
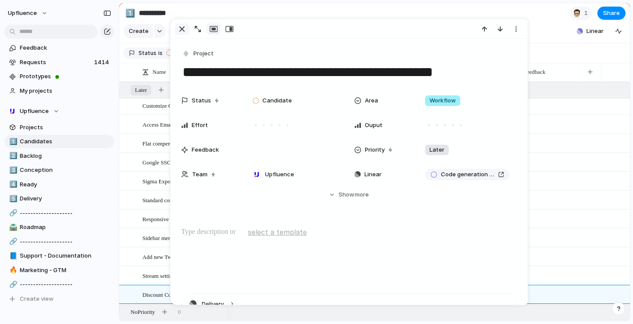
click at [181, 27] on div "button" at bounding box center [182, 29] width 11 height 11
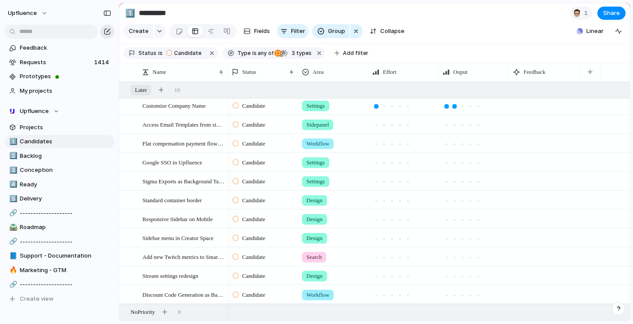
click at [104, 31] on div "button" at bounding box center [107, 31] width 7 height 7
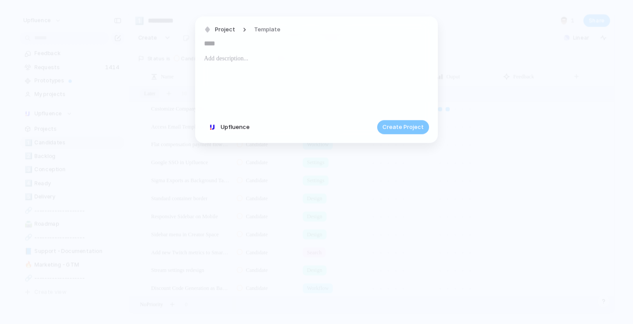
paste input "**********"
type input "**********"
click at [398, 131] on button "Create Project" at bounding box center [403, 127] width 52 height 14
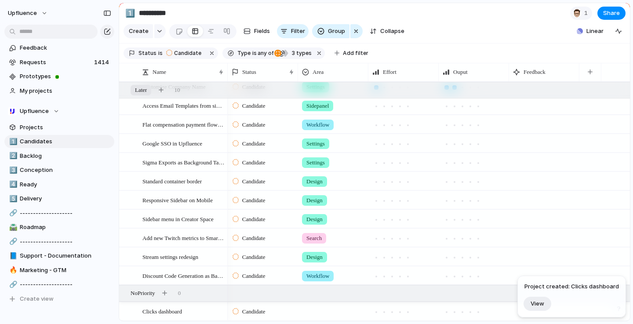
scroll to position [376, 0]
click at [332, 311] on div at bounding box center [333, 310] width 69 height 15
type input "***"
click at [332, 300] on span "Ecommerce" at bounding box center [335, 297] width 33 height 9
click at [179, 309] on span "Clicks dashboard" at bounding box center [162, 311] width 40 height 10
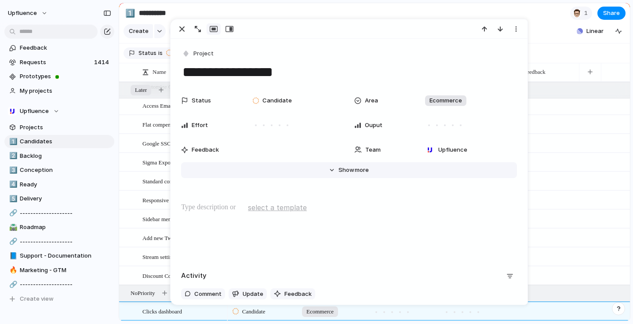
click at [334, 170] on button "Hide Show more" at bounding box center [349, 170] width 336 height 16
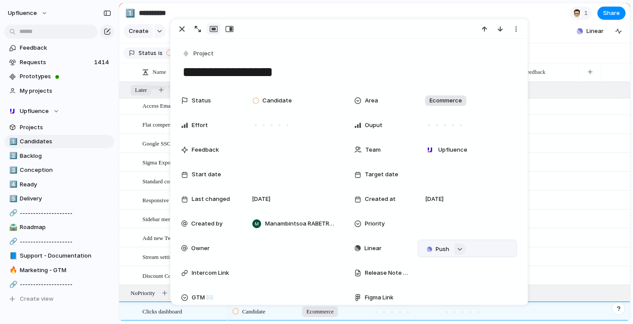
click at [461, 251] on div "button" at bounding box center [460, 250] width 6 height 4
type input "******"
click at [472, 298] on span "Clicks dashboard" at bounding box center [461, 301] width 48 height 9
click at [185, 31] on div "button" at bounding box center [182, 29] width 11 height 11
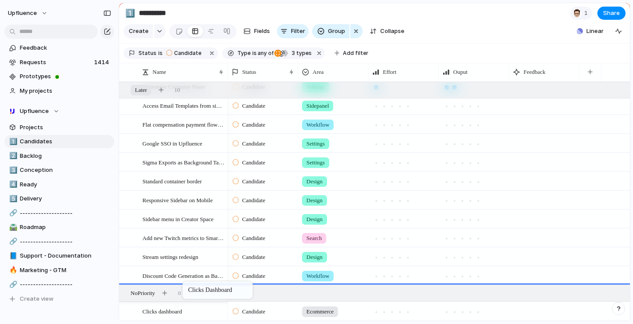
drag, startPoint x: 187, startPoint y: 309, endPoint x: 187, endPoint y: 283, distance: 25.9
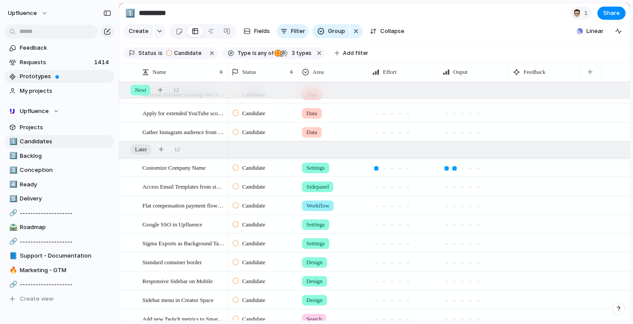
scroll to position [395, 0]
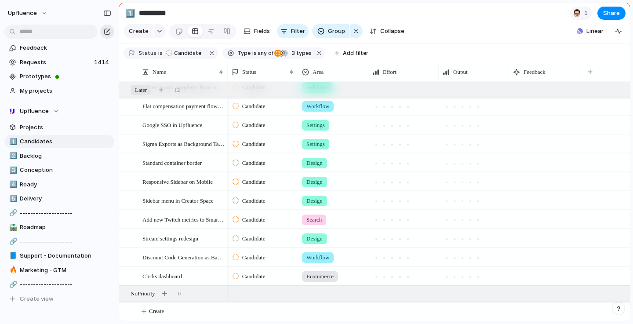
click at [107, 27] on button "button" at bounding box center [107, 32] width 14 height 14
click at [106, 31] on div "button" at bounding box center [107, 31] width 7 height 7
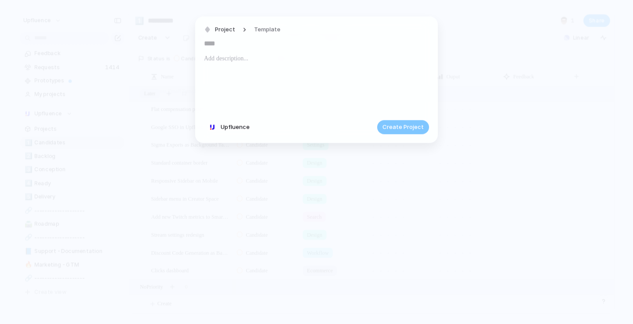
paste input "**********"
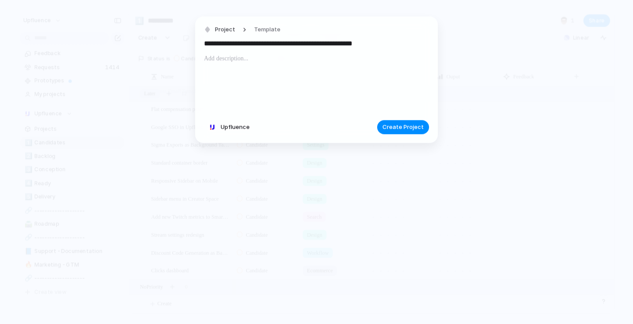
type input "**********"
click at [396, 137] on div "**********" at bounding box center [316, 79] width 243 height 127
click at [394, 131] on button "Create Project" at bounding box center [403, 127] width 52 height 14
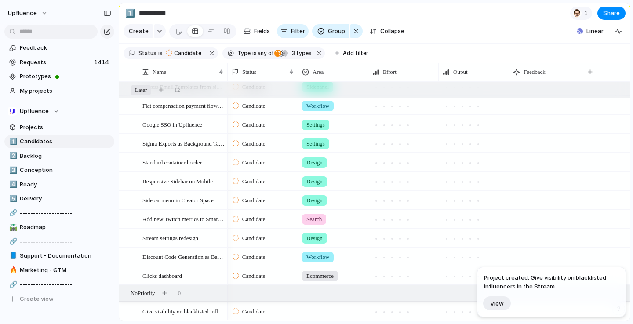
click at [327, 320] on div "Name Status Area Effort Ouput Feedback Decouple short and long form stats for Y…" at bounding box center [374, 192] width 511 height 258
click at [325, 310] on div at bounding box center [333, 310] width 69 height 15
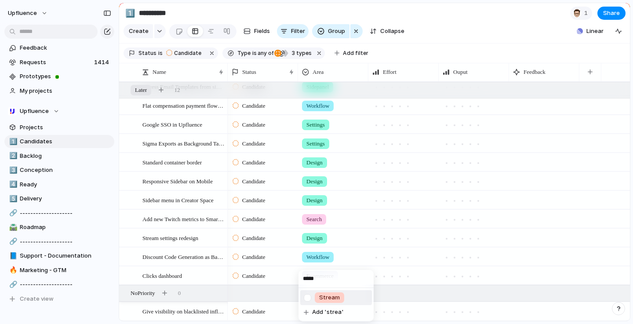
type input "*****"
click at [318, 297] on div "Stream" at bounding box center [329, 297] width 29 height 11
click at [186, 315] on span "Give visibility on blacklisted influencers in the Stream" at bounding box center [183, 311] width 82 height 10
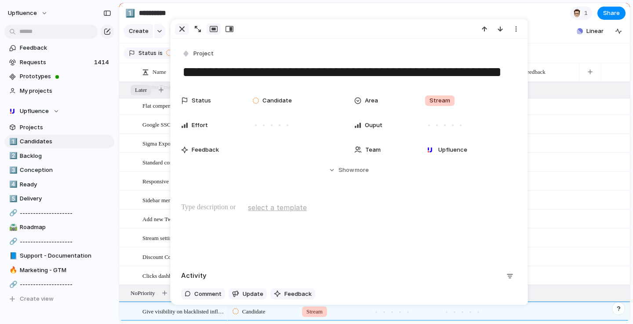
click at [182, 27] on div "button" at bounding box center [182, 29] width 11 height 11
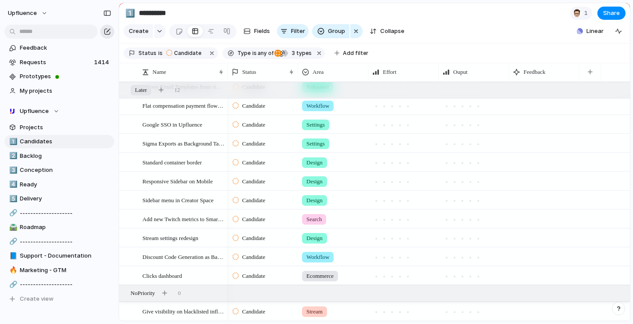
click at [108, 35] on button "button" at bounding box center [107, 32] width 14 height 14
click at [105, 26] on button "button" at bounding box center [107, 32] width 14 height 14
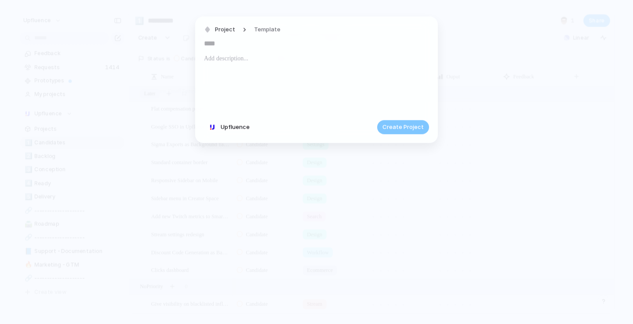
paste input "**********"
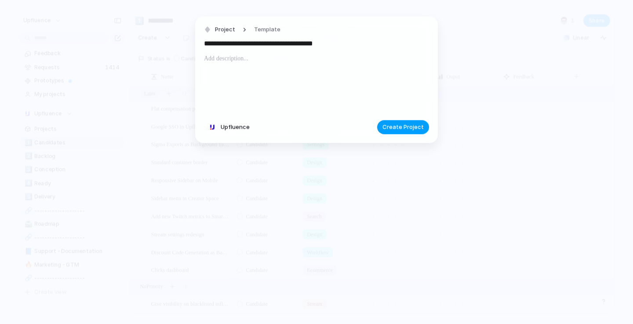
type input "**********"
click at [401, 124] on span "Create Project" at bounding box center [403, 127] width 41 height 9
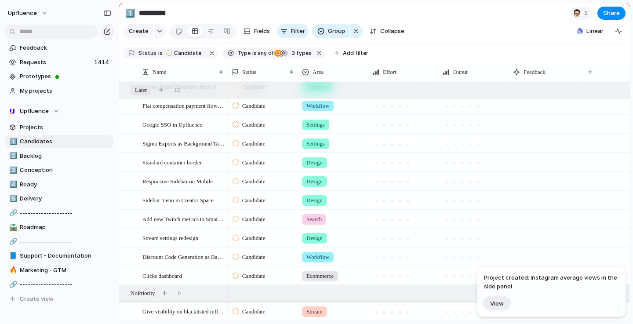
scroll to position [414, 0]
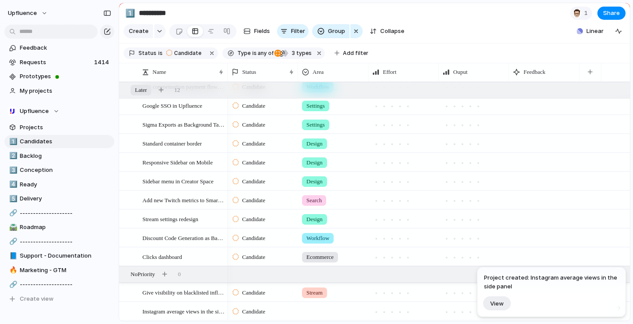
click at [327, 314] on div at bounding box center [333, 310] width 69 height 15
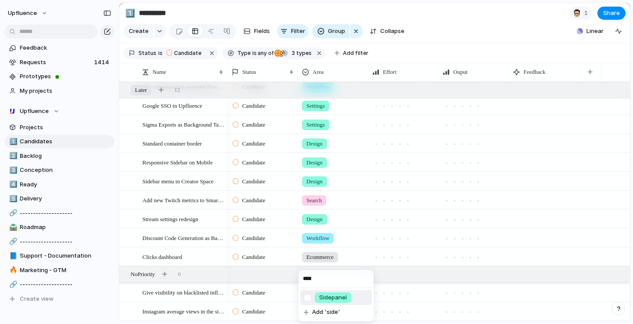
type input "****"
click at [321, 297] on span "Sidepanel" at bounding box center [333, 297] width 28 height 9
click at [109, 31] on div "button" at bounding box center [107, 31] width 7 height 7
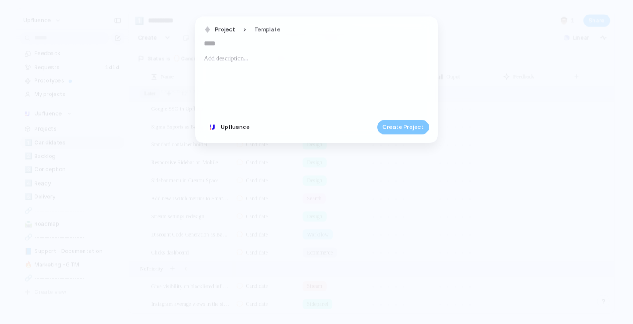
paste input "**********"
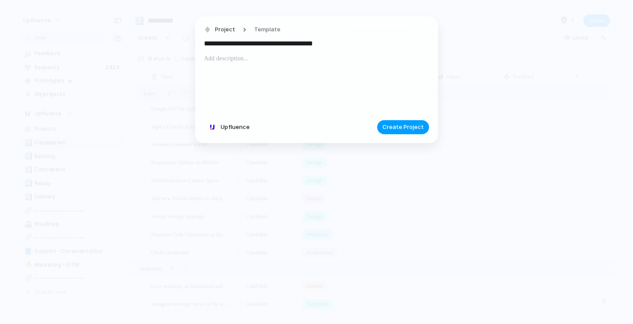
type input "**********"
click at [419, 132] on button "Create Project" at bounding box center [403, 127] width 52 height 14
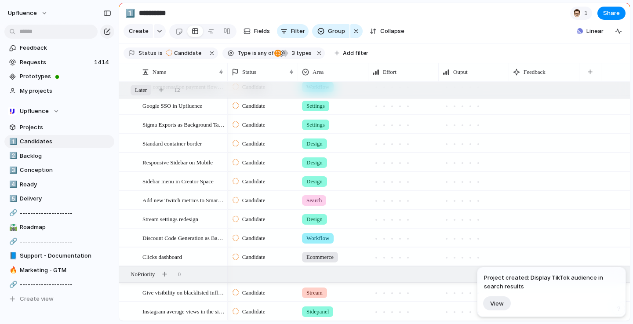
scroll to position [433, 0]
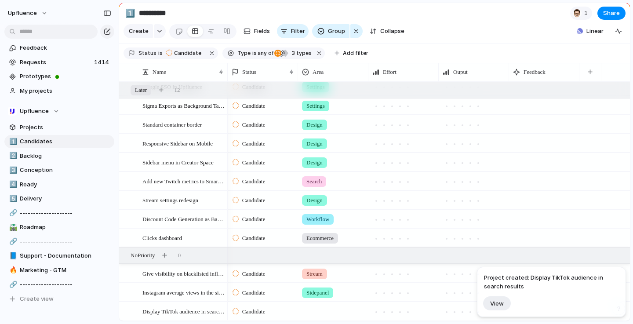
click at [328, 312] on div at bounding box center [333, 310] width 69 height 15
type input "****"
click at [325, 301] on span "Search" at bounding box center [329, 297] width 20 height 9
click at [109, 29] on div "button" at bounding box center [107, 31] width 7 height 7
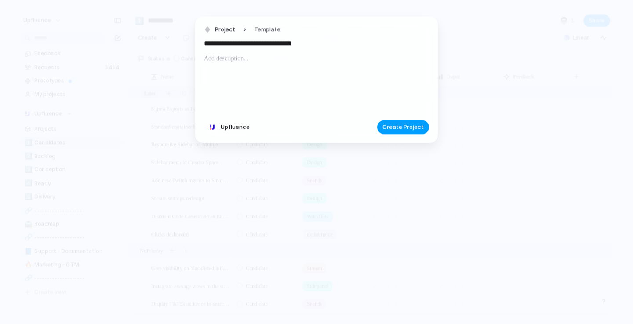
type input "**********"
click at [407, 124] on span "Create Project" at bounding box center [403, 127] width 41 height 9
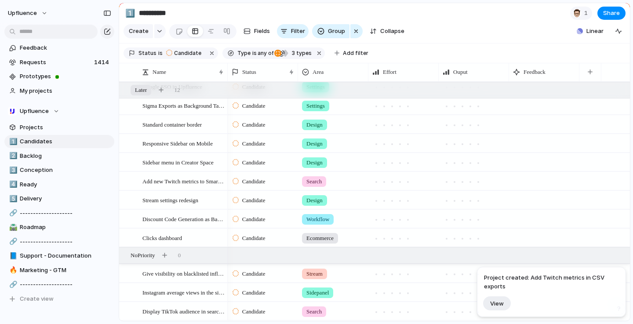
scroll to position [452, 0]
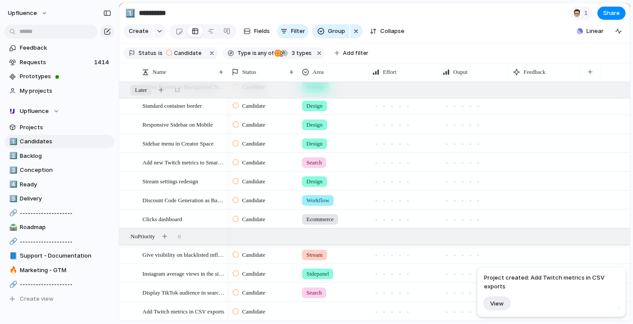
click at [325, 314] on div at bounding box center [333, 310] width 69 height 15
type input "***"
click at [322, 299] on span "Other" at bounding box center [327, 297] width 16 height 9
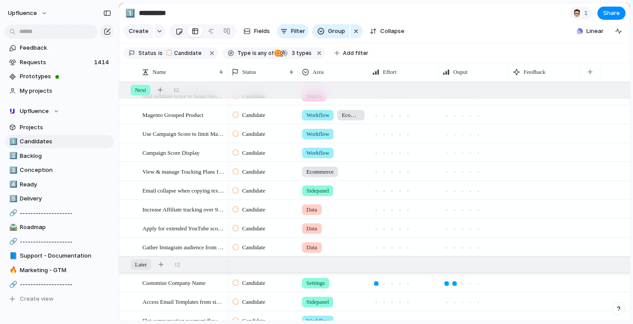
scroll to position [155, 0]
